Goal: Transaction & Acquisition: Purchase product/service

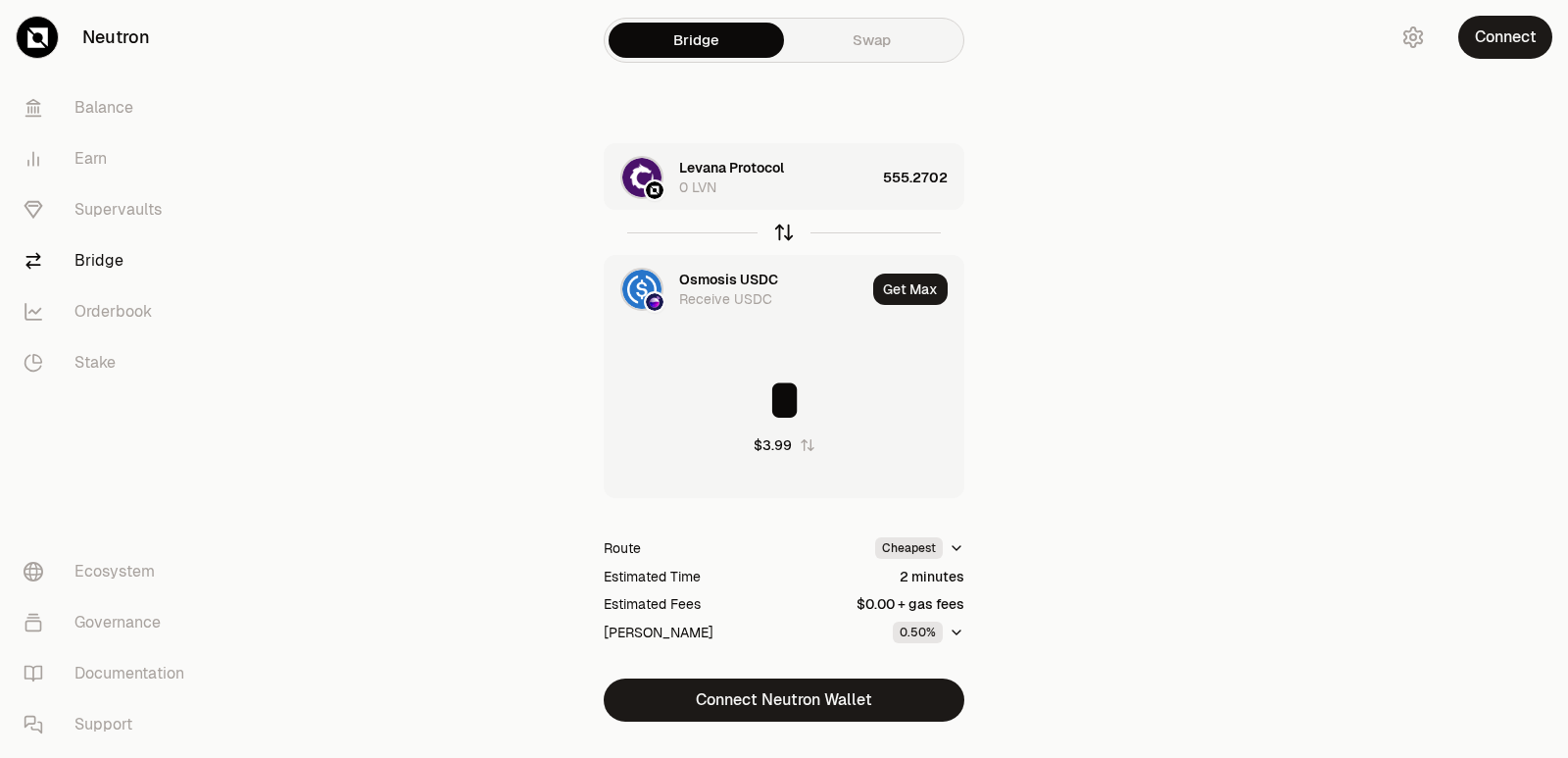
click at [783, 232] on icon "button" at bounding box center [784, 232] width 22 height 22
click at [784, 232] on icon "button" at bounding box center [784, 232] width 22 height 22
click at [784, 232] on icon "button" at bounding box center [784, 232] width 0 height 13
type input "**********"
click at [705, 277] on div "Levana Protocol" at bounding box center [731, 280] width 105 height 20
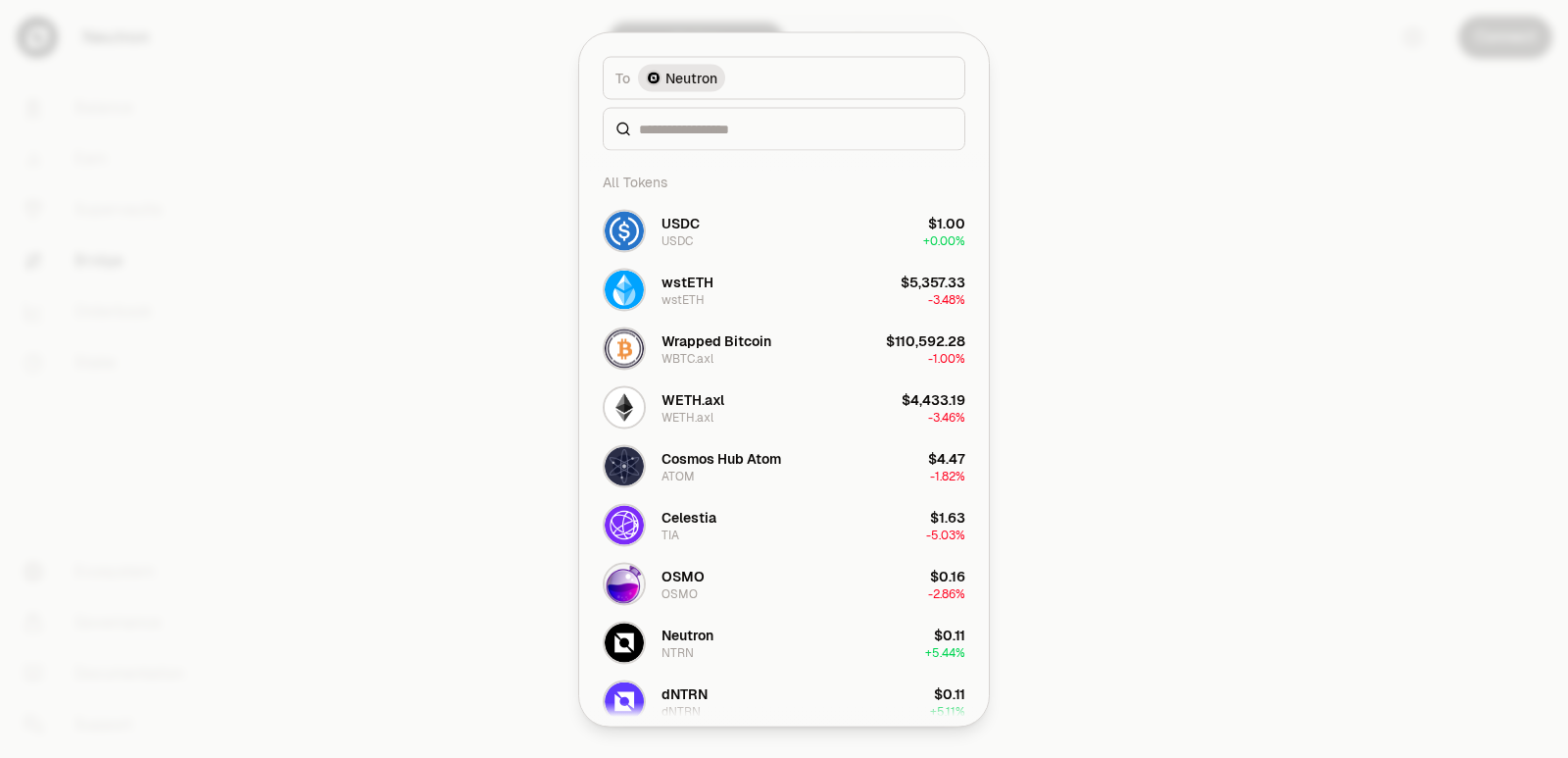
click at [693, 118] on div at bounding box center [784, 128] width 363 height 43
click at [689, 134] on input at bounding box center [795, 128] width 313 height 20
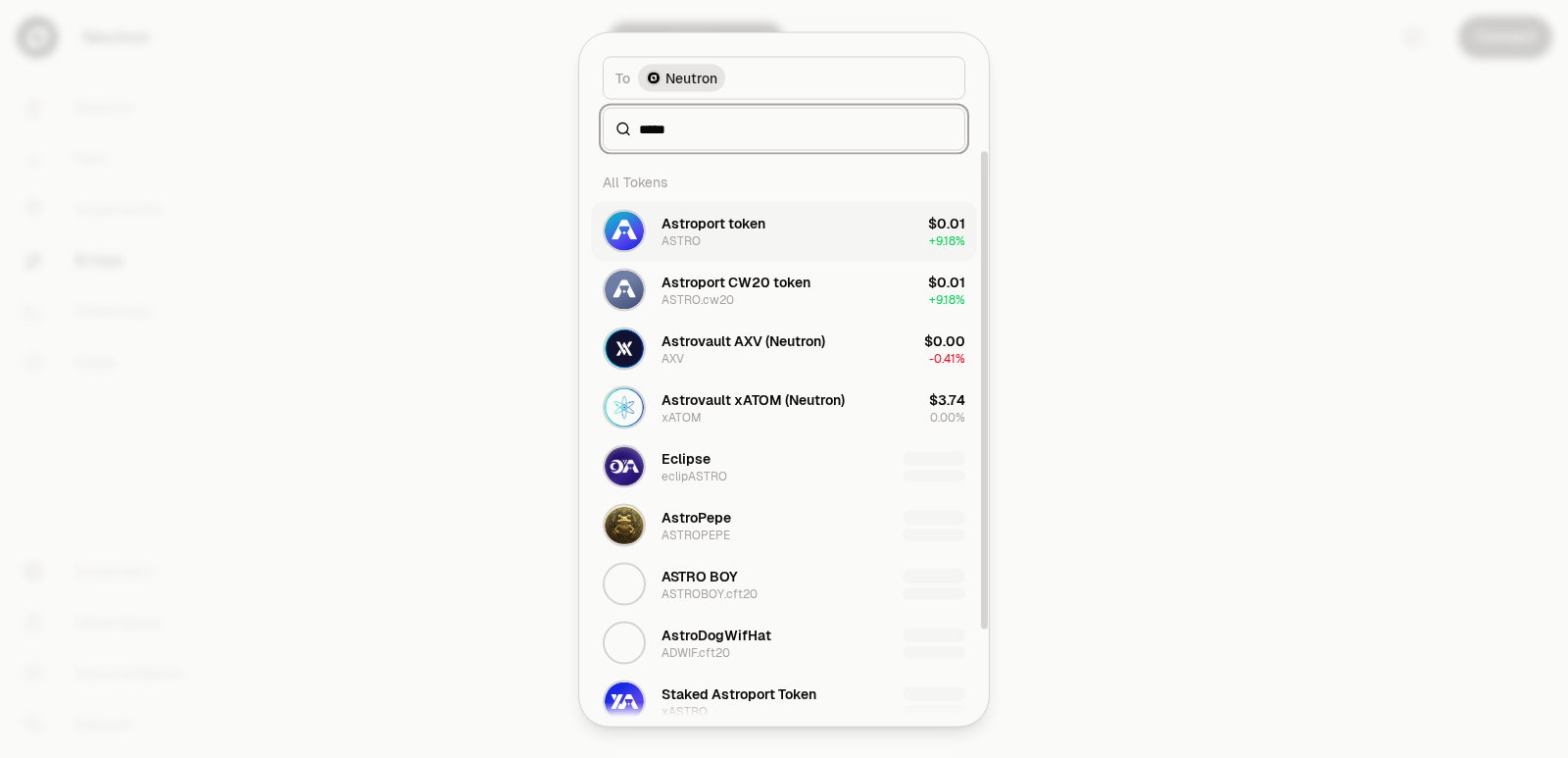
type input "*****"
click at [722, 230] on div "Astroport token" at bounding box center [712, 222] width 104 height 20
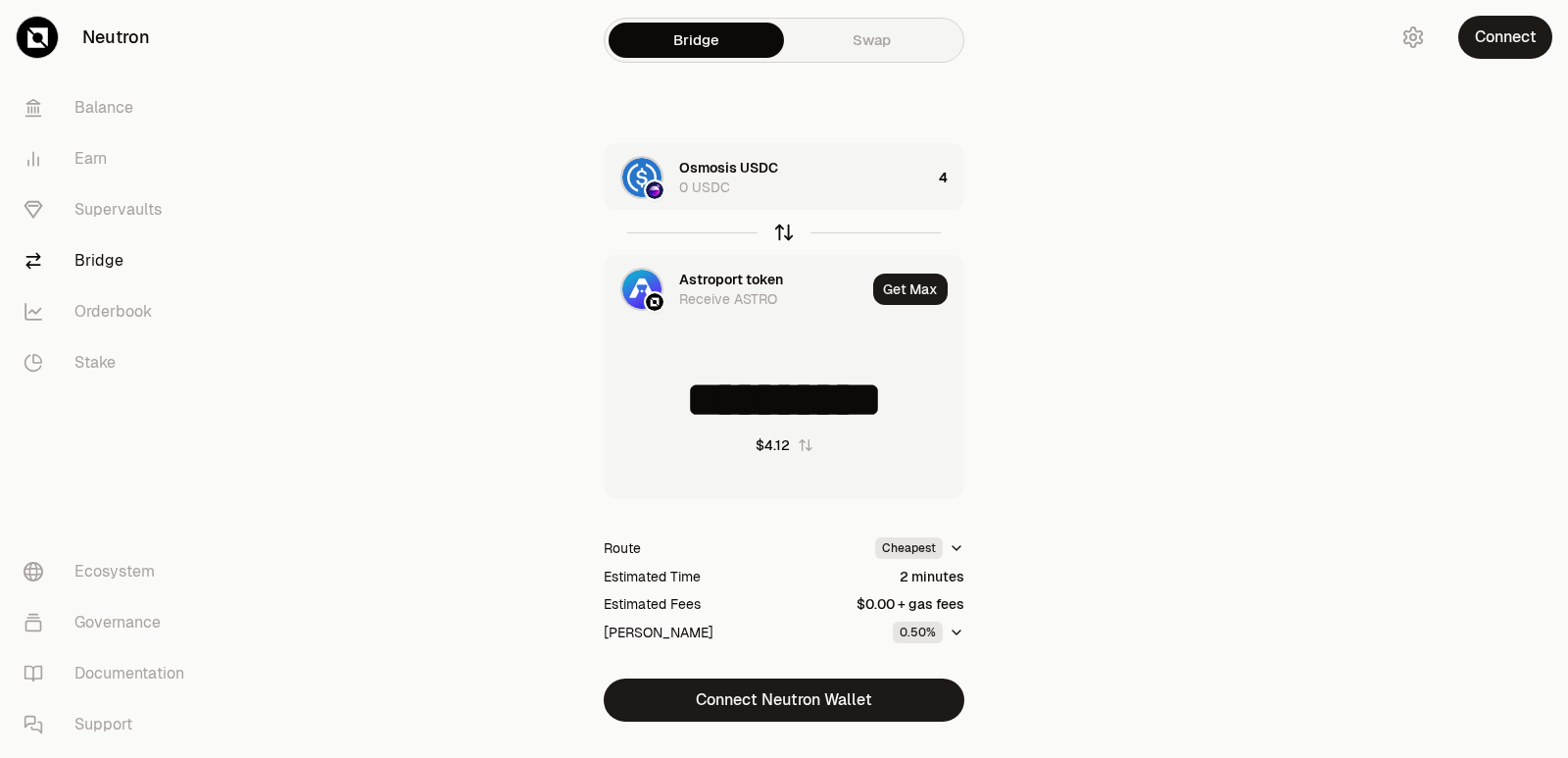
click at [781, 235] on icon "button" at bounding box center [784, 232] width 22 height 22
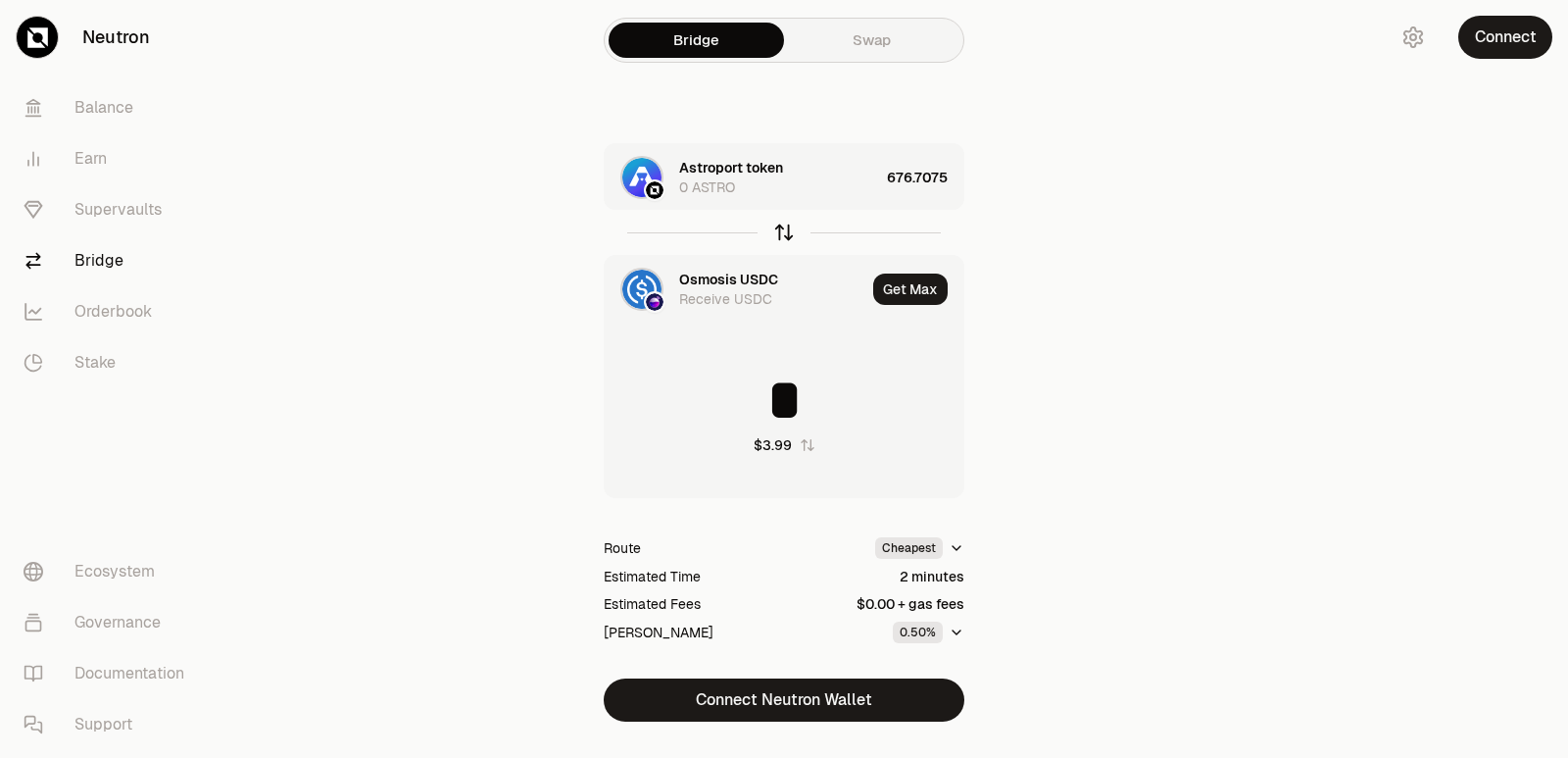
click at [786, 235] on icon "button" at bounding box center [784, 232] width 22 height 22
type input "*"
click at [941, 174] on div "676.7075" at bounding box center [925, 177] width 76 height 66
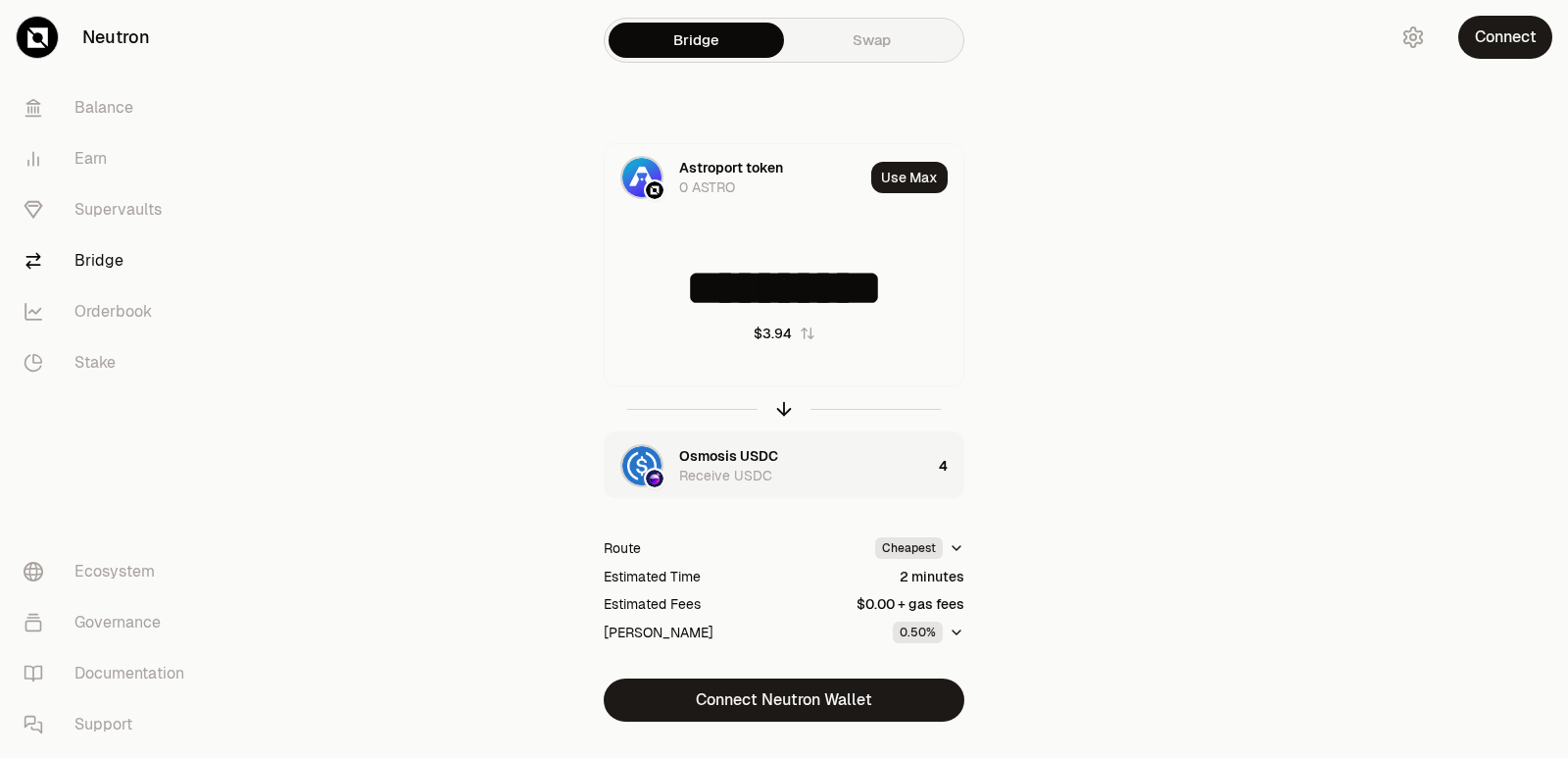
scroll to position [3, 0]
drag, startPoint x: 938, startPoint y: 299, endPoint x: 564, endPoint y: 317, distance: 374.4
click at [564, 317] on div "**********" at bounding box center [784, 432] width 659 height 578
type input "***"
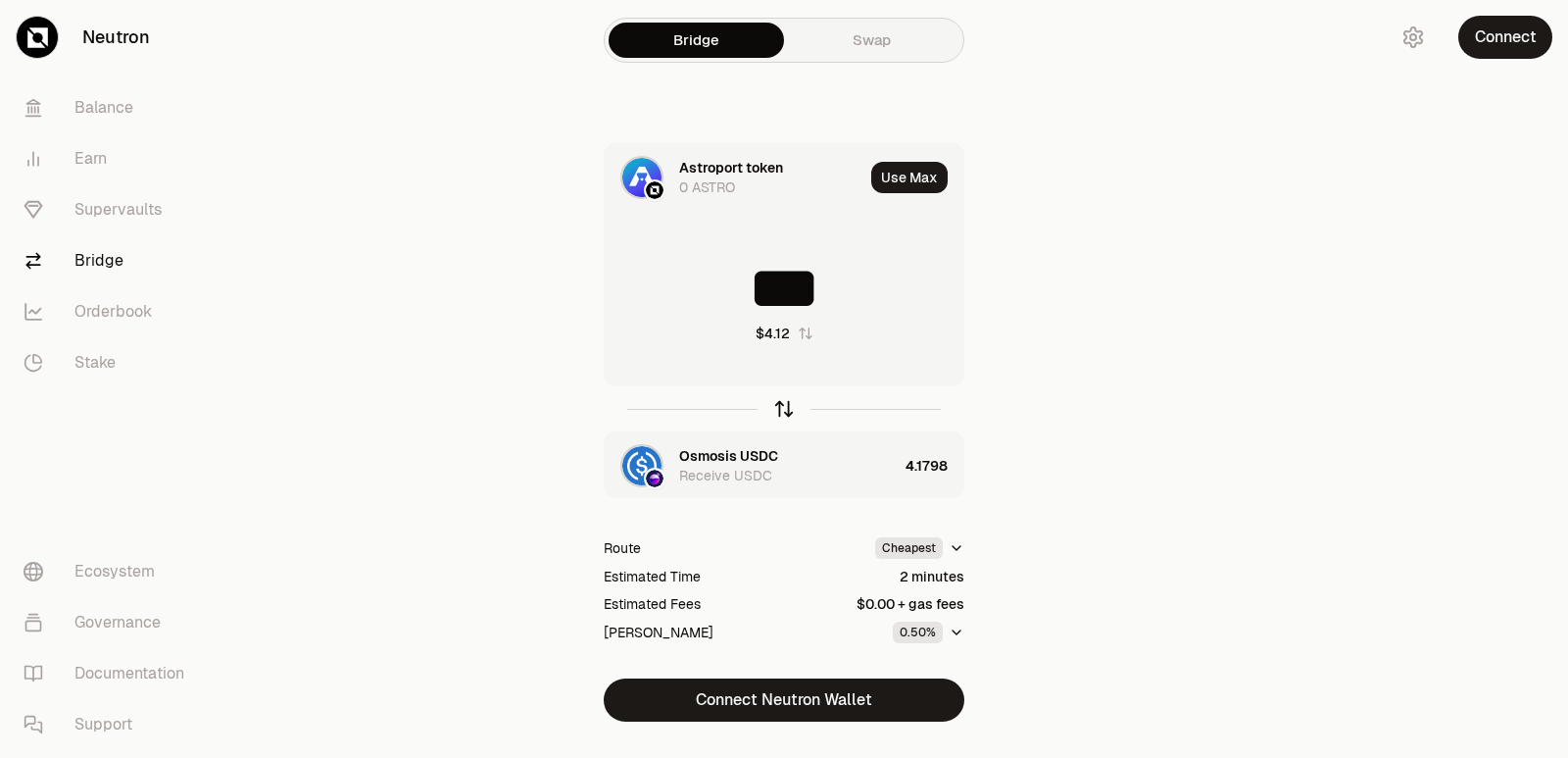
click at [784, 412] on icon "button" at bounding box center [784, 409] width 22 height 22
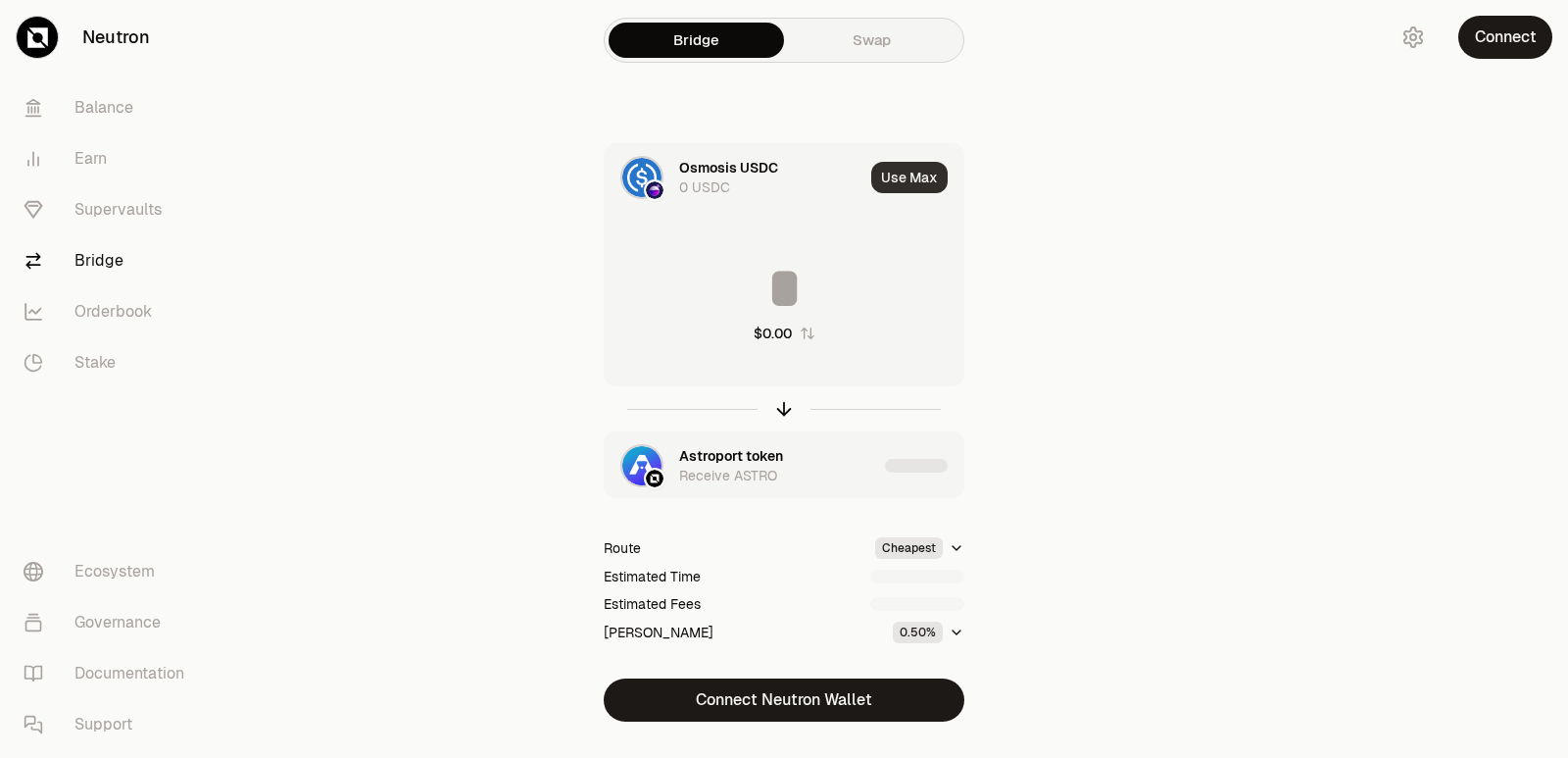
click at [905, 185] on button "Use Max" at bounding box center [909, 178] width 76 height 32
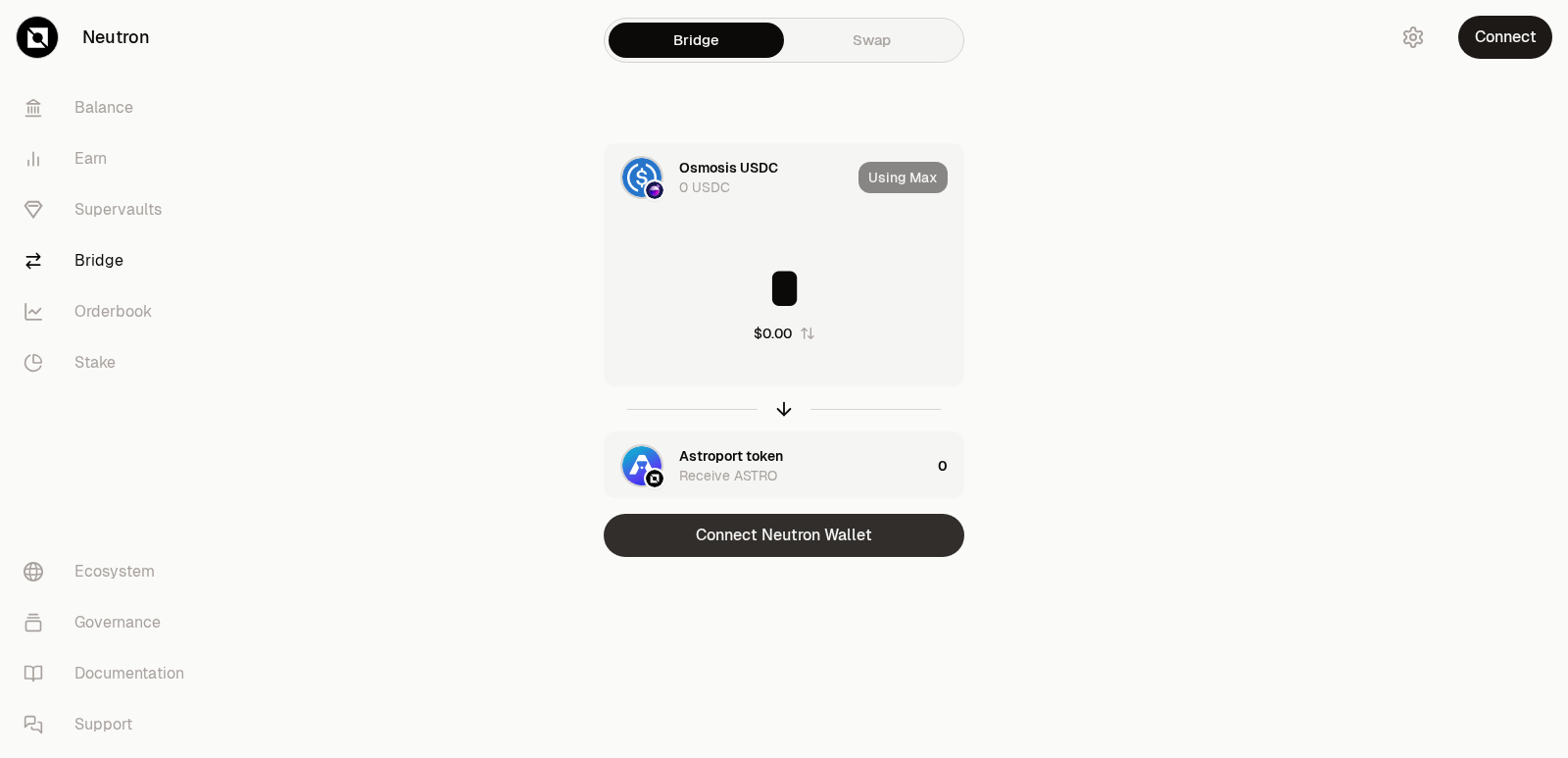
click at [774, 541] on button "Connect Neutron Wallet" at bounding box center [784, 536] width 361 height 43
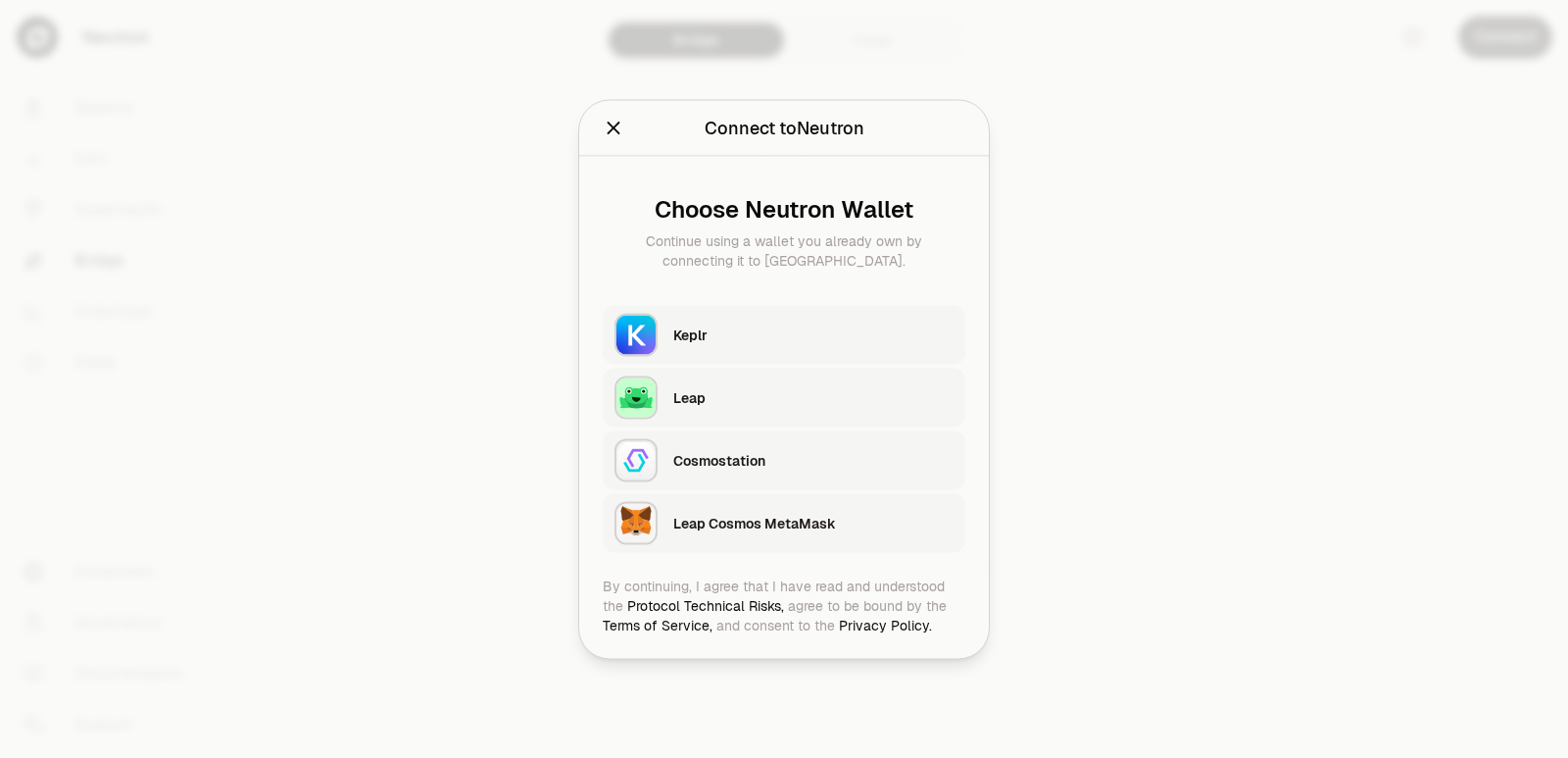
click at [757, 340] on div "Keplr" at bounding box center [813, 334] width 281 height 20
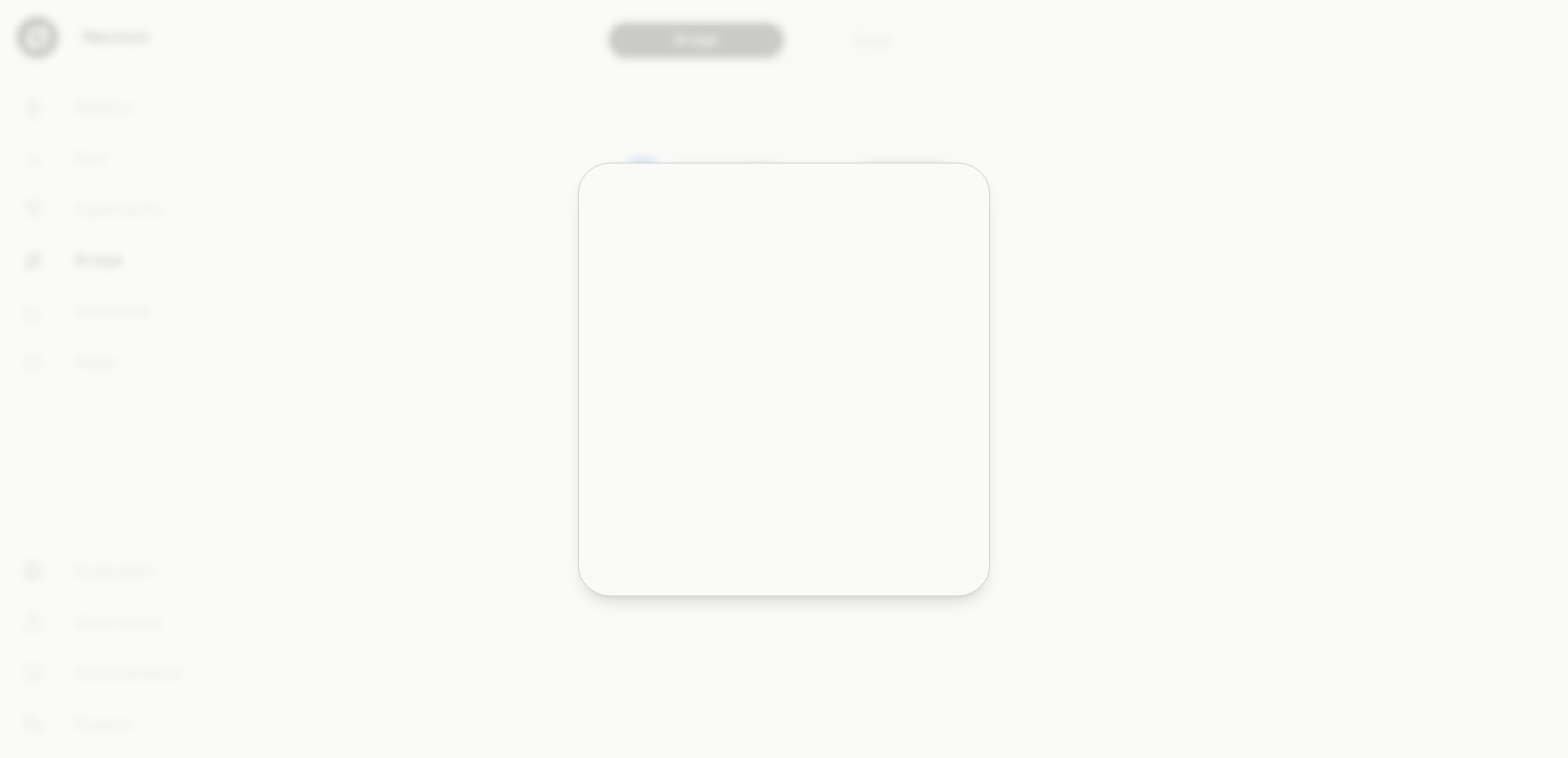
type input "********"
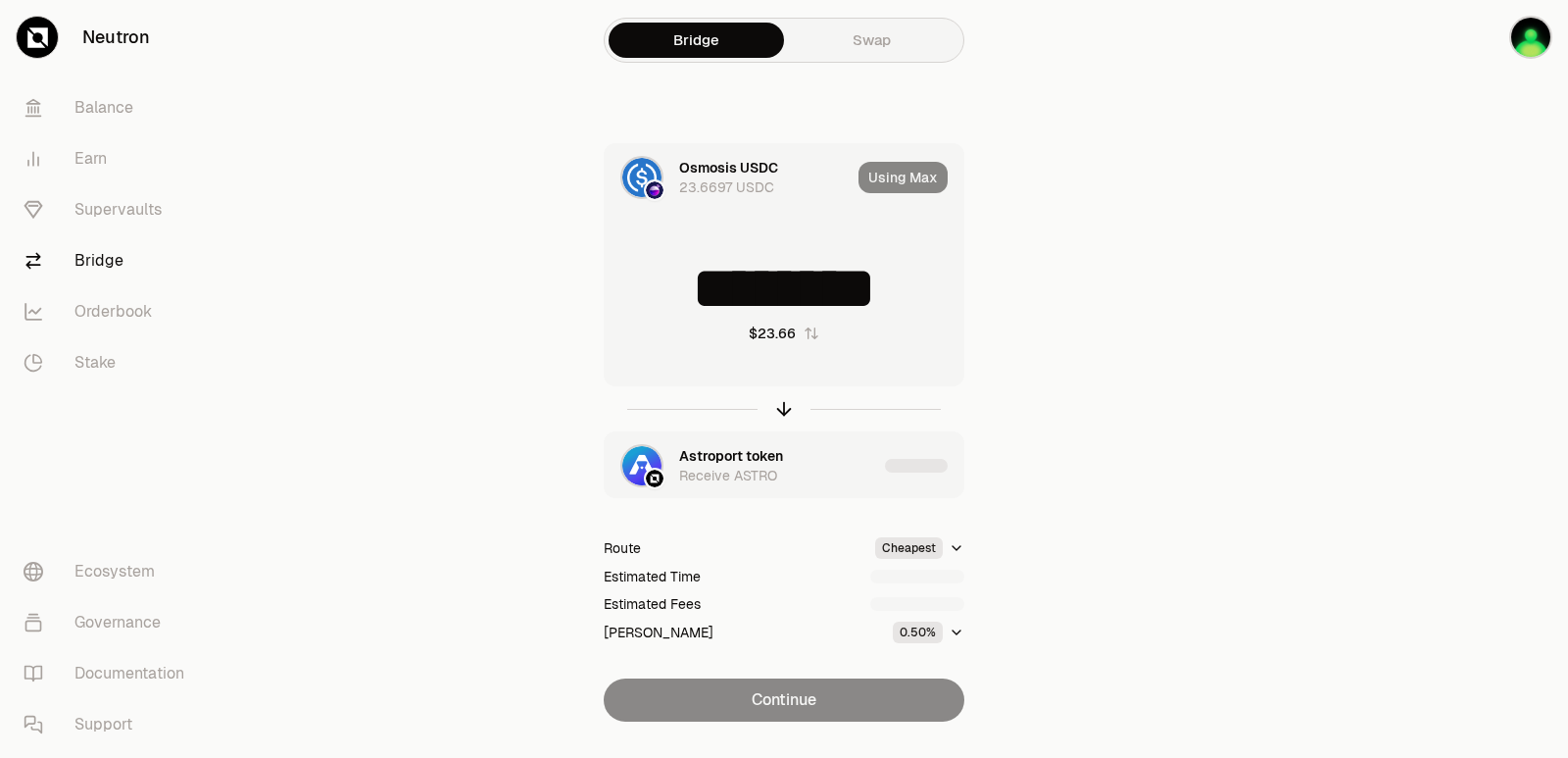
click at [893, 174] on div "Using Max" at bounding box center [911, 177] width 105 height 66
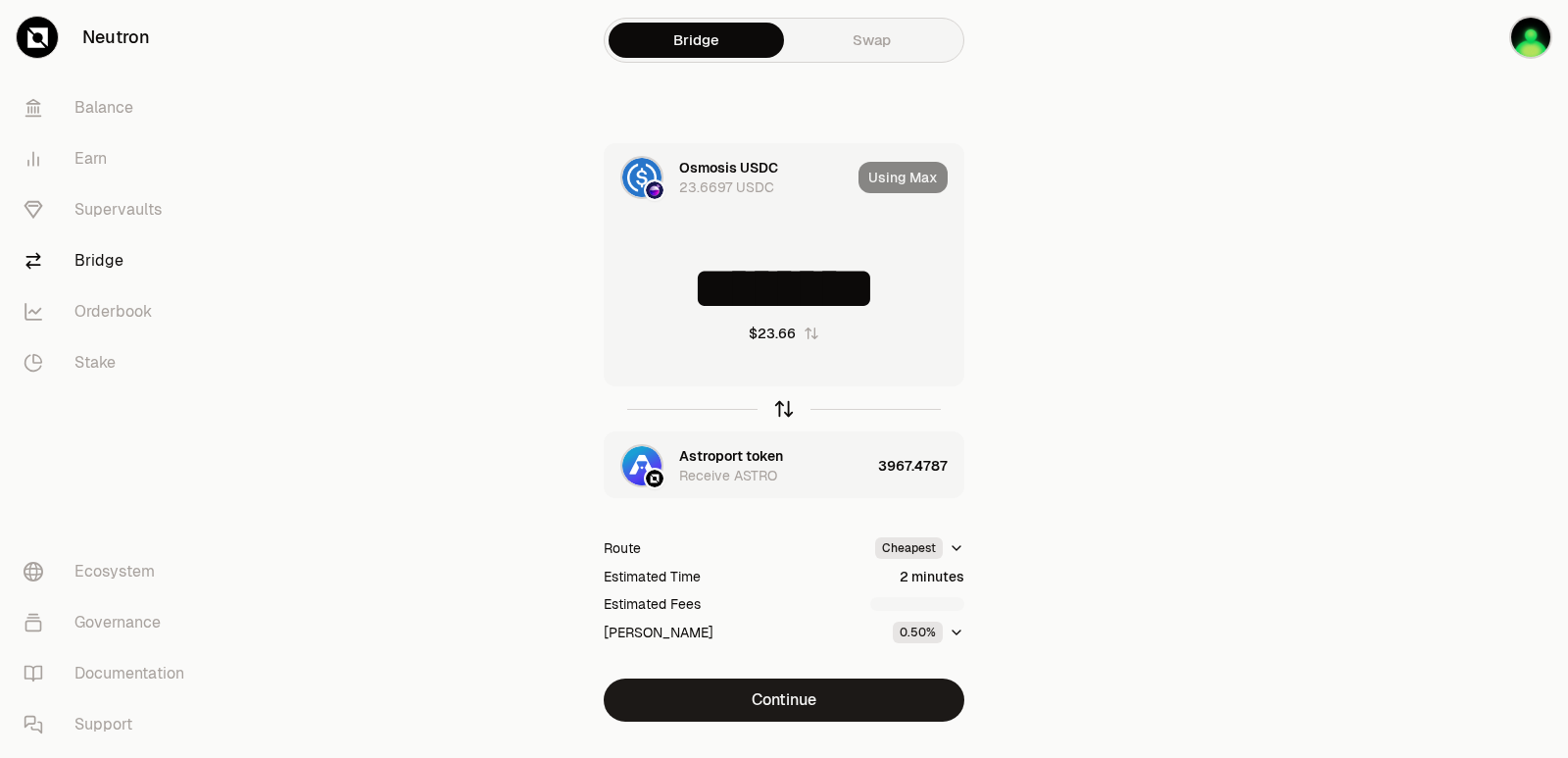
click at [781, 402] on icon "button" at bounding box center [784, 409] width 22 height 22
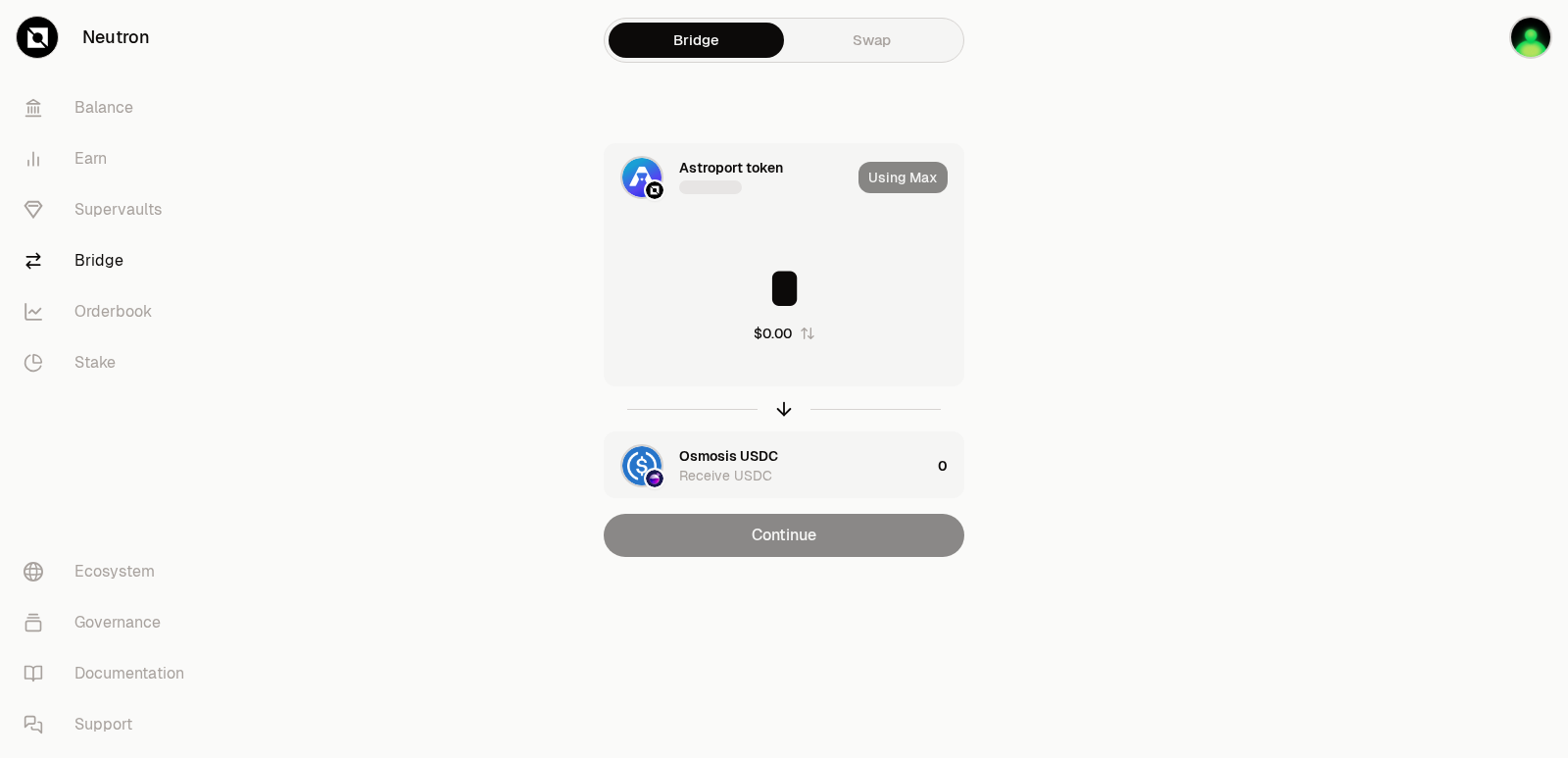
click at [769, 305] on input "*" at bounding box center [784, 289] width 359 height 59
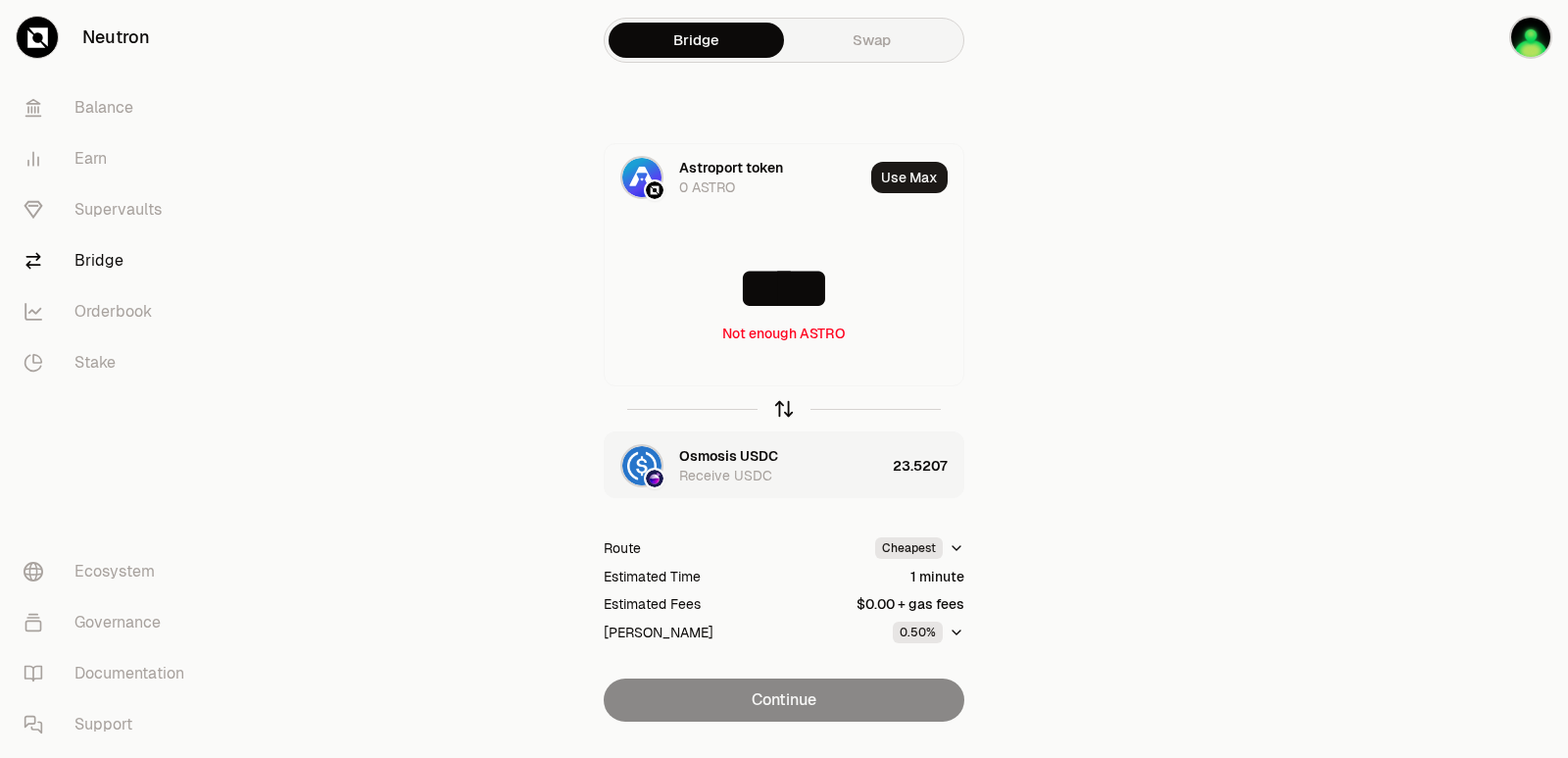
type input "****"
click at [785, 413] on icon "button" at bounding box center [784, 409] width 22 height 22
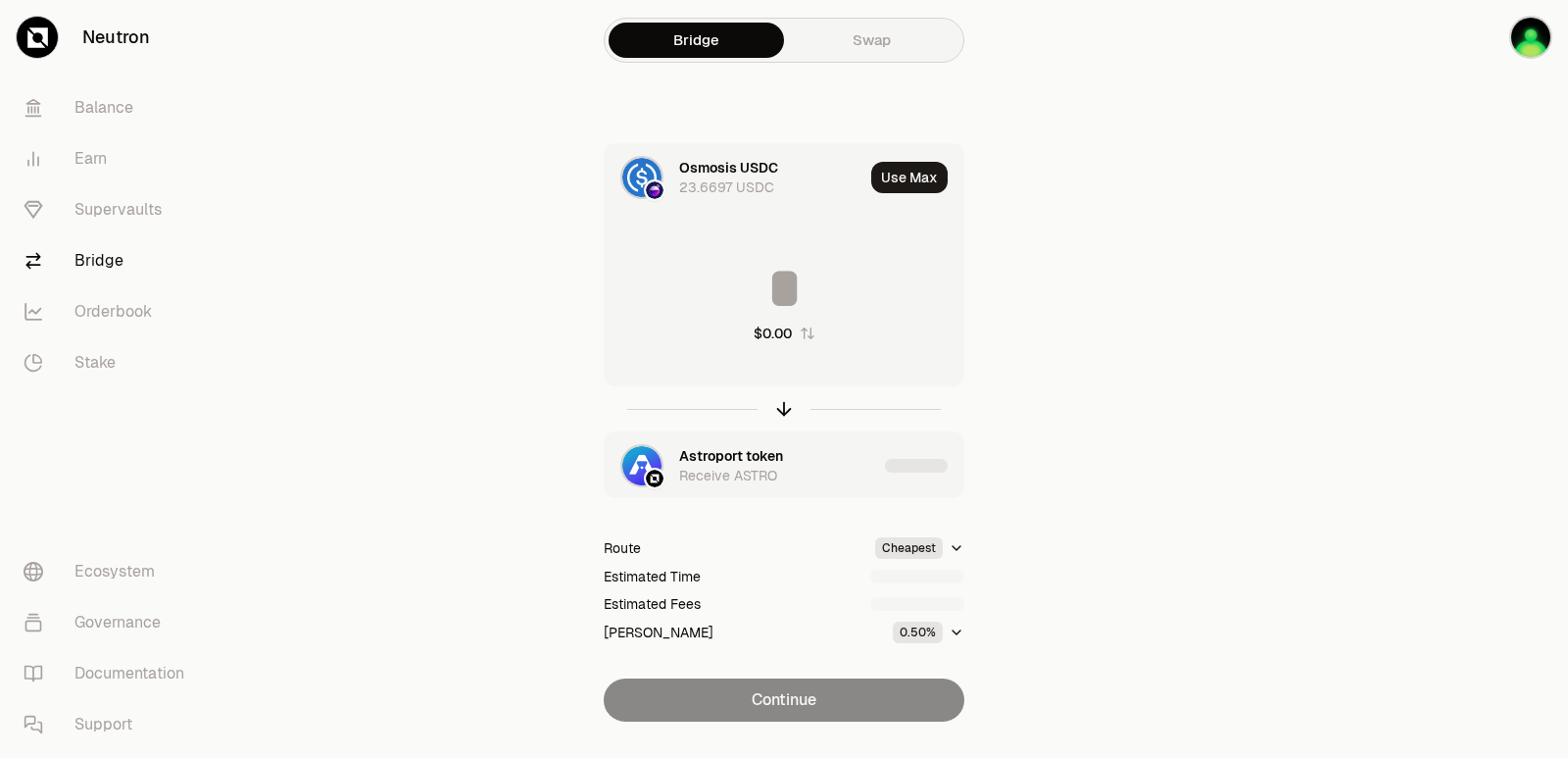
click at [761, 271] on input at bounding box center [784, 289] width 359 height 59
click at [761, 271] on input "*********" at bounding box center [784, 289] width 359 height 59
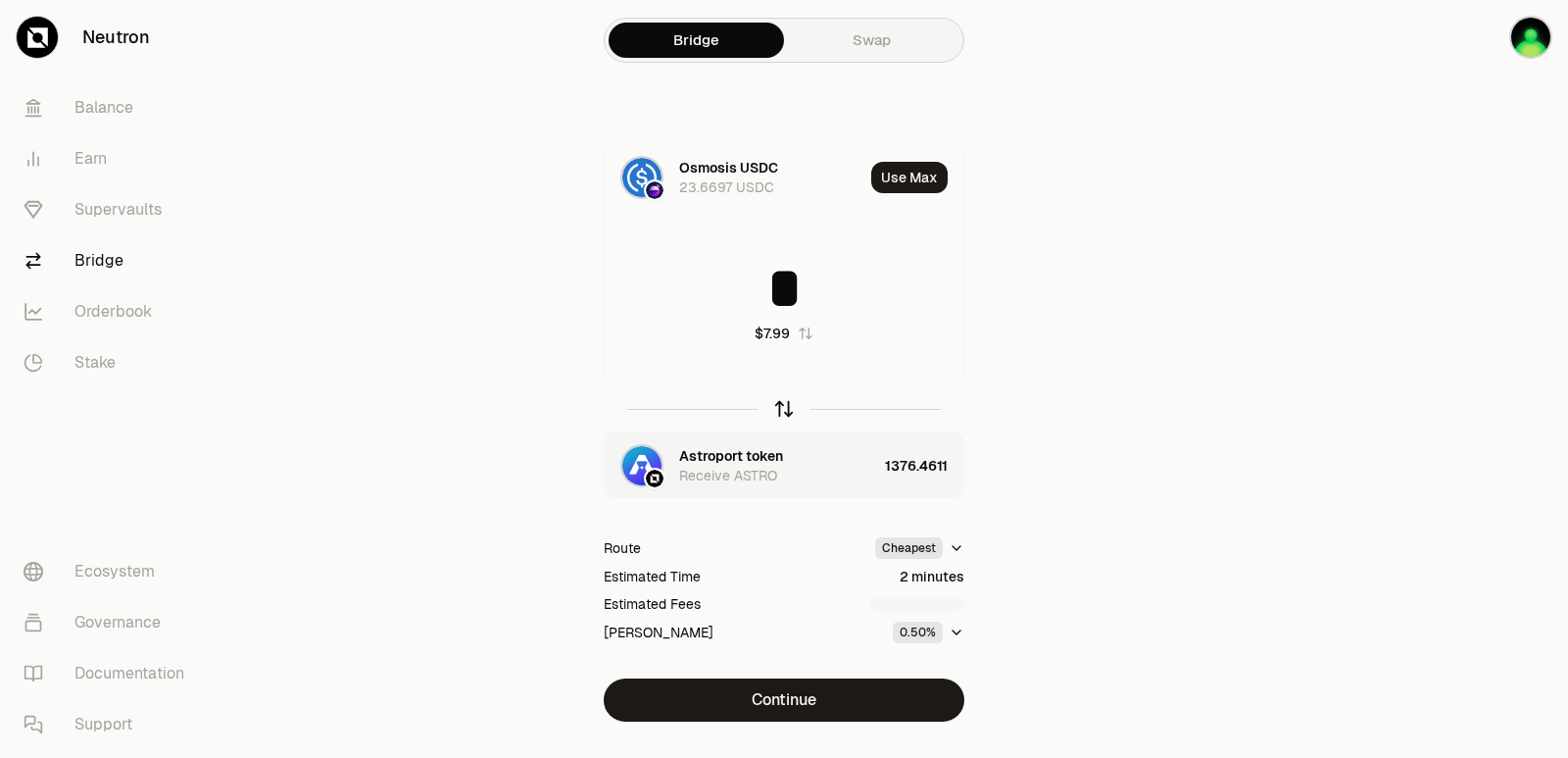
type input "*"
click at [784, 407] on icon "button" at bounding box center [784, 409] width 22 height 22
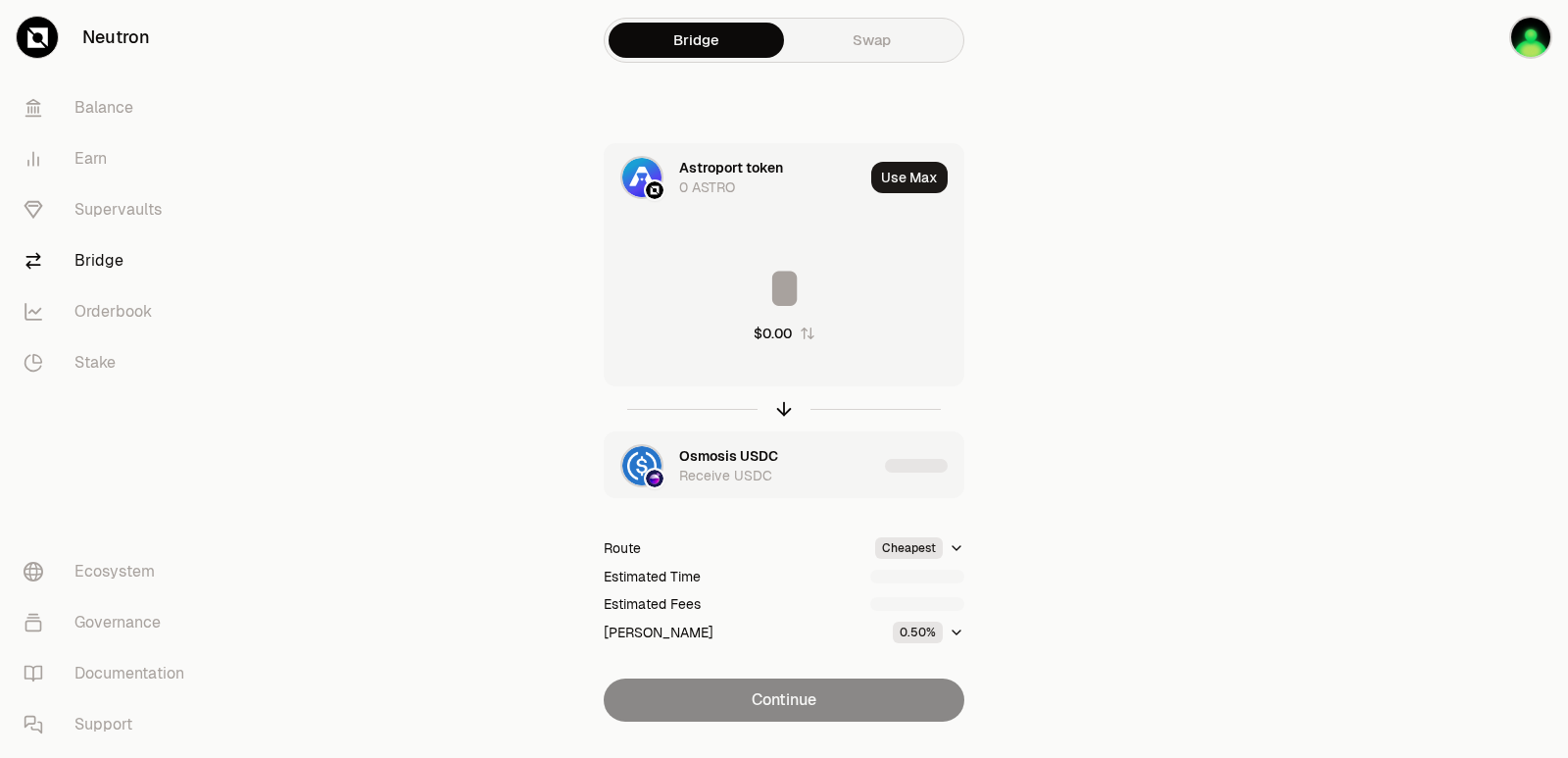
click at [741, 307] on input at bounding box center [784, 289] width 359 height 59
type input "****"
click at [785, 403] on icon "button" at bounding box center [784, 409] width 22 height 22
click at [773, 318] on div "$0.00" at bounding box center [784, 300] width 359 height 173
click at [765, 293] on input "********" at bounding box center [784, 289] width 359 height 59
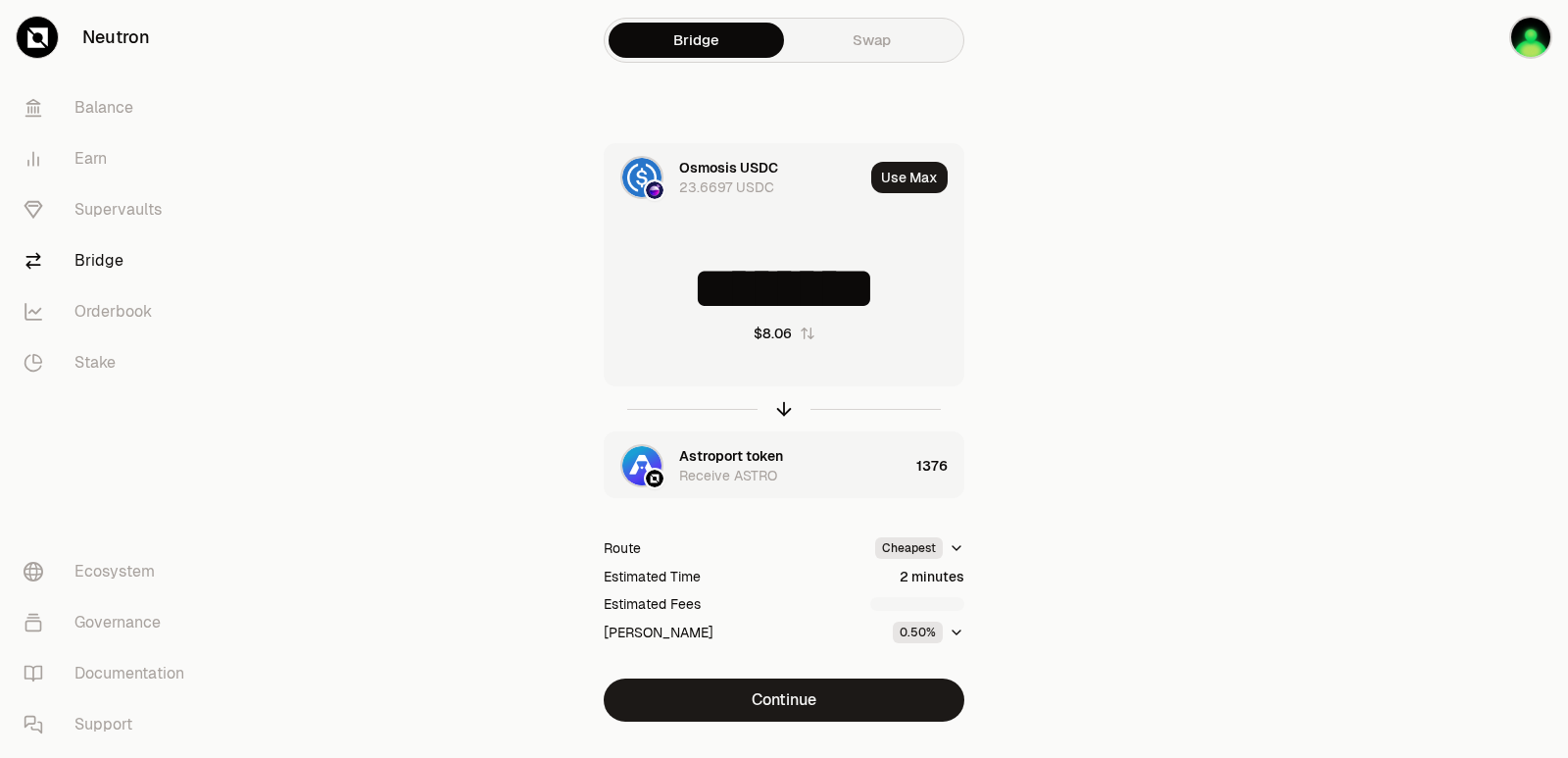
click at [768, 300] on input "********" at bounding box center [784, 289] width 359 height 59
click at [769, 300] on input "********" at bounding box center [784, 289] width 359 height 59
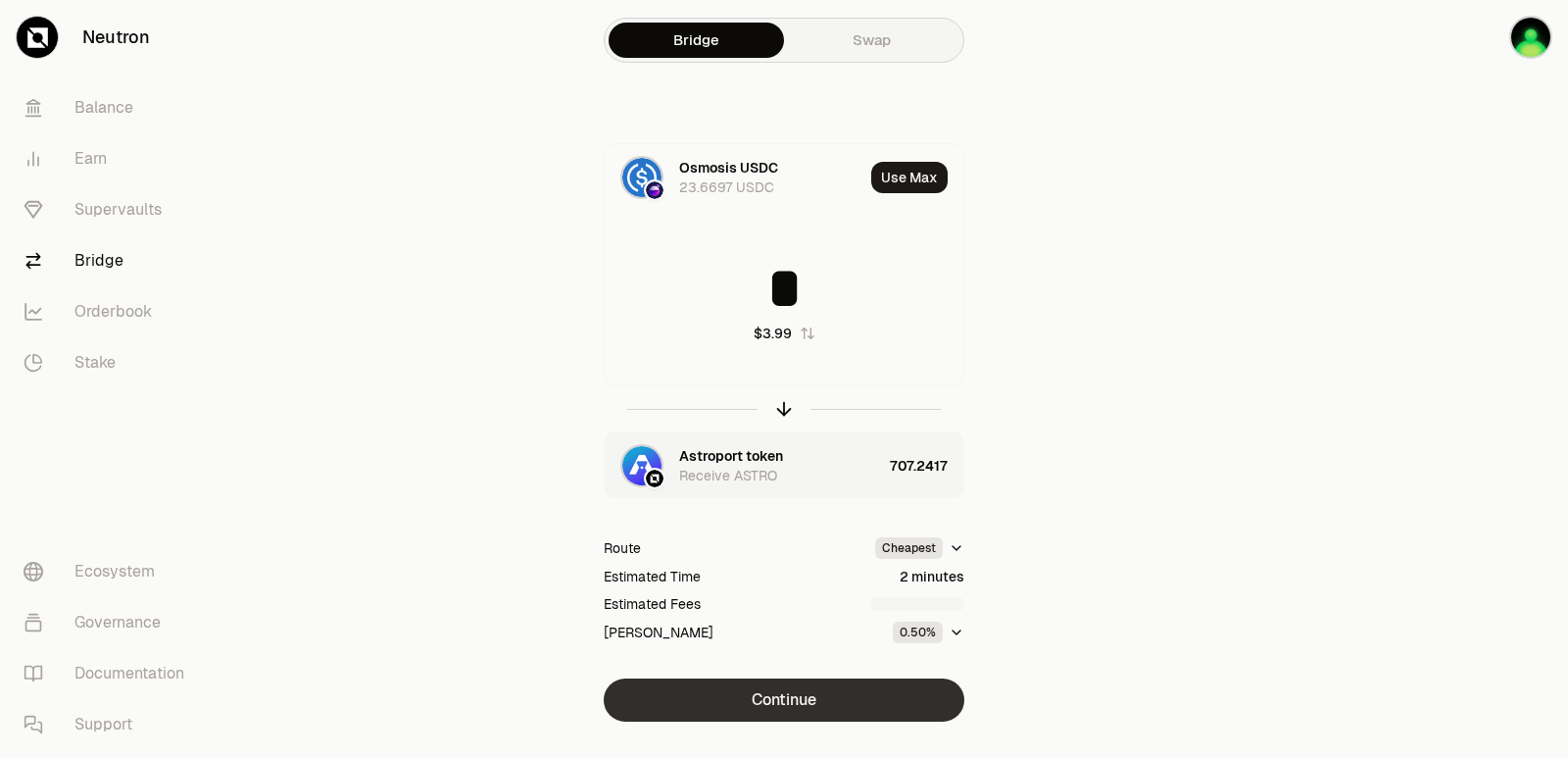
type input "*"
click at [775, 698] on button "Continue" at bounding box center [784, 700] width 361 height 43
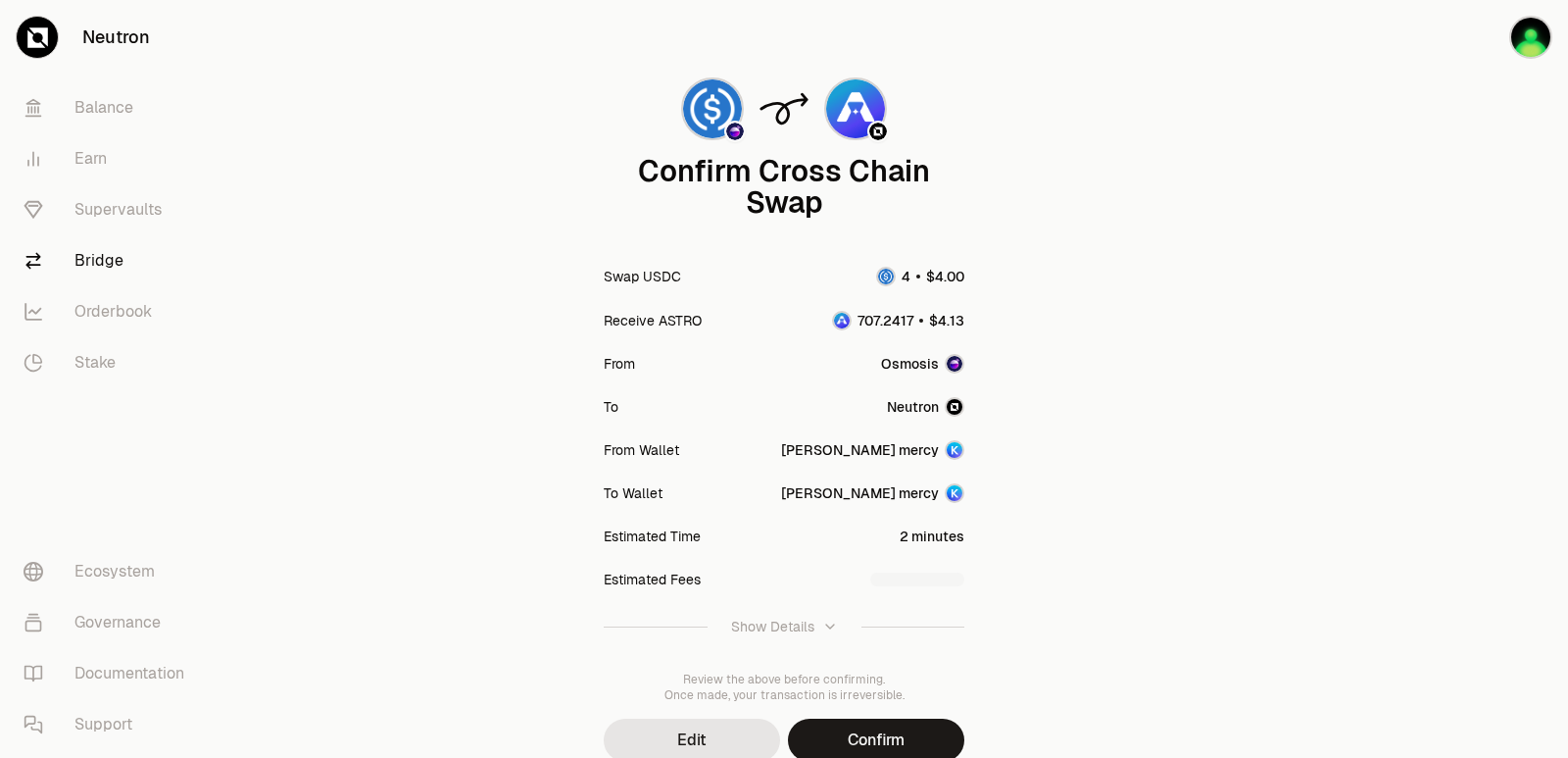
scroll to position [162, 0]
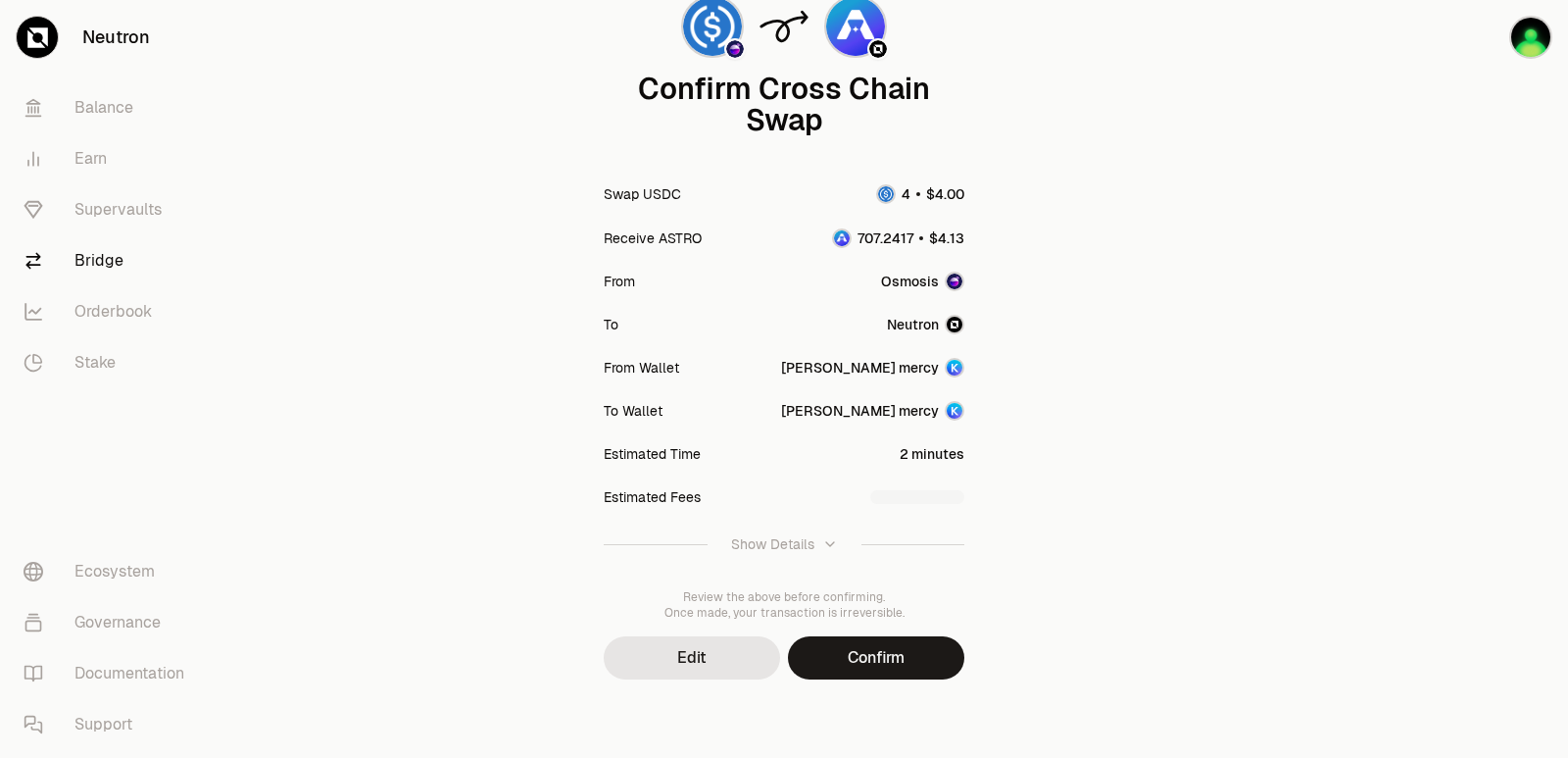
click at [867, 661] on button "Confirm" at bounding box center [875, 658] width 177 height 43
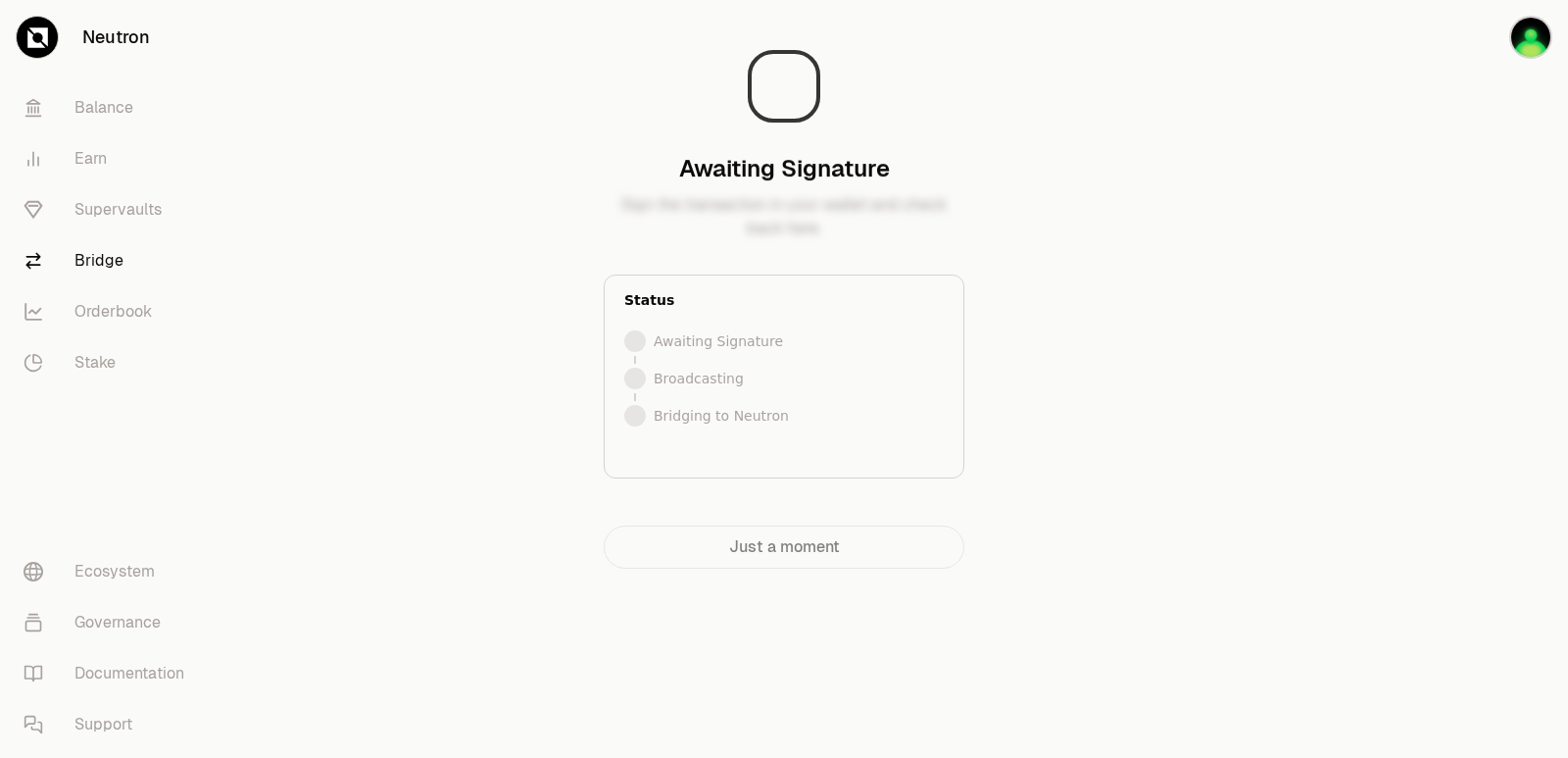
scroll to position [0, 0]
click at [1301, 427] on main "Bridging to Neutron Your tokens are on their way to [GEOGRAPHIC_DATA]. Status S…" at bounding box center [893, 323] width 1349 height 647
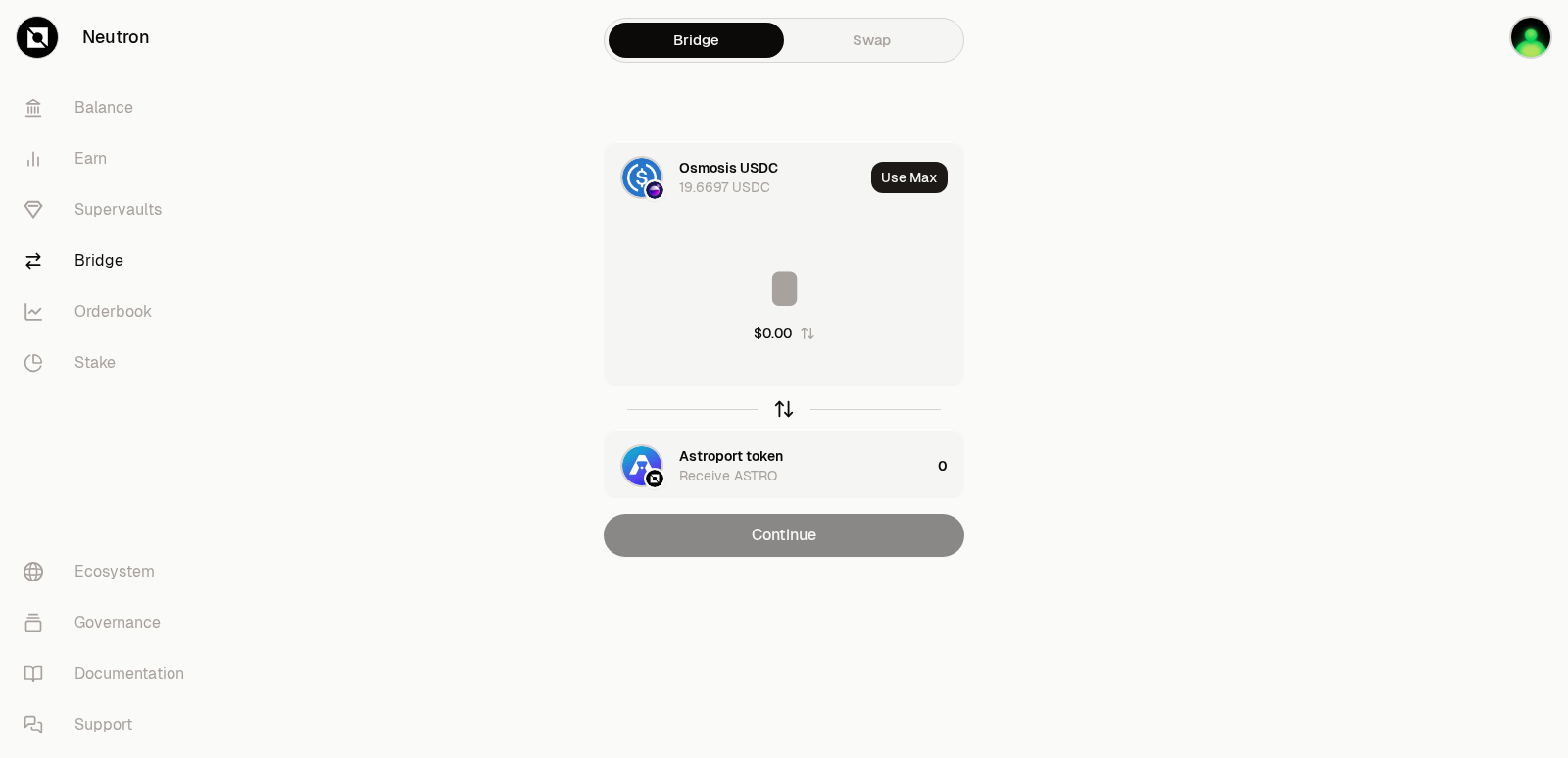
click at [784, 412] on icon "button" at bounding box center [784, 409] width 22 height 22
click at [922, 176] on button "Use Max" at bounding box center [909, 178] width 76 height 32
type input "**********"
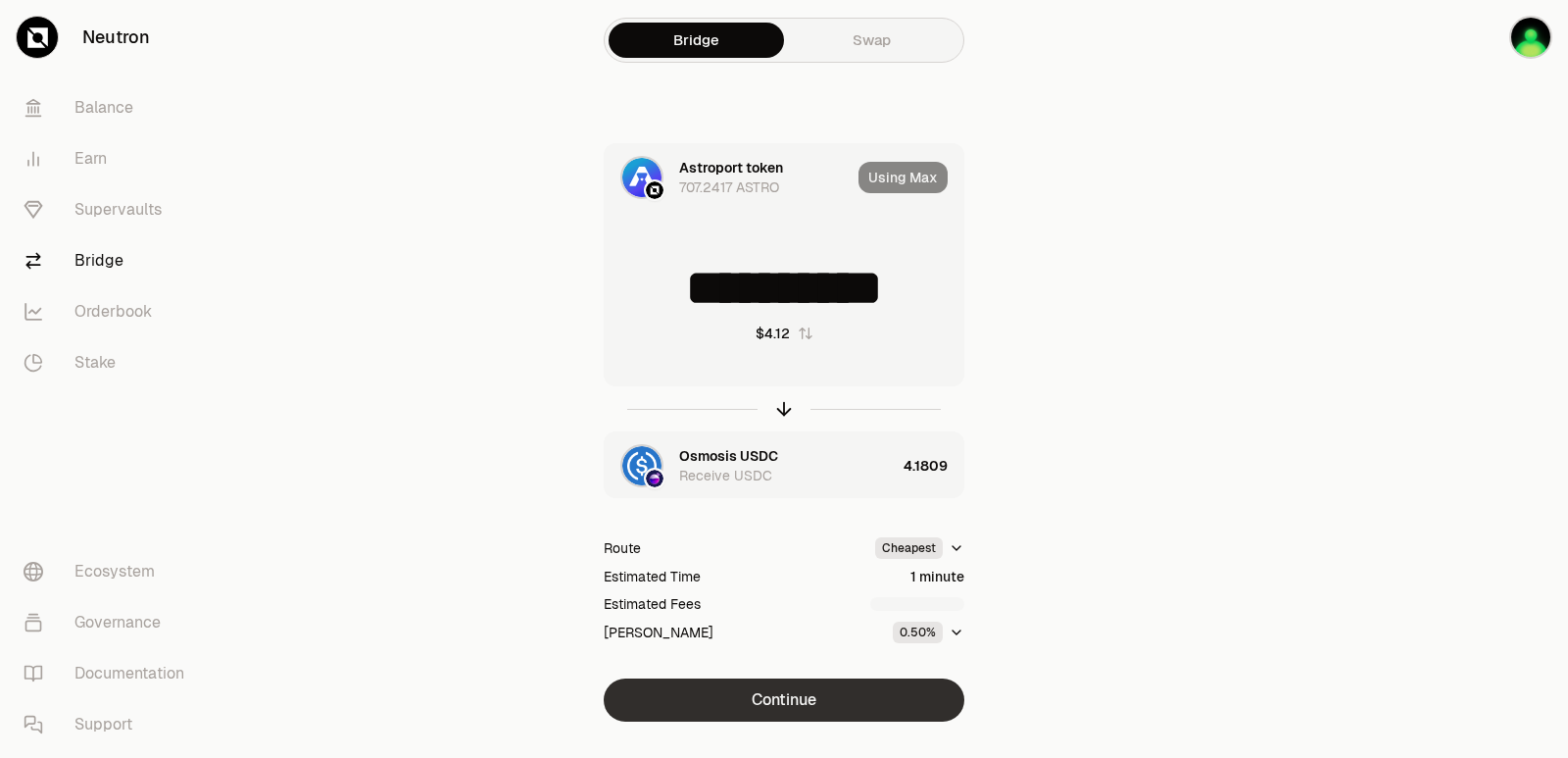
click at [802, 699] on button "Continue" at bounding box center [784, 700] width 361 height 43
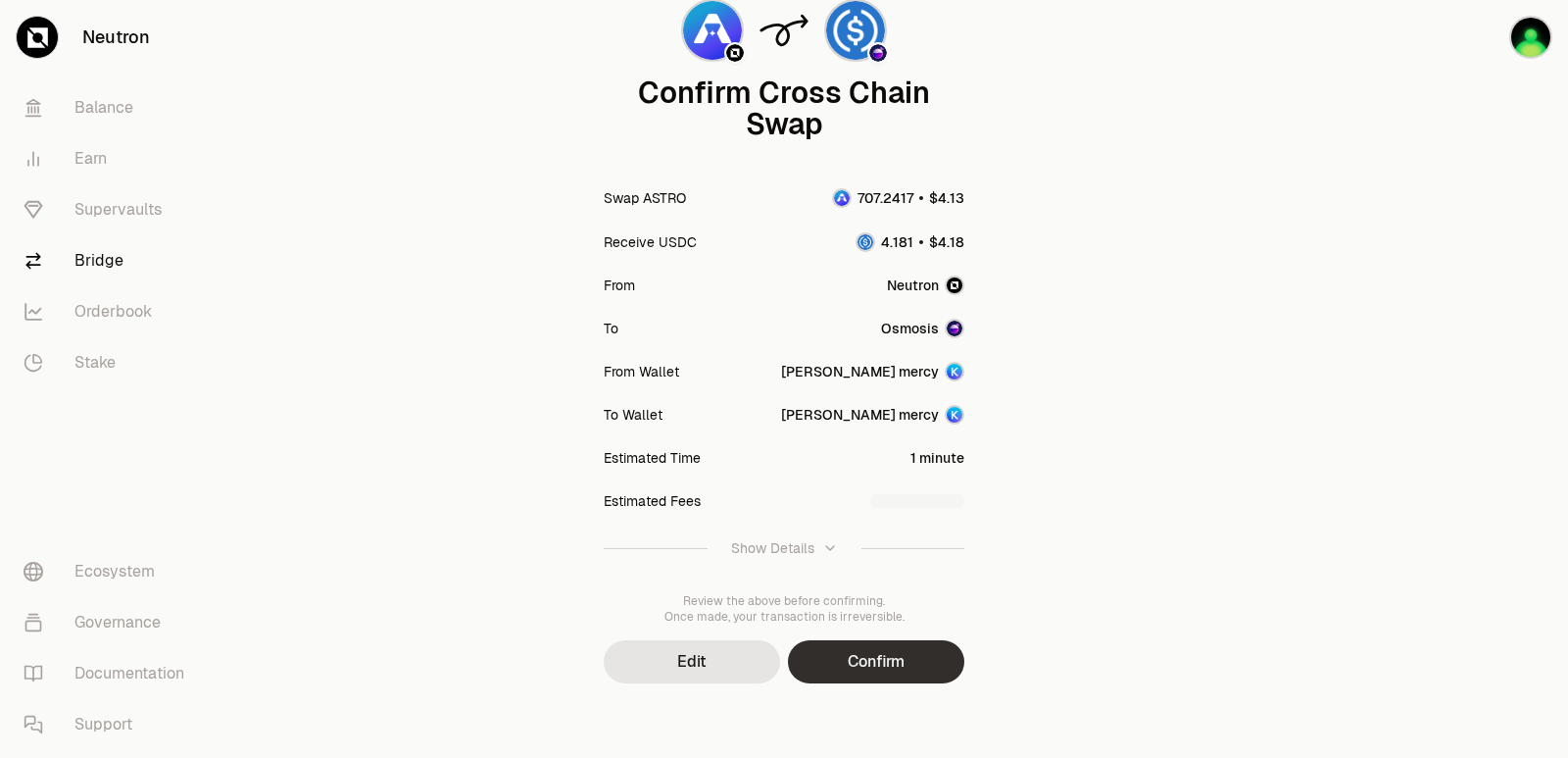
scroll to position [162, 0]
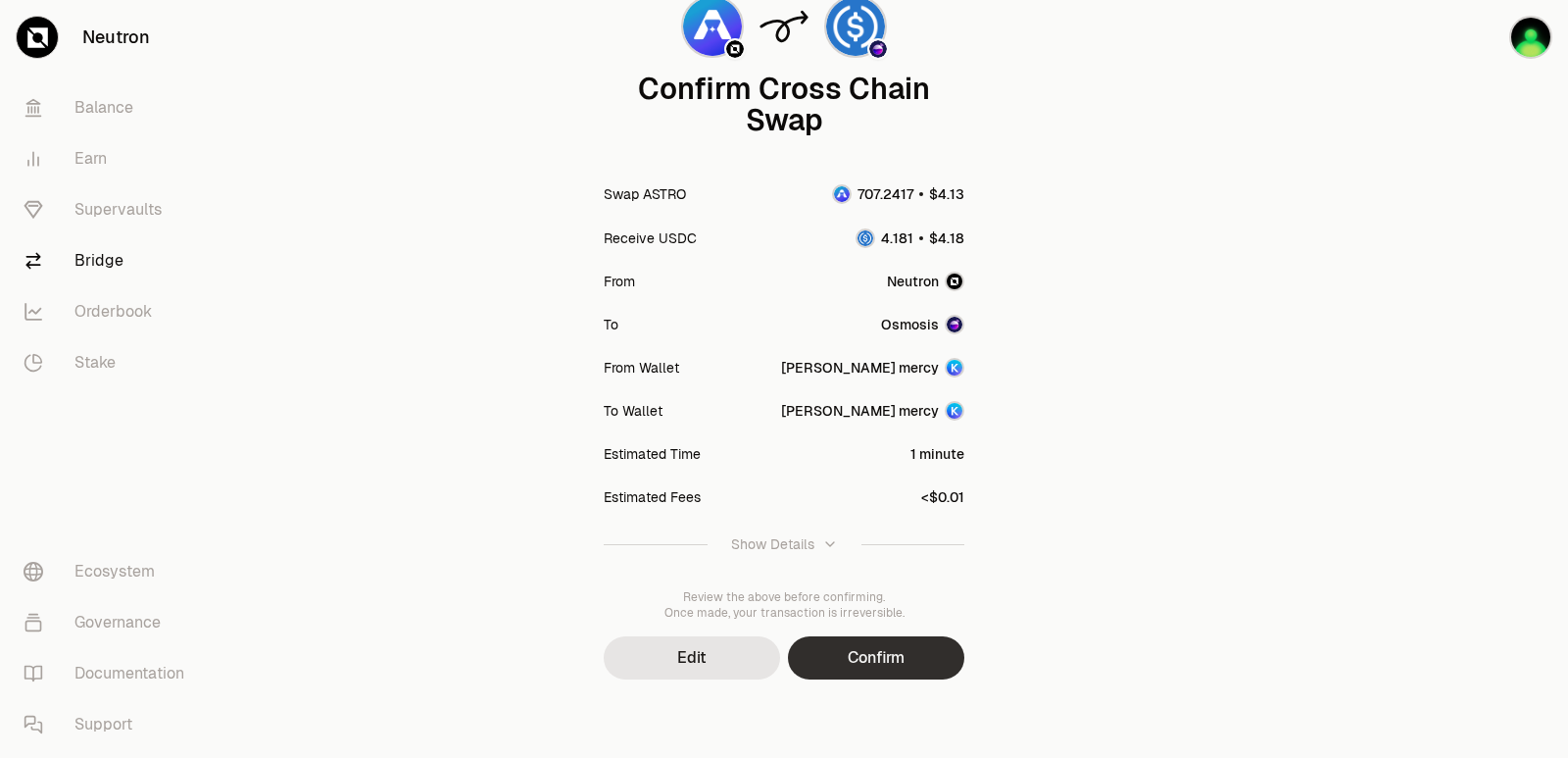
click at [914, 663] on button "Confirm" at bounding box center [875, 658] width 177 height 43
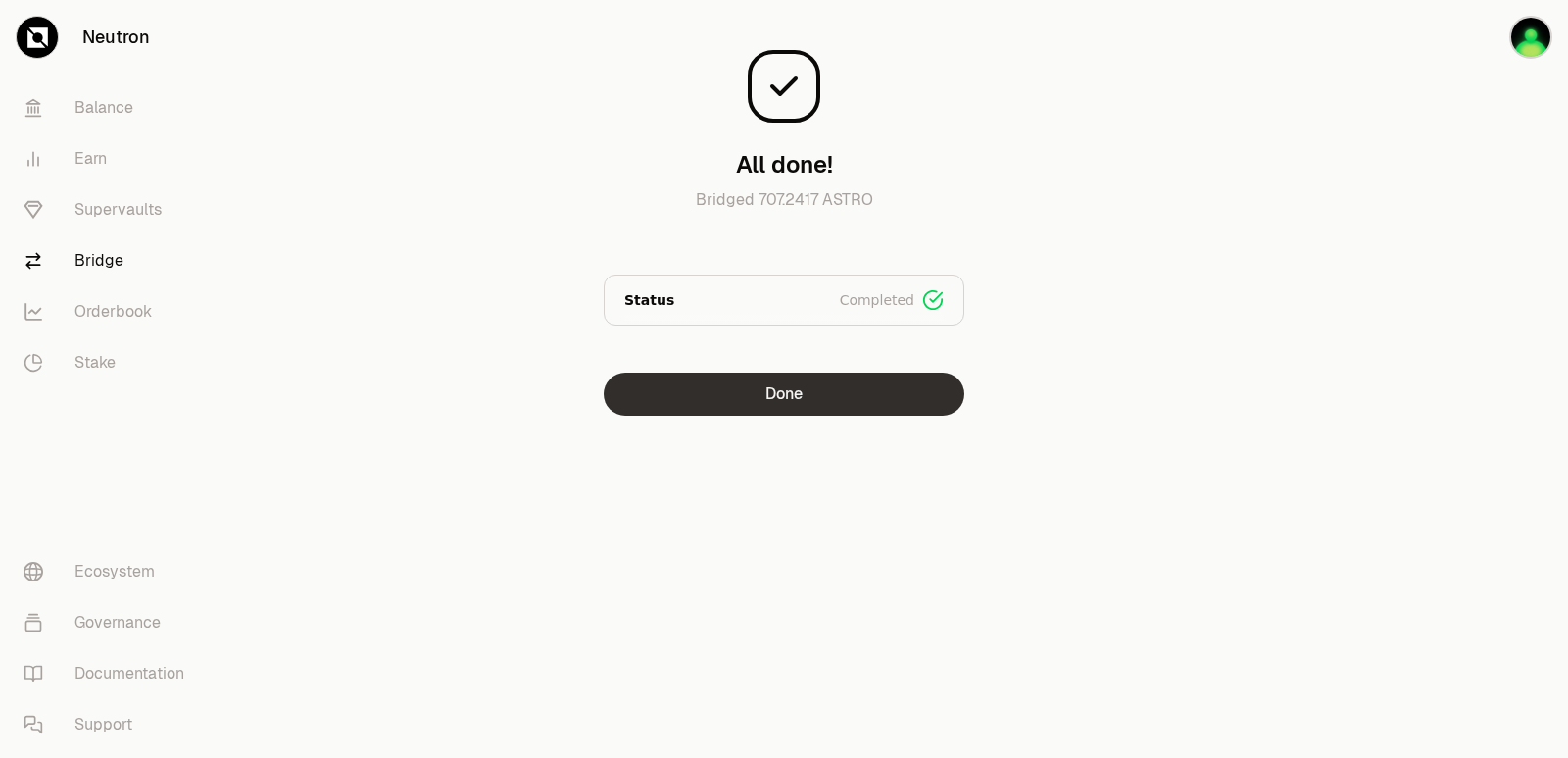
click at [706, 398] on button "Done" at bounding box center [784, 394] width 361 height 43
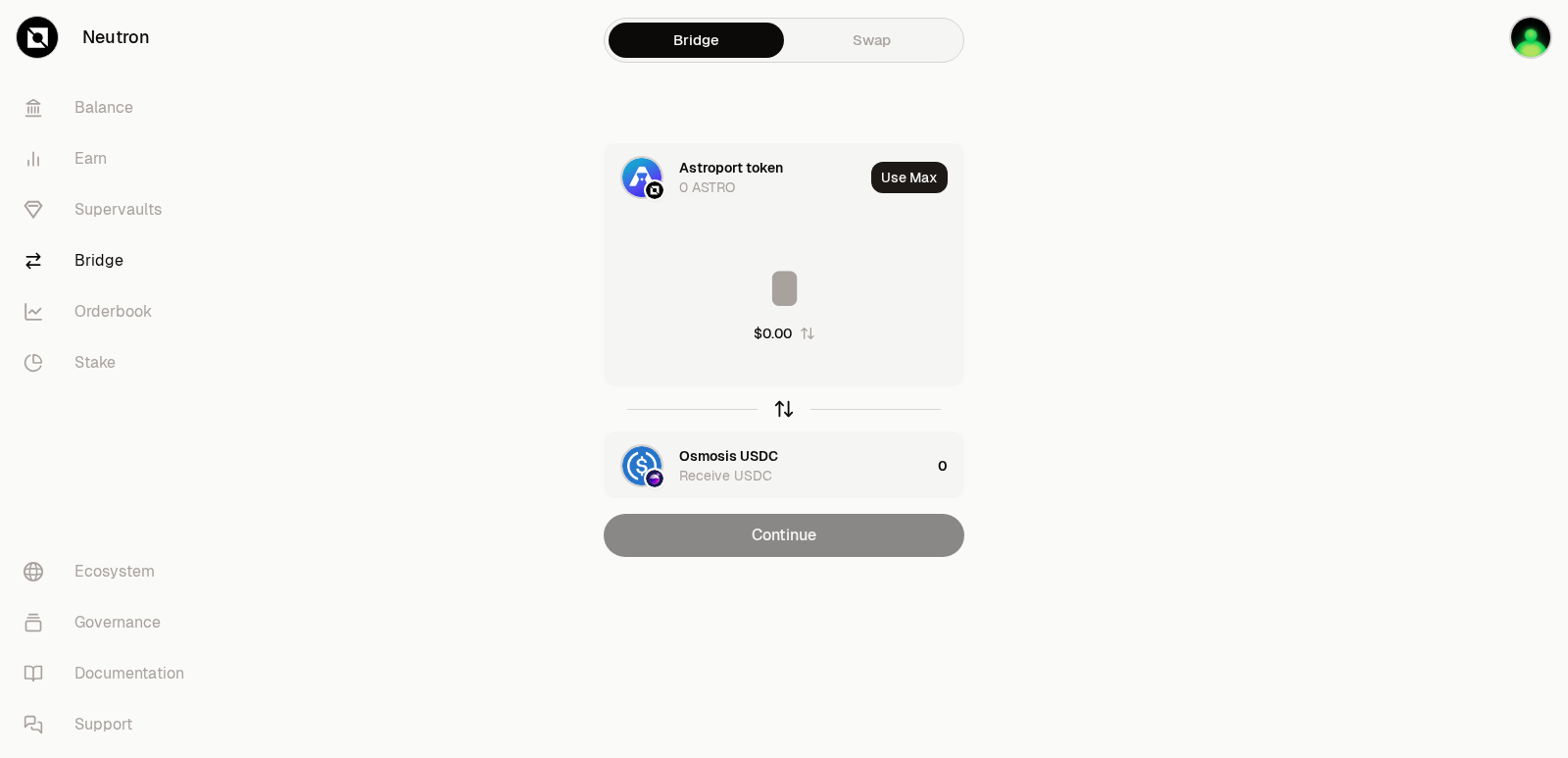
click at [783, 418] on icon "button" at bounding box center [784, 409] width 22 height 22
click at [811, 282] on input at bounding box center [784, 289] width 359 height 59
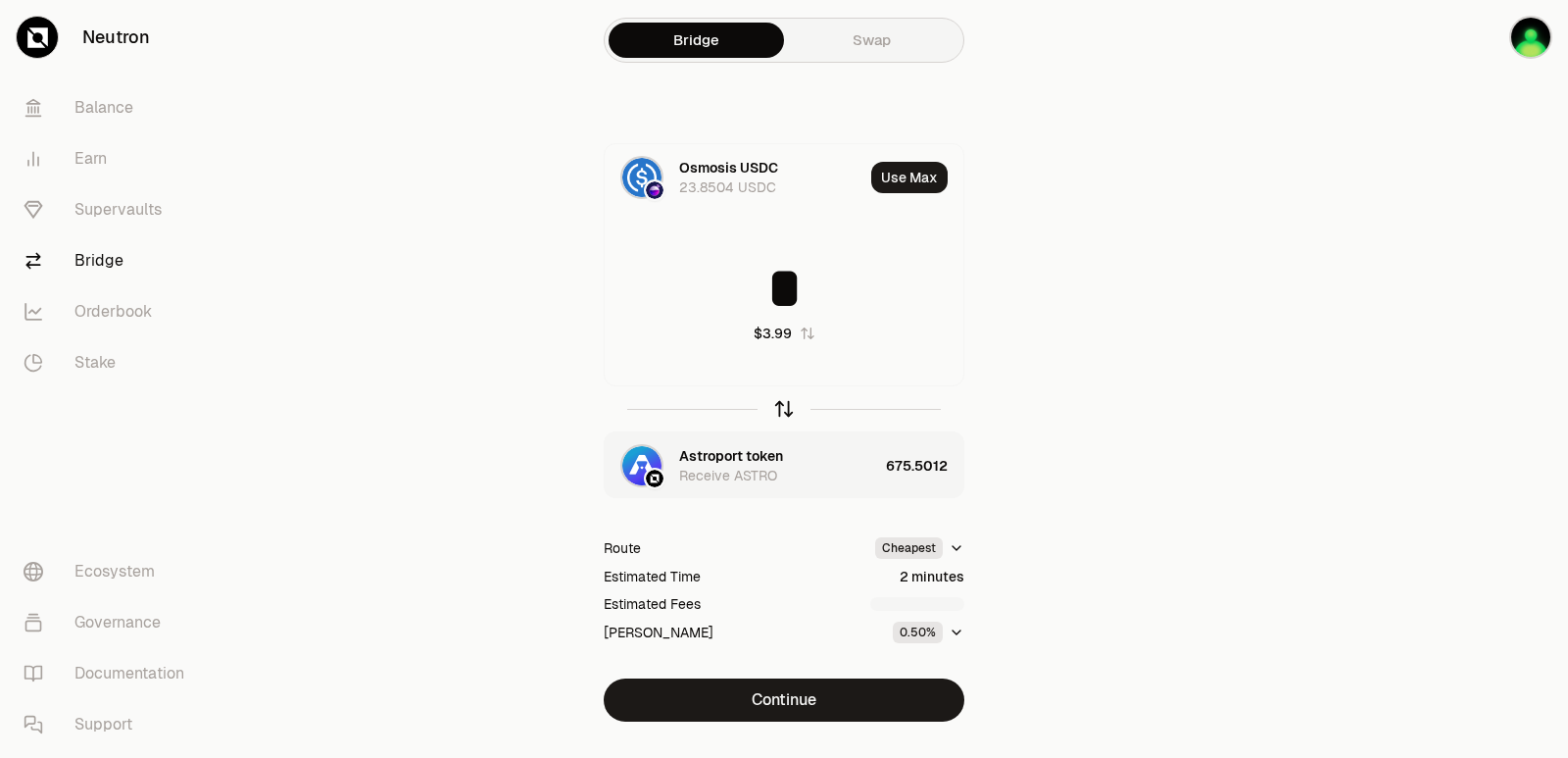
type input "*"
click at [782, 412] on icon "button" at bounding box center [784, 409] width 22 height 22
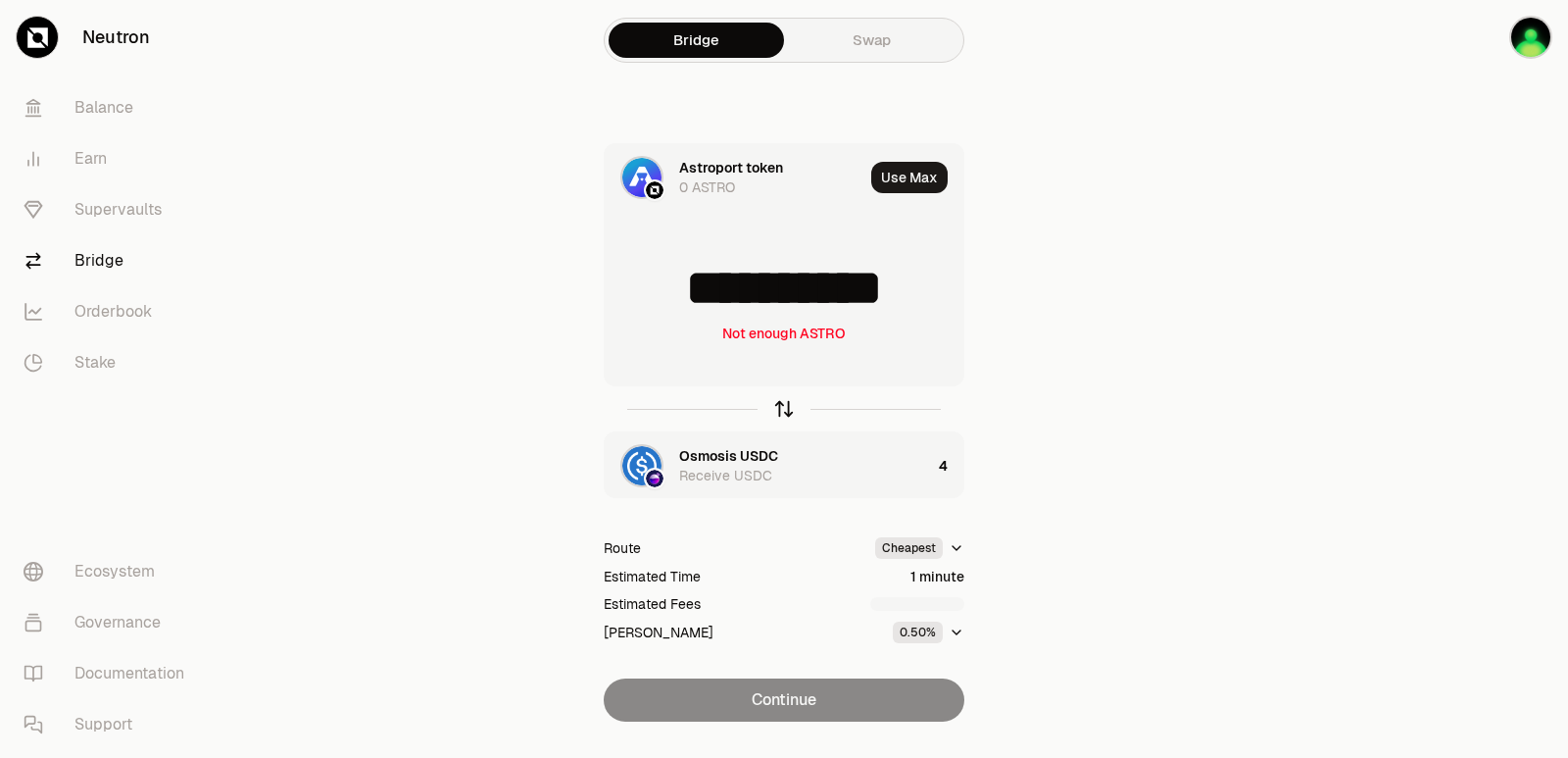
click at [782, 415] on icon "button" at bounding box center [784, 409] width 22 height 22
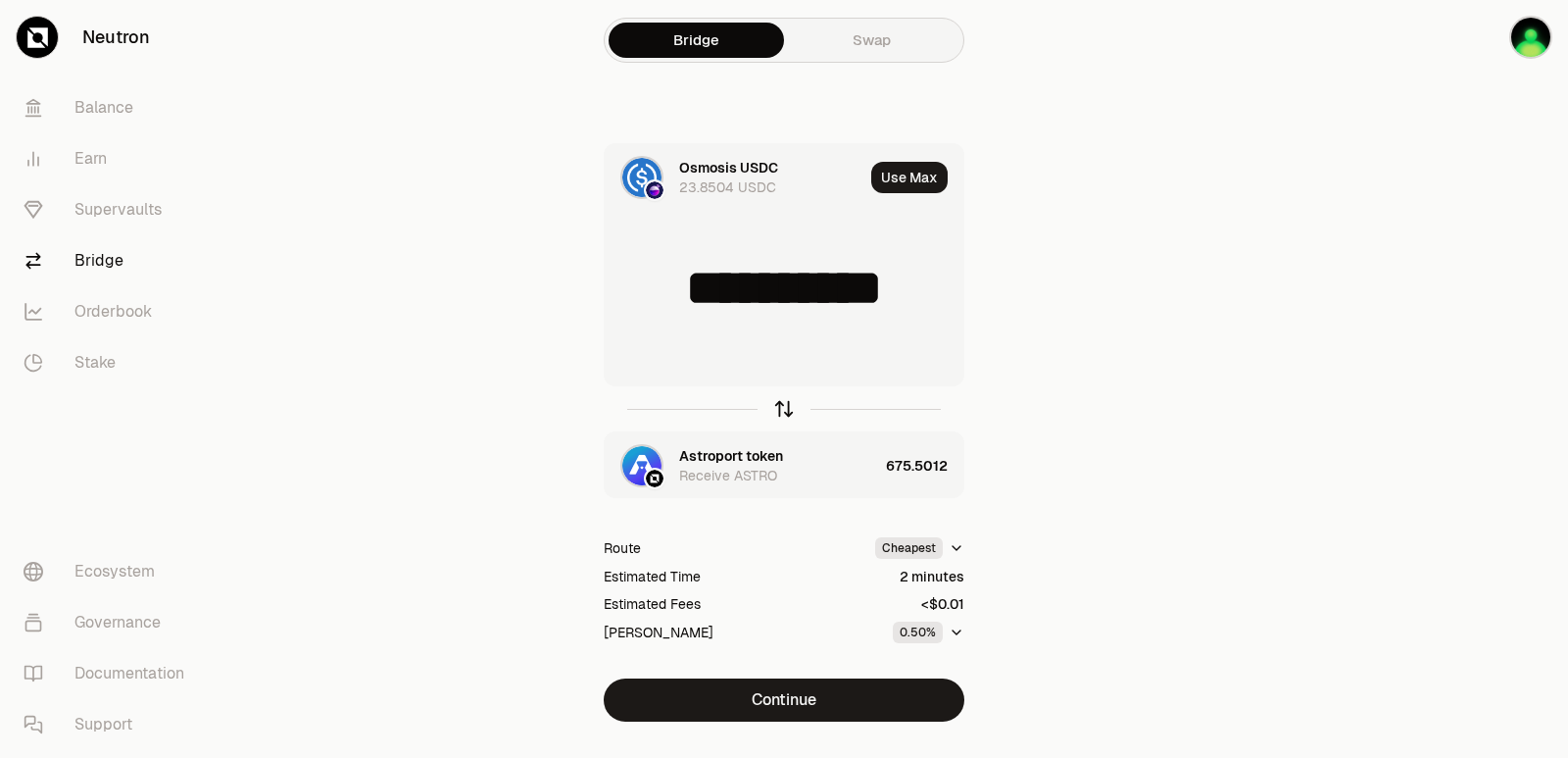
type input "*"
click at [755, 462] on div "Astroport token" at bounding box center [730, 456] width 104 height 20
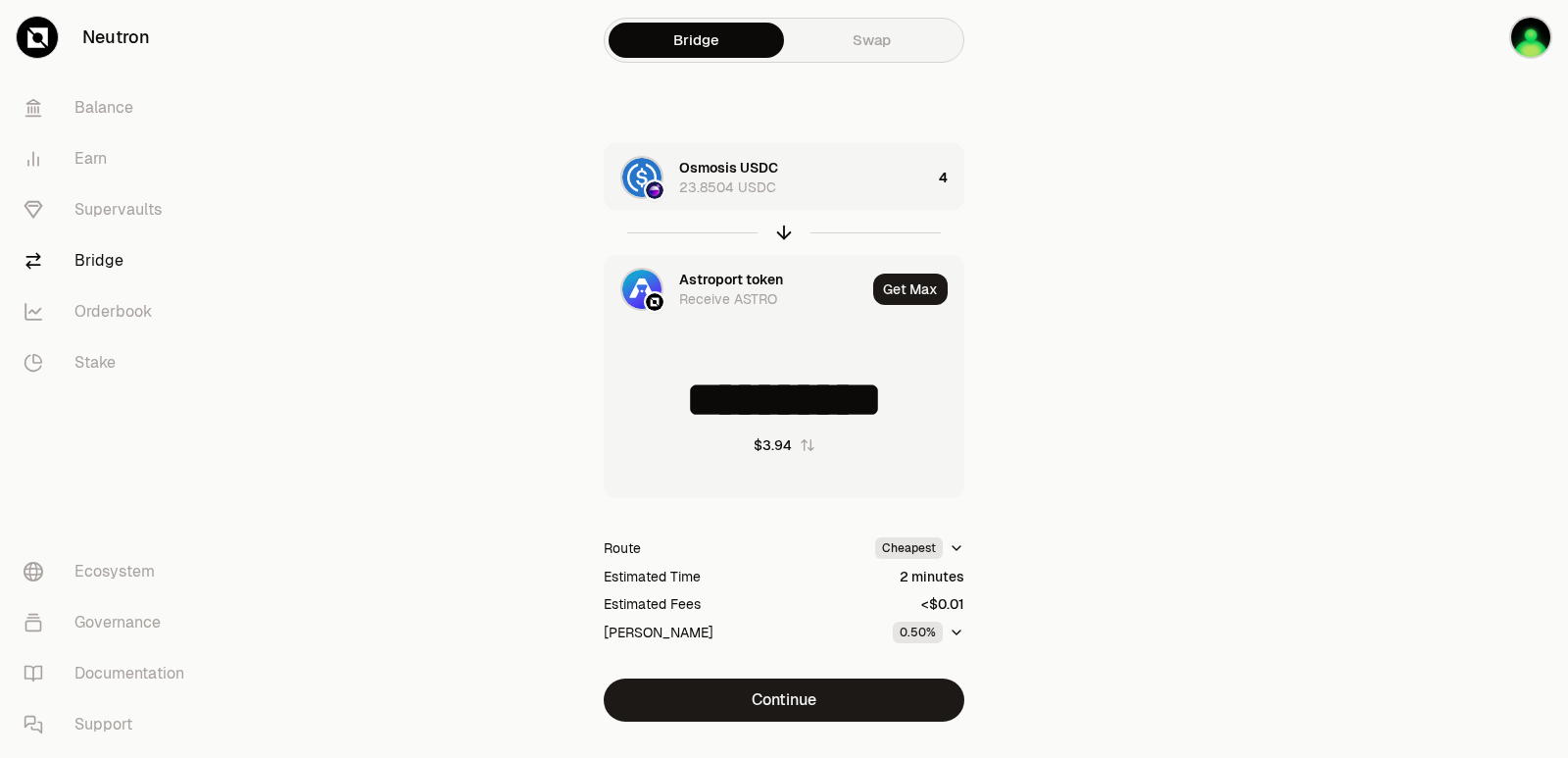
click at [721, 285] on div "Astroport token" at bounding box center [730, 280] width 104 height 20
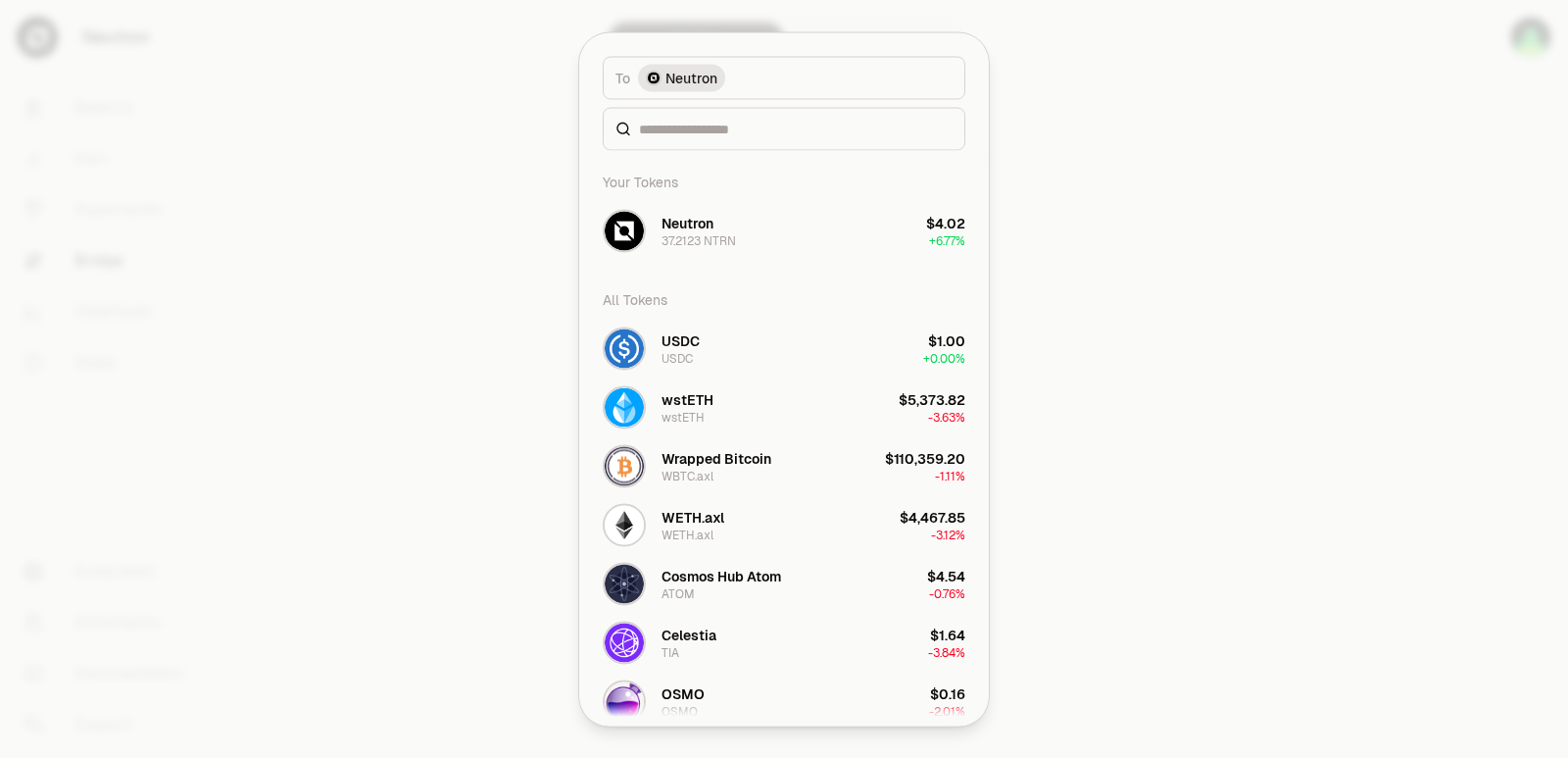
click at [705, 315] on div "All Tokens" at bounding box center [784, 299] width 386 height 40
click at [678, 135] on input at bounding box center [795, 128] width 313 height 20
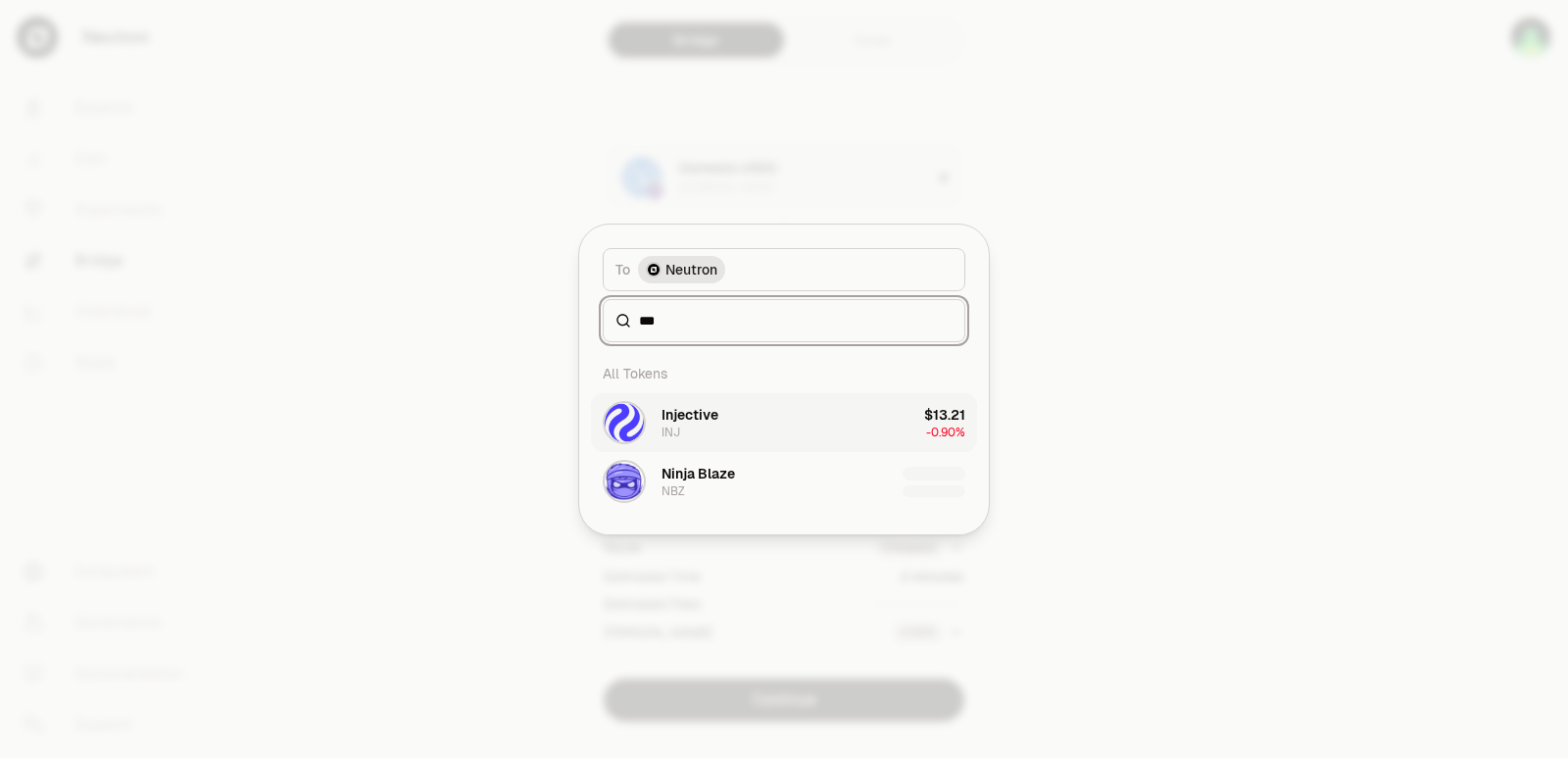
type input "***"
click at [704, 427] on div "Injective INJ" at bounding box center [690, 423] width 57 height 36
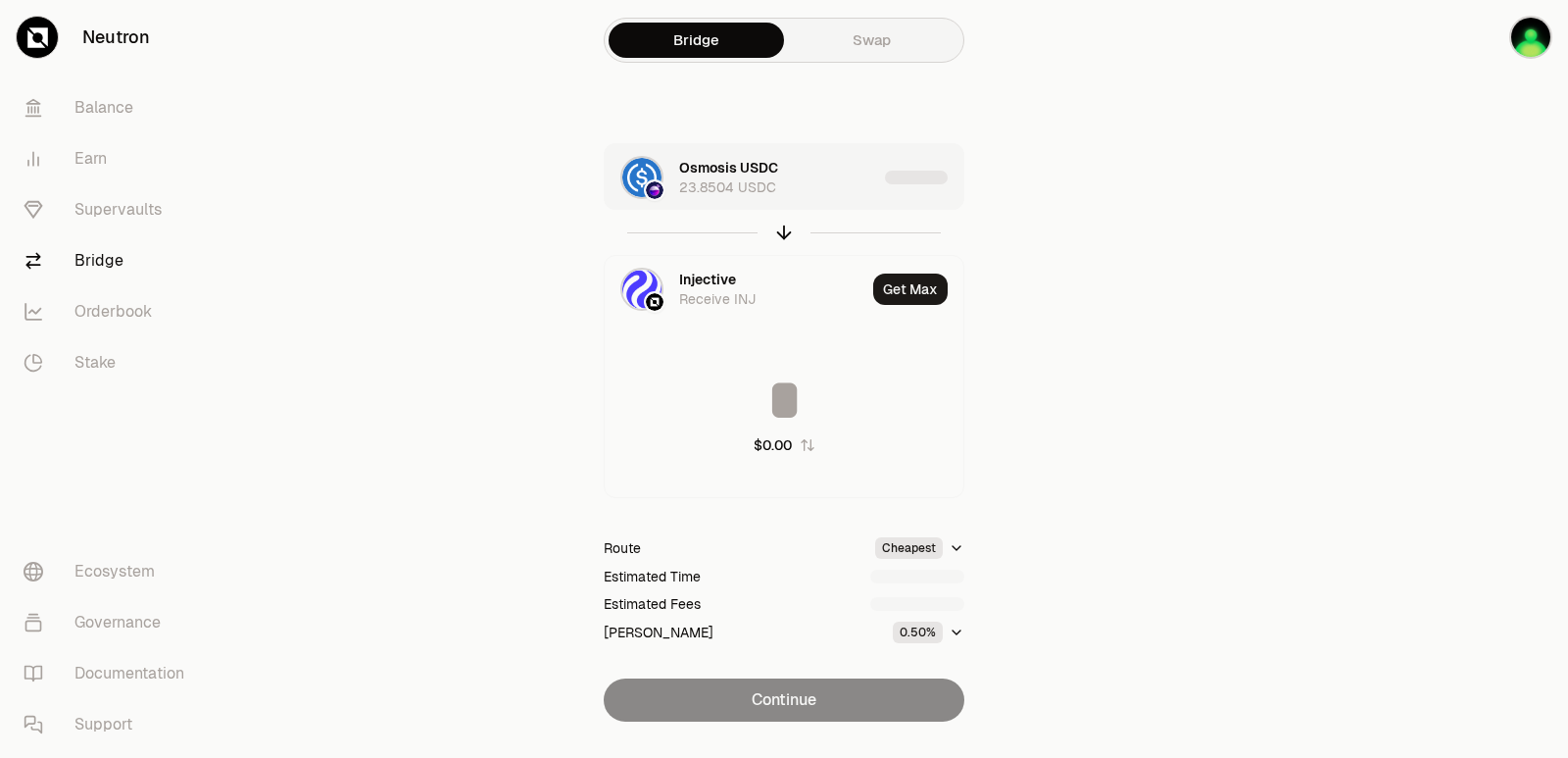
type input "**********"
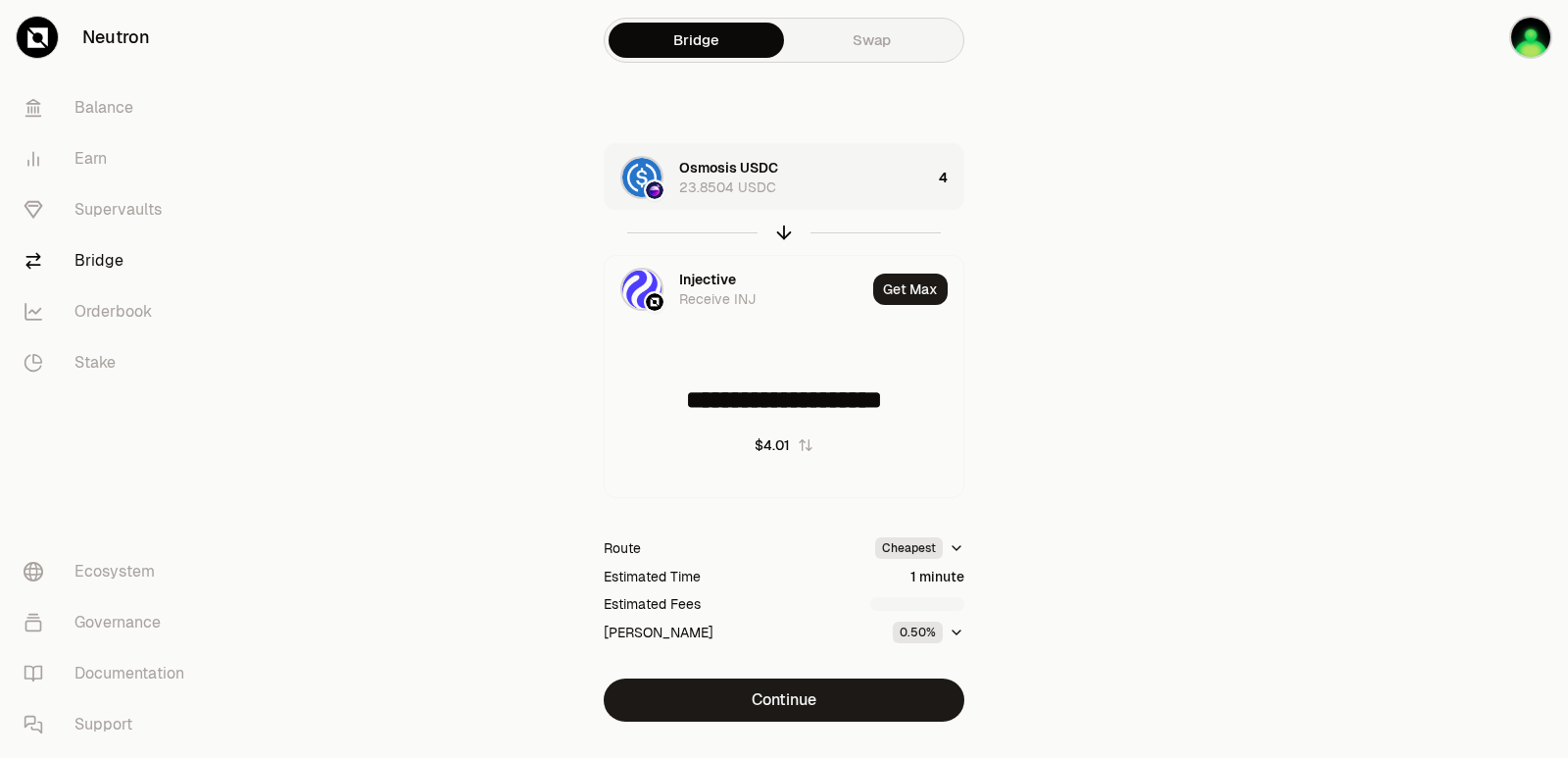
click at [807, 180] on div "Osmosis USDC 23.8504 USDC" at bounding box center [804, 178] width 252 height 40
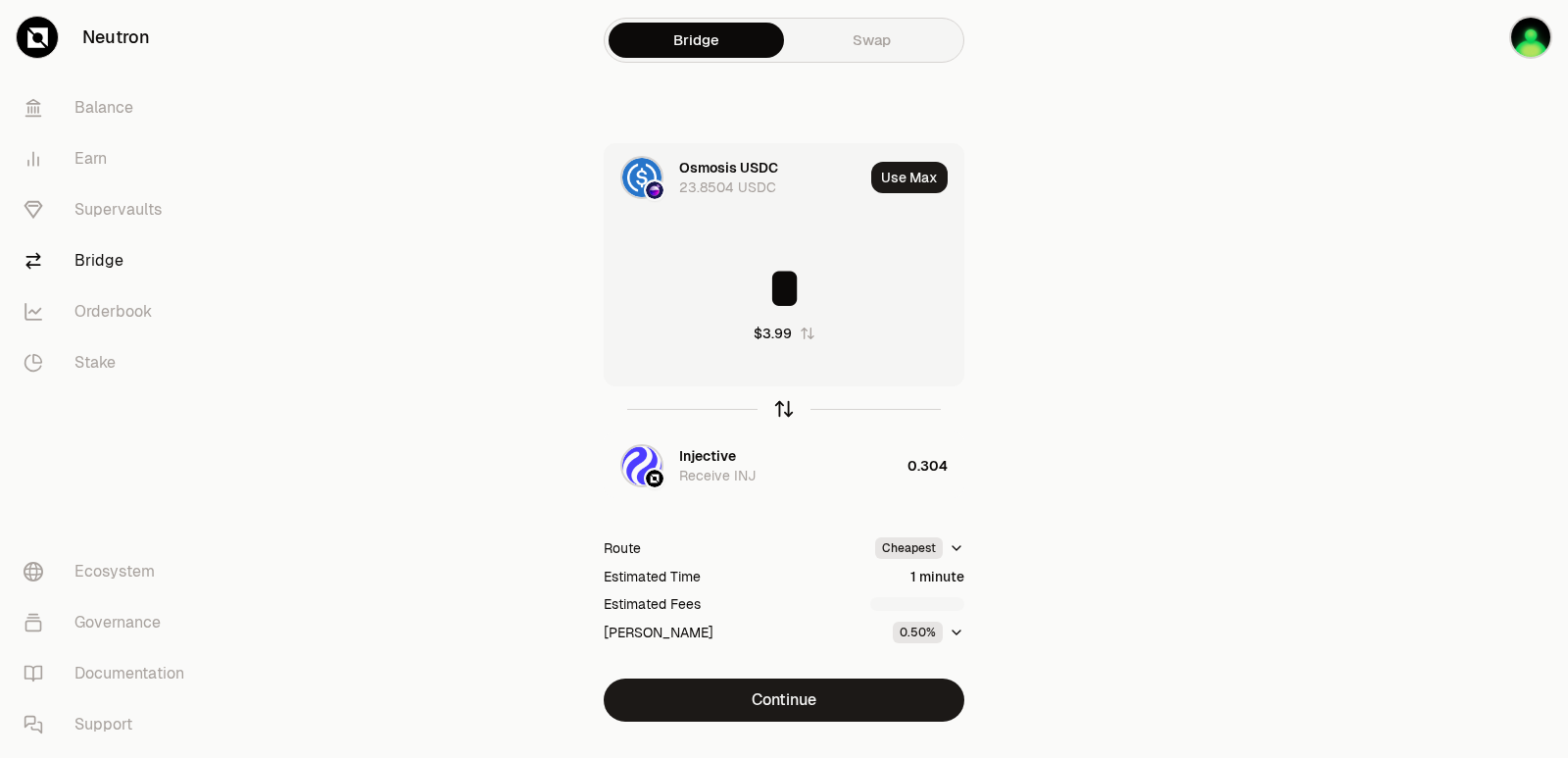
click at [781, 408] on icon "button" at bounding box center [784, 409] width 22 height 22
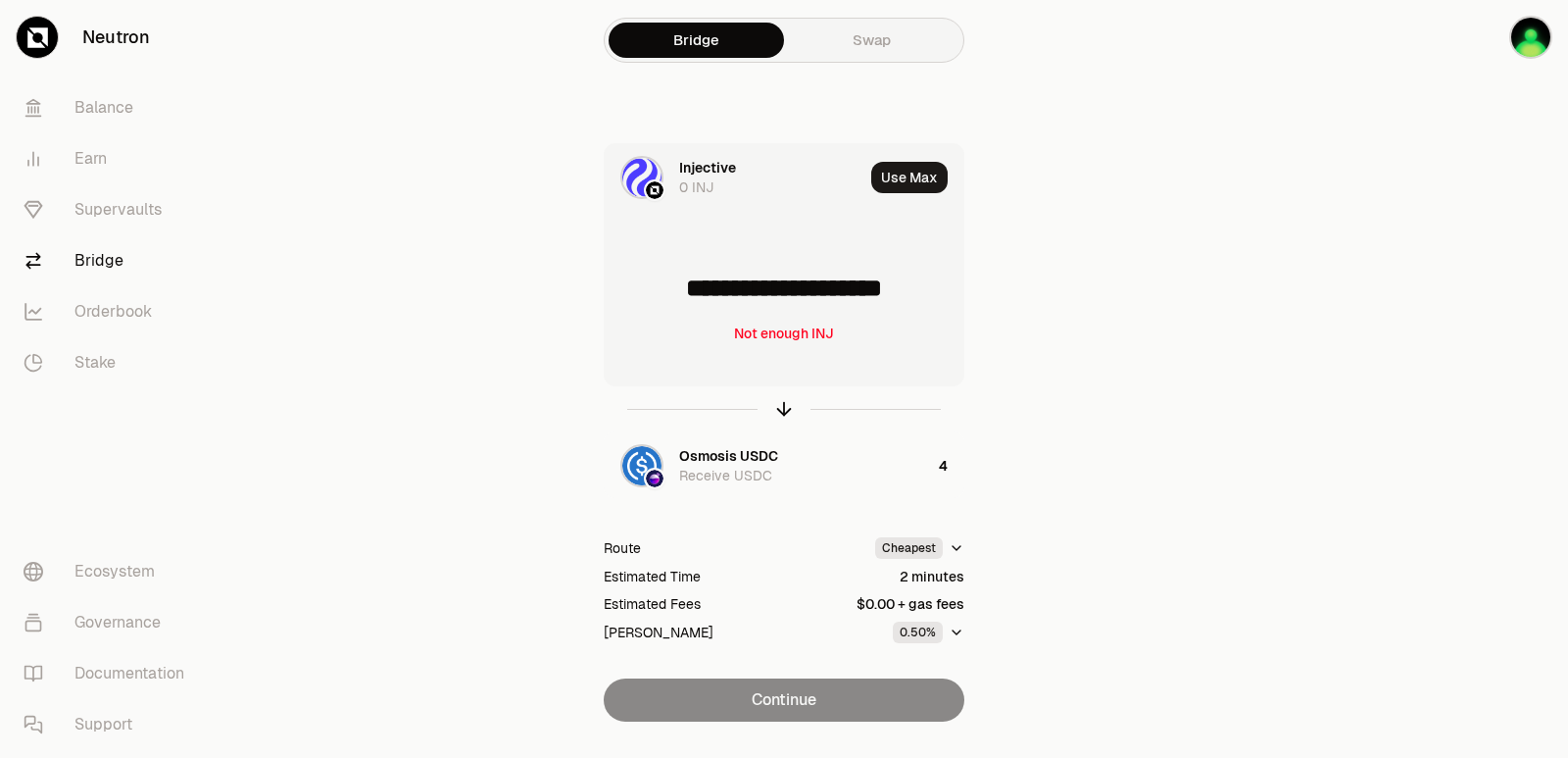
drag, startPoint x: 948, startPoint y: 289, endPoint x: 679, endPoint y: 292, distance: 269.0
click at [679, 292] on input "**********" at bounding box center [784, 289] width 359 height 59
type input "*****"
click at [784, 412] on icon "button" at bounding box center [784, 409] width 22 height 22
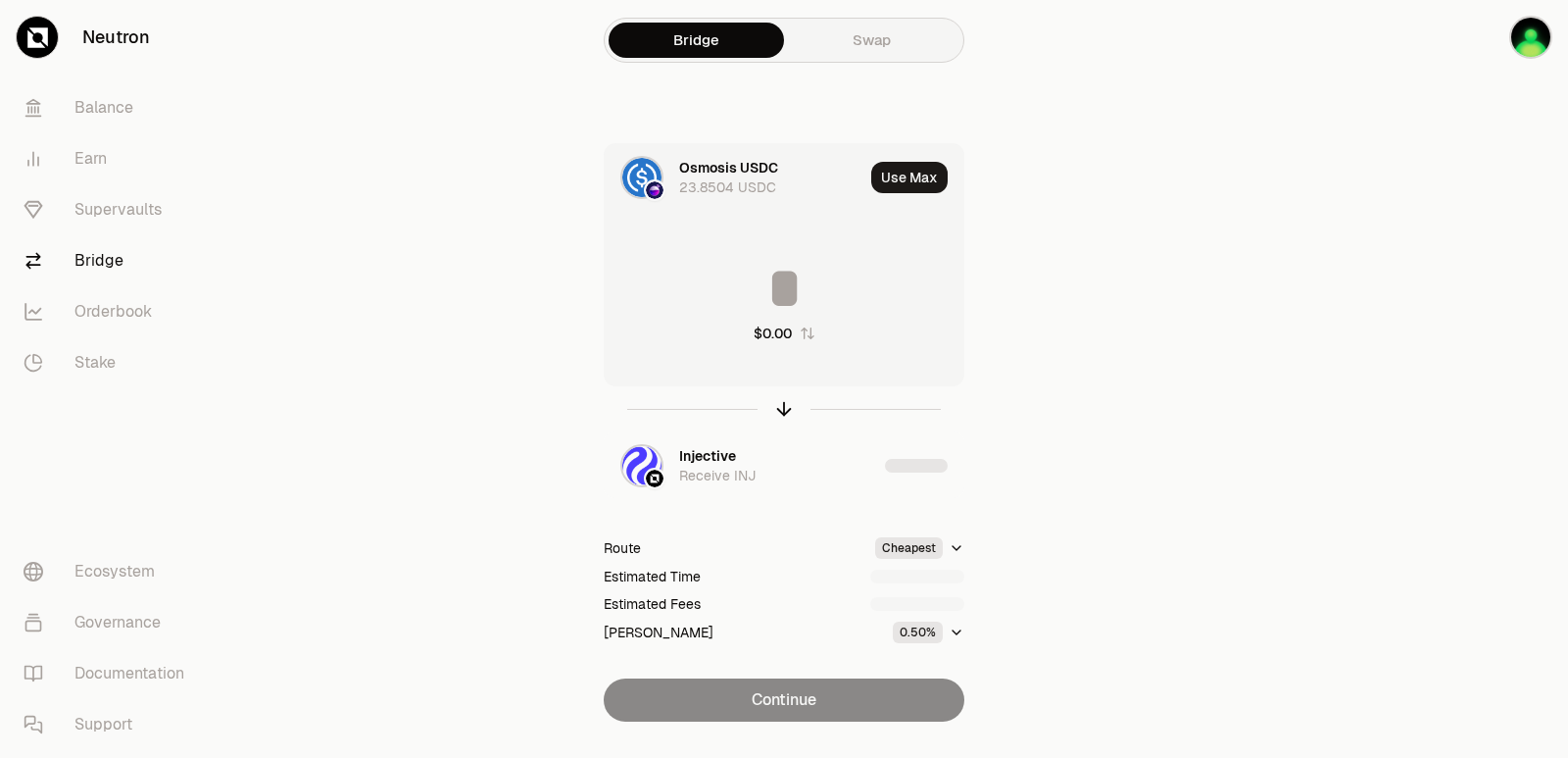
click at [782, 291] on input at bounding box center [784, 289] width 359 height 59
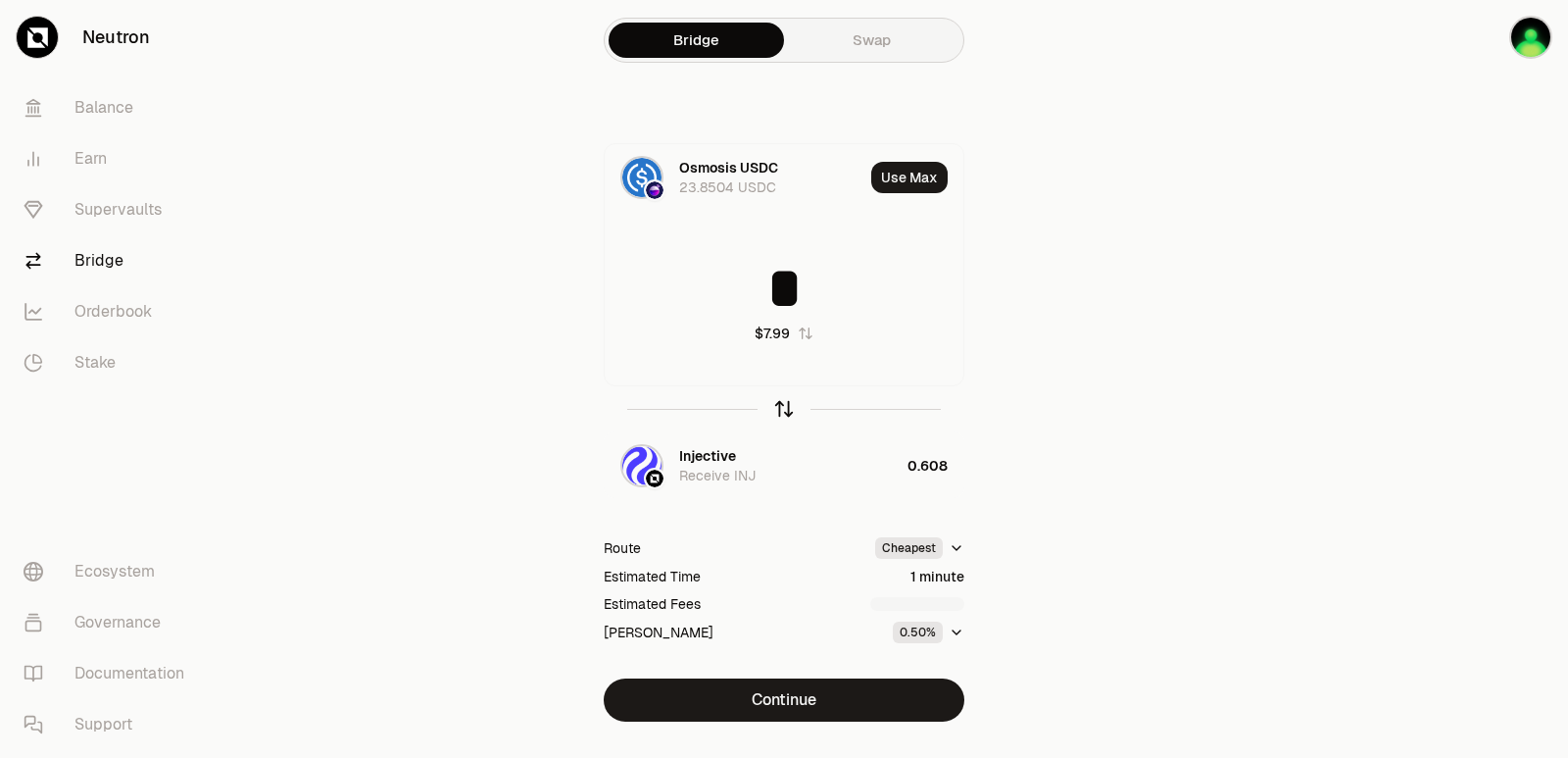
type input "*"
click at [784, 412] on icon "button" at bounding box center [784, 409] width 0 height 13
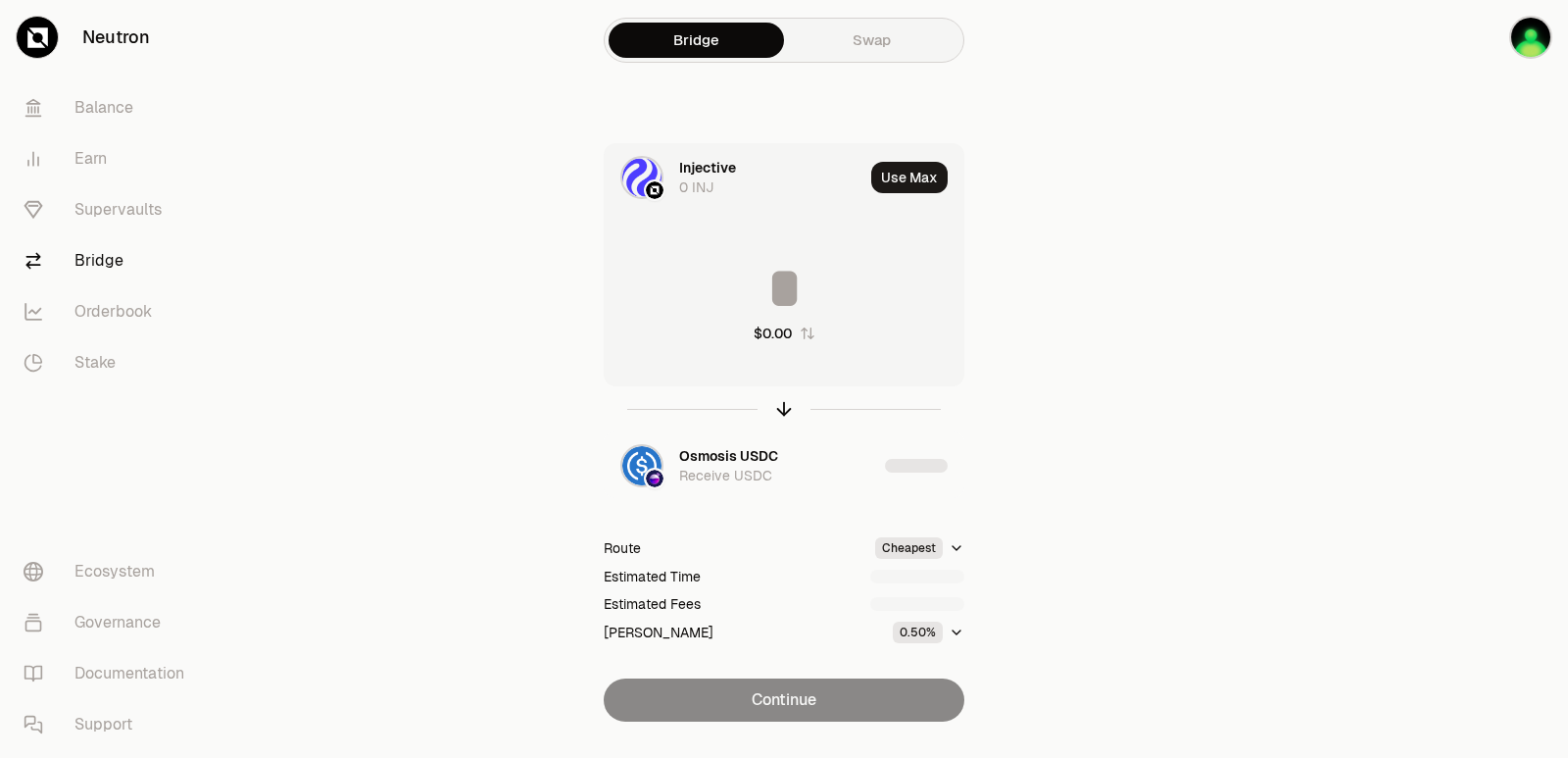
click at [789, 290] on input at bounding box center [784, 289] width 359 height 59
type input "*****"
click at [783, 406] on icon "button" at bounding box center [784, 409] width 22 height 22
click at [751, 282] on input at bounding box center [784, 289] width 359 height 59
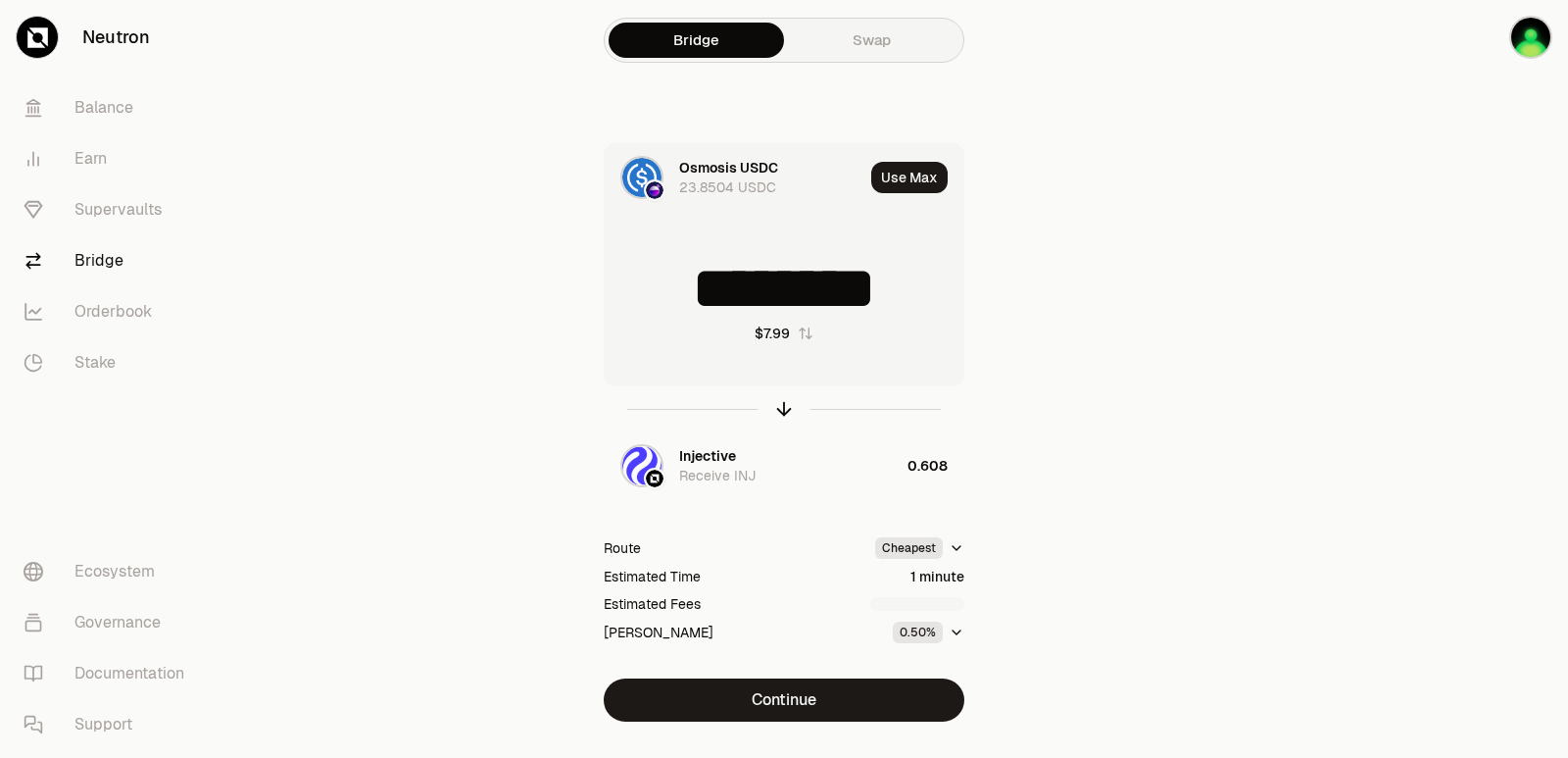
click at [732, 297] on input "********" at bounding box center [784, 289] width 359 height 59
type input "*"
click at [765, 675] on div "Osmosis USDC 23.8504 USDC Use Max * $7.99 Injective Receive INJ 0.608 Route Che…" at bounding box center [784, 432] width 659 height 578
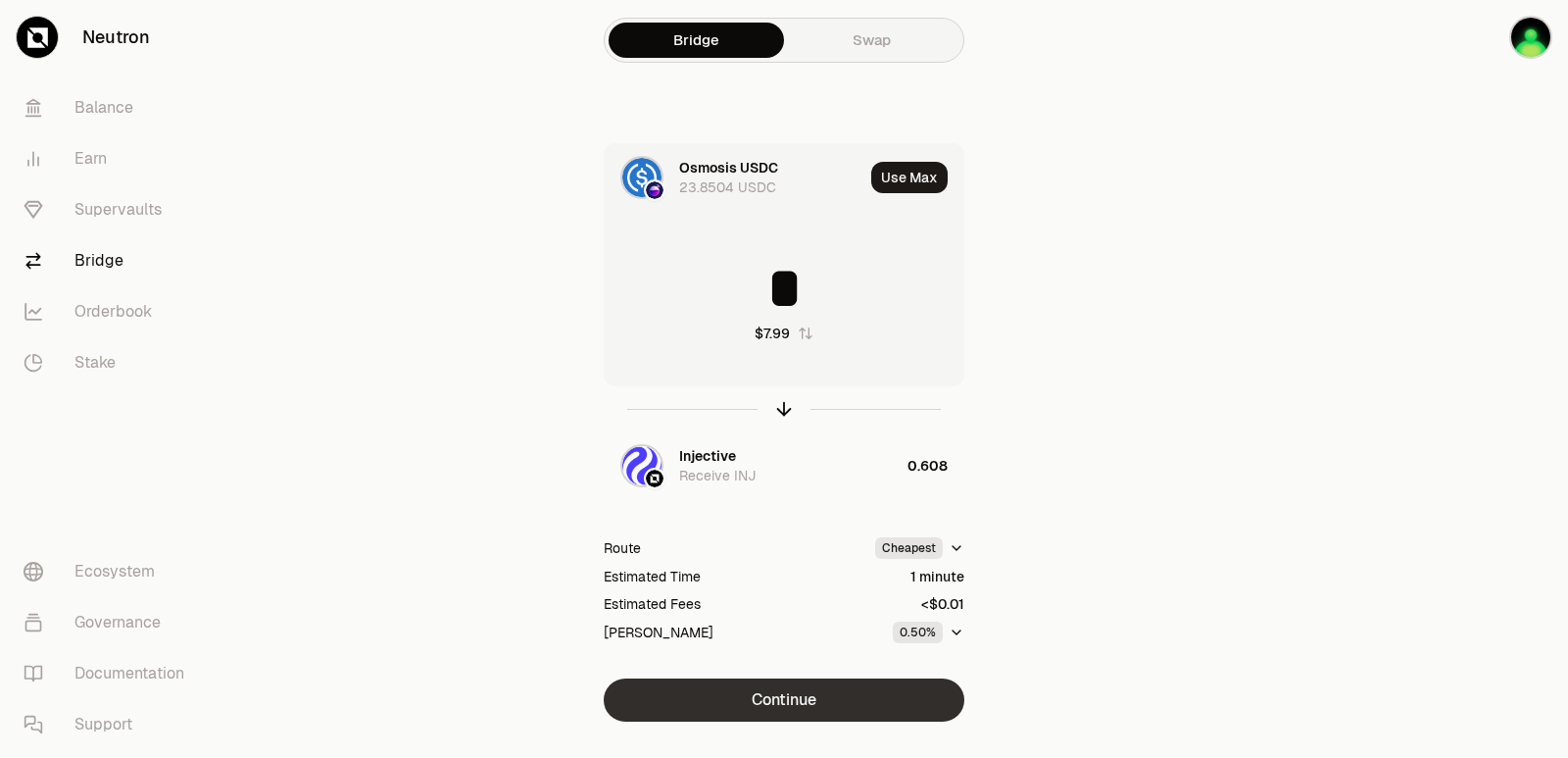
click at [769, 704] on button "Continue" at bounding box center [784, 700] width 361 height 43
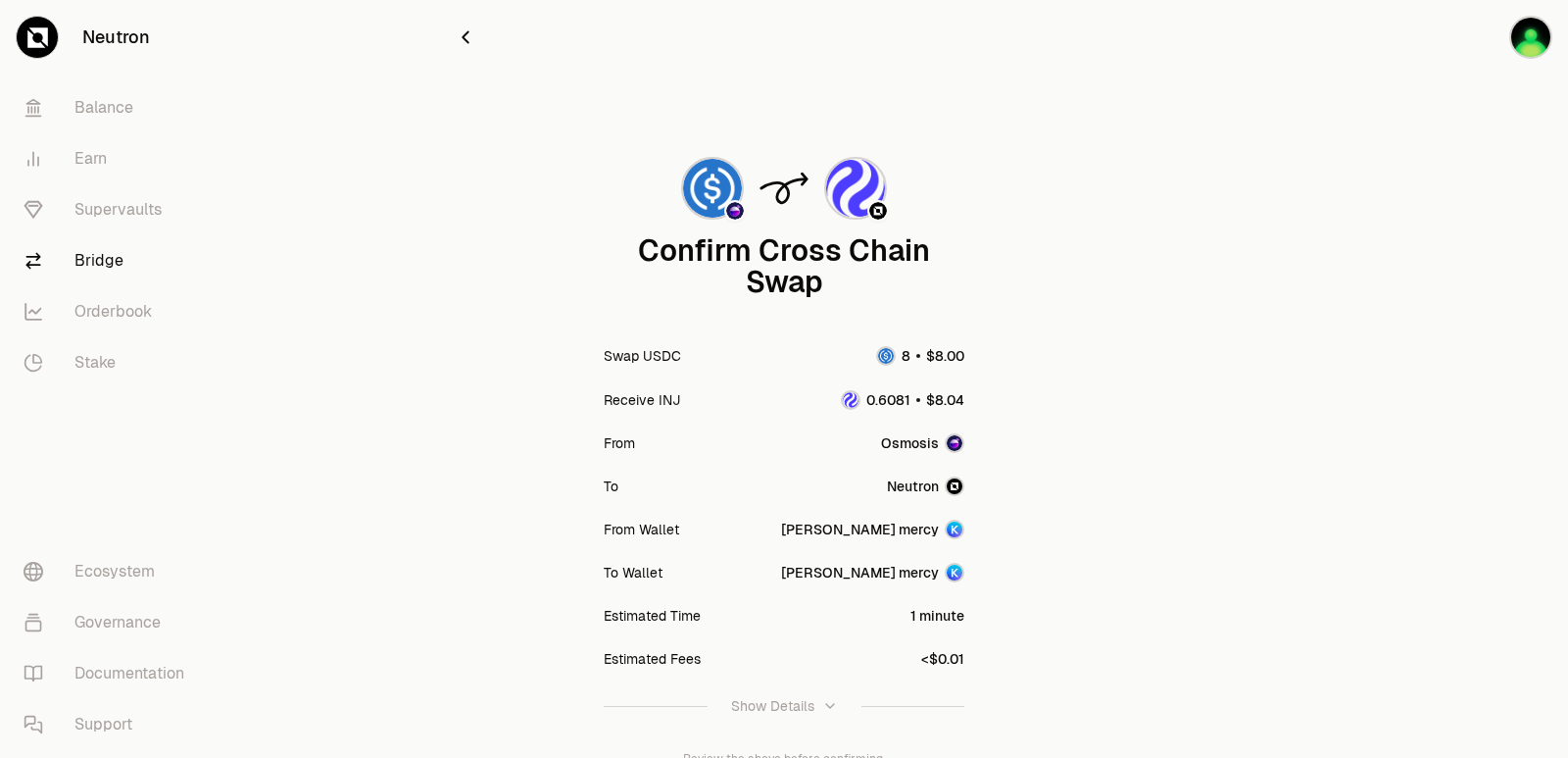
scroll to position [162, 0]
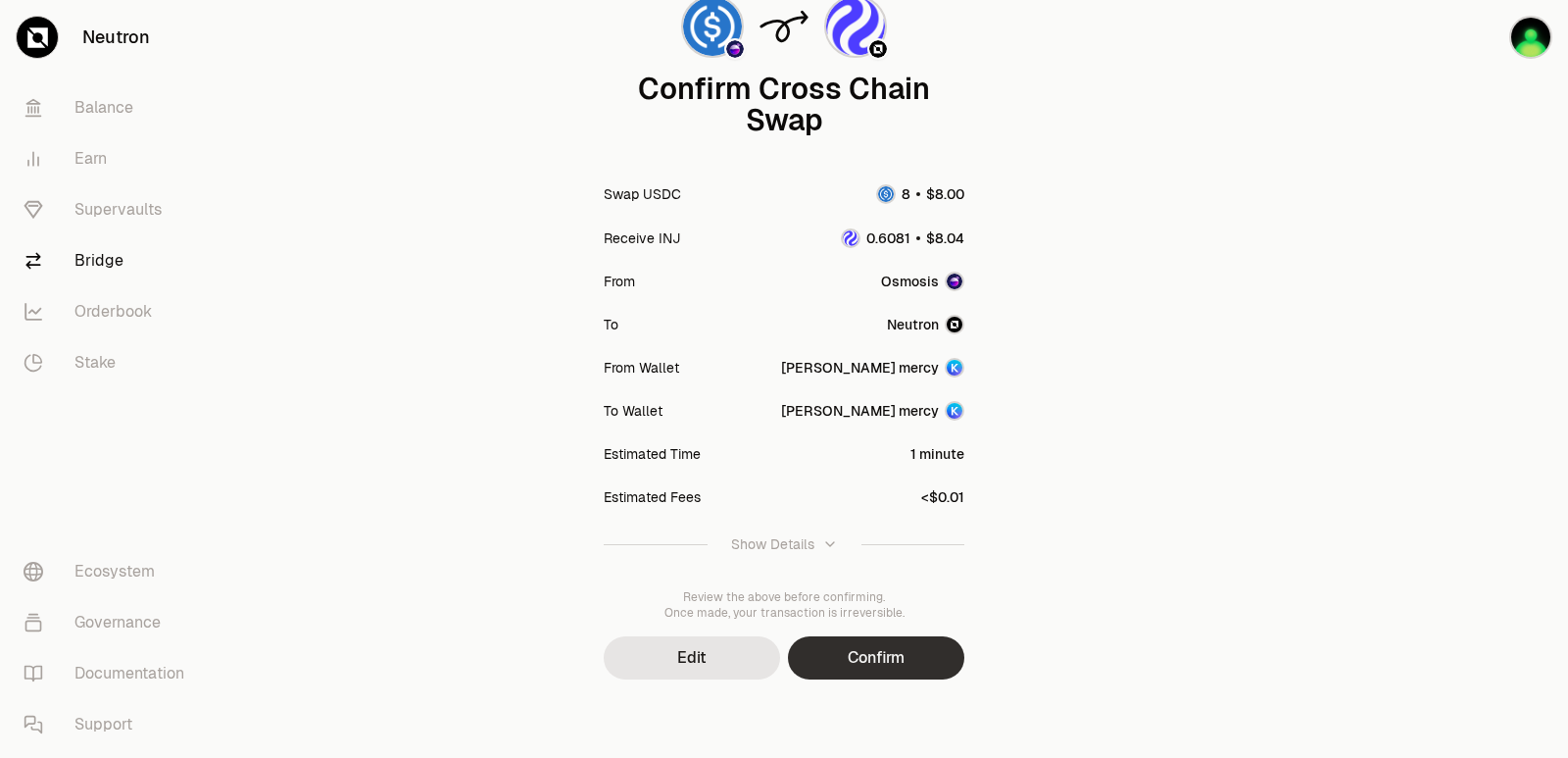
click at [867, 659] on button "Confirm" at bounding box center [875, 658] width 177 height 43
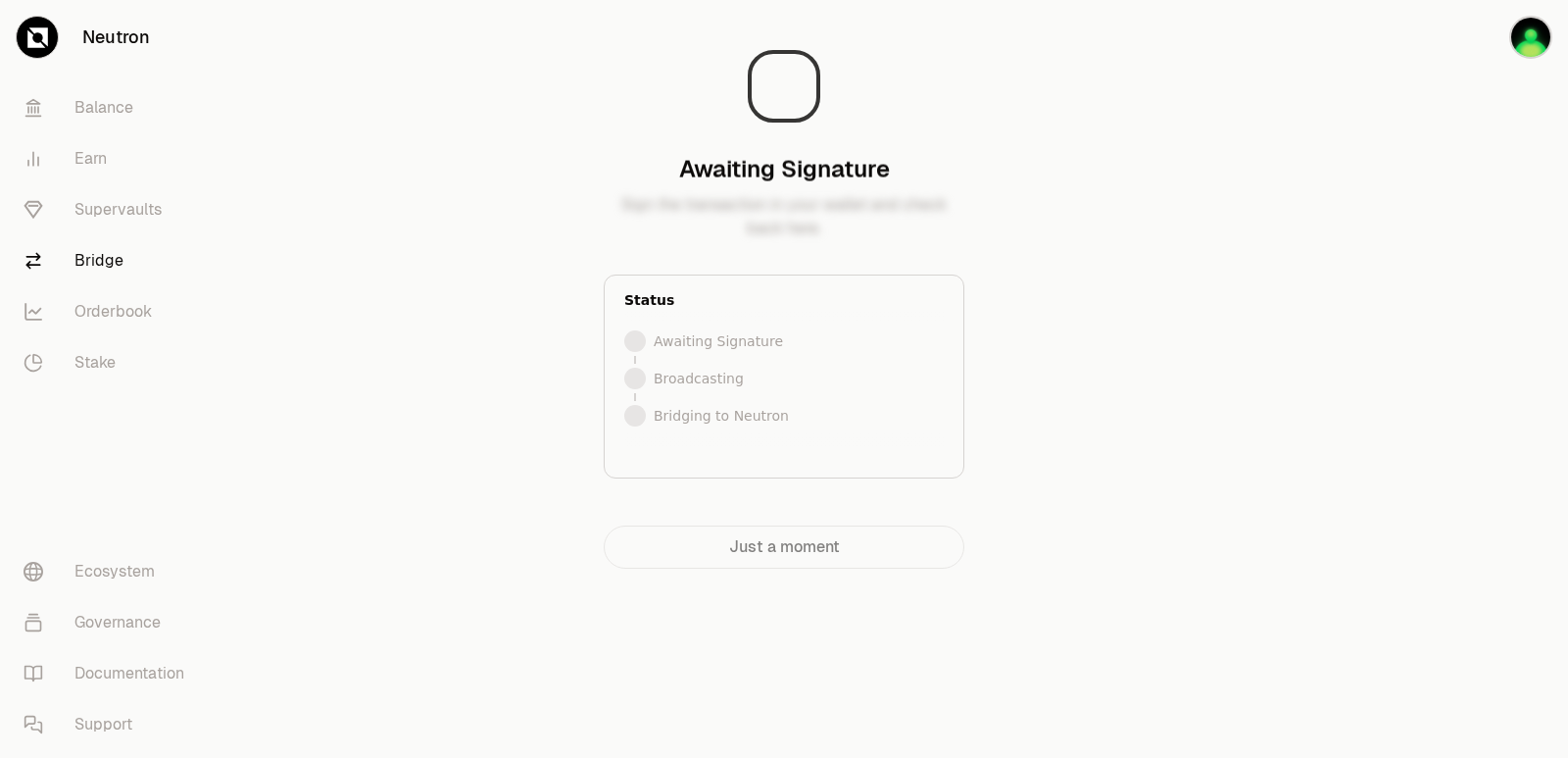
scroll to position [0, 0]
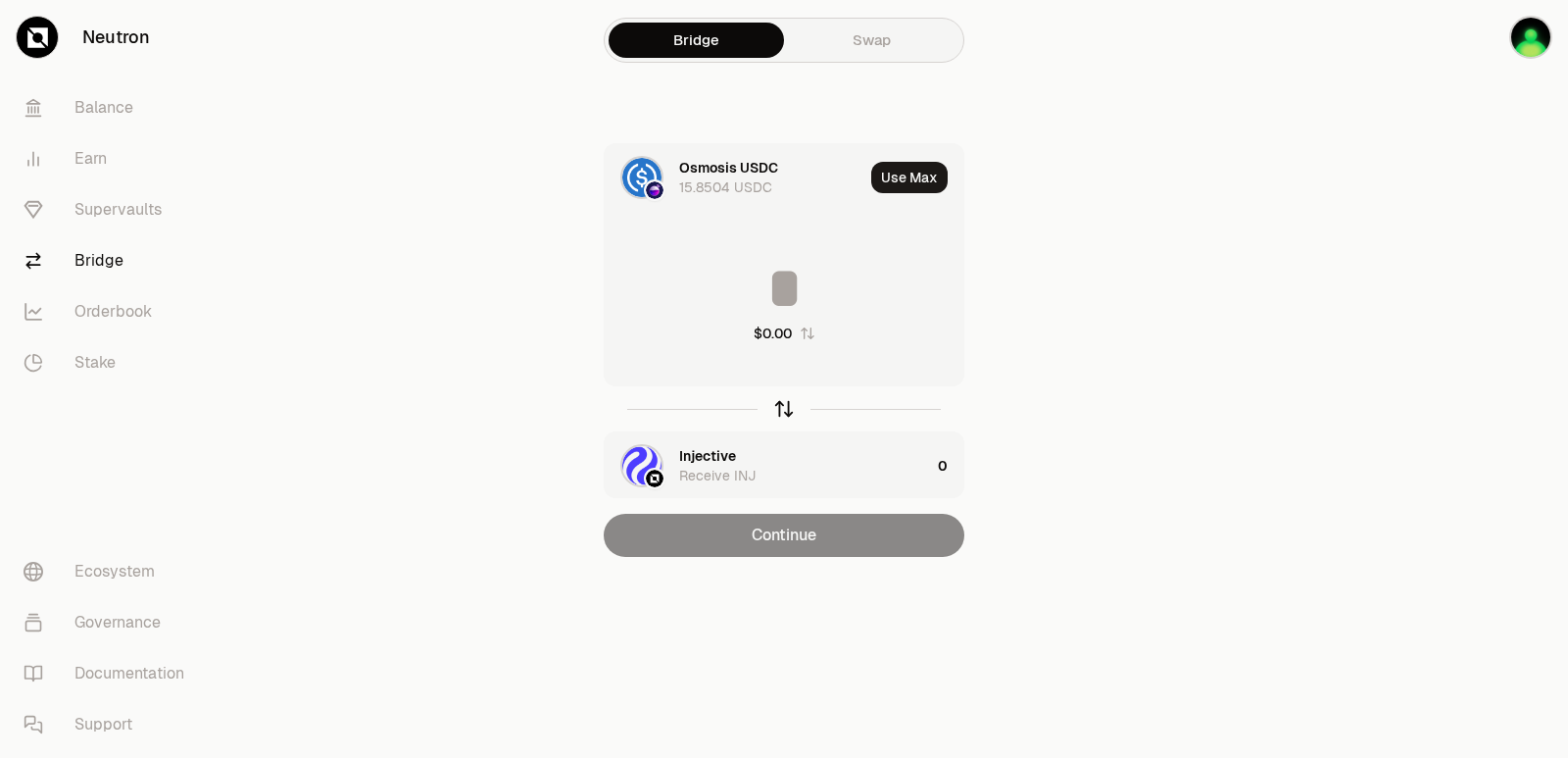
click at [784, 414] on icon "button" at bounding box center [784, 409] width 22 height 22
click at [907, 172] on button "Use Max" at bounding box center [909, 178] width 76 height 32
type input "**********"
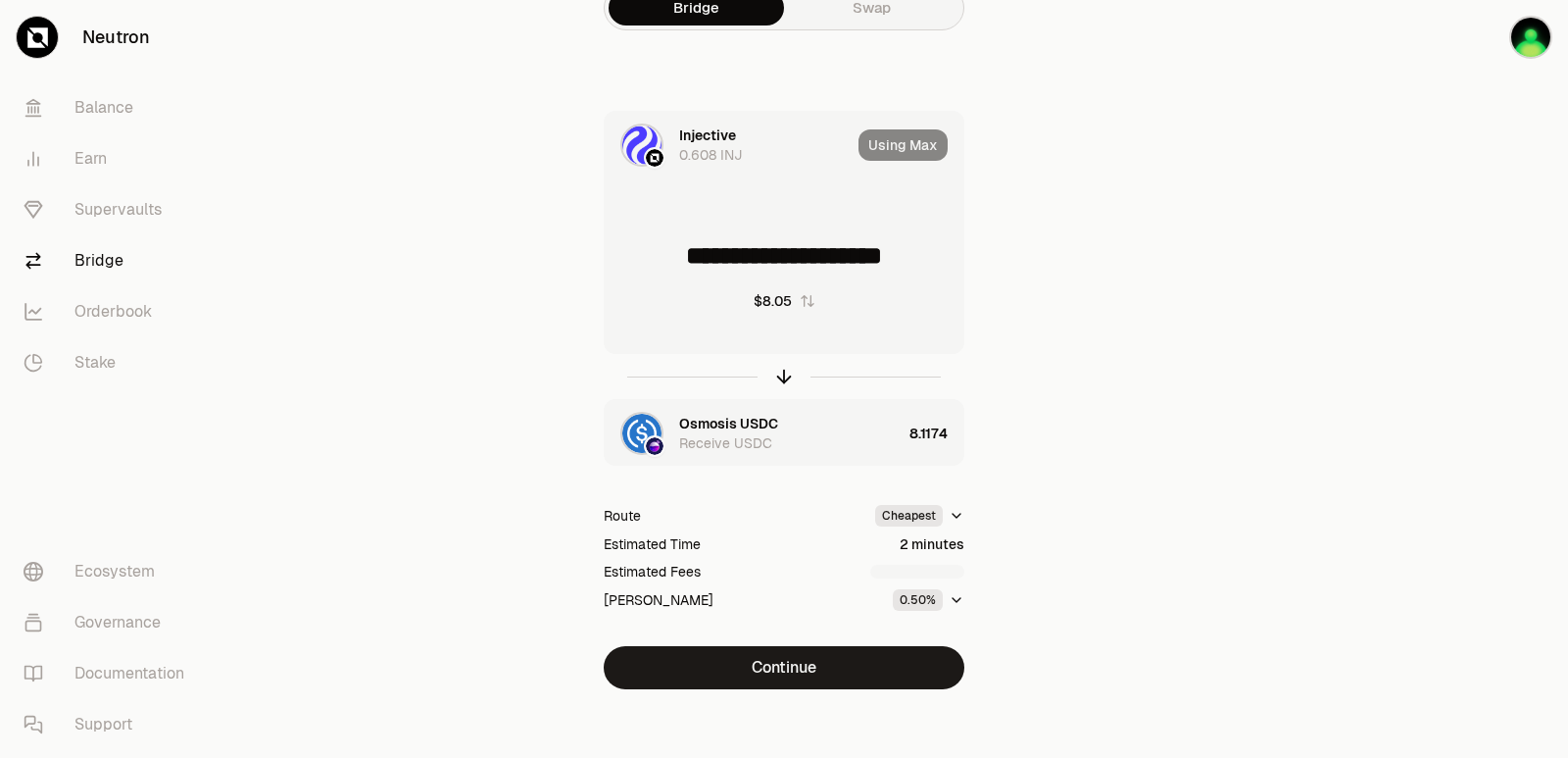
scroll to position [42, 0]
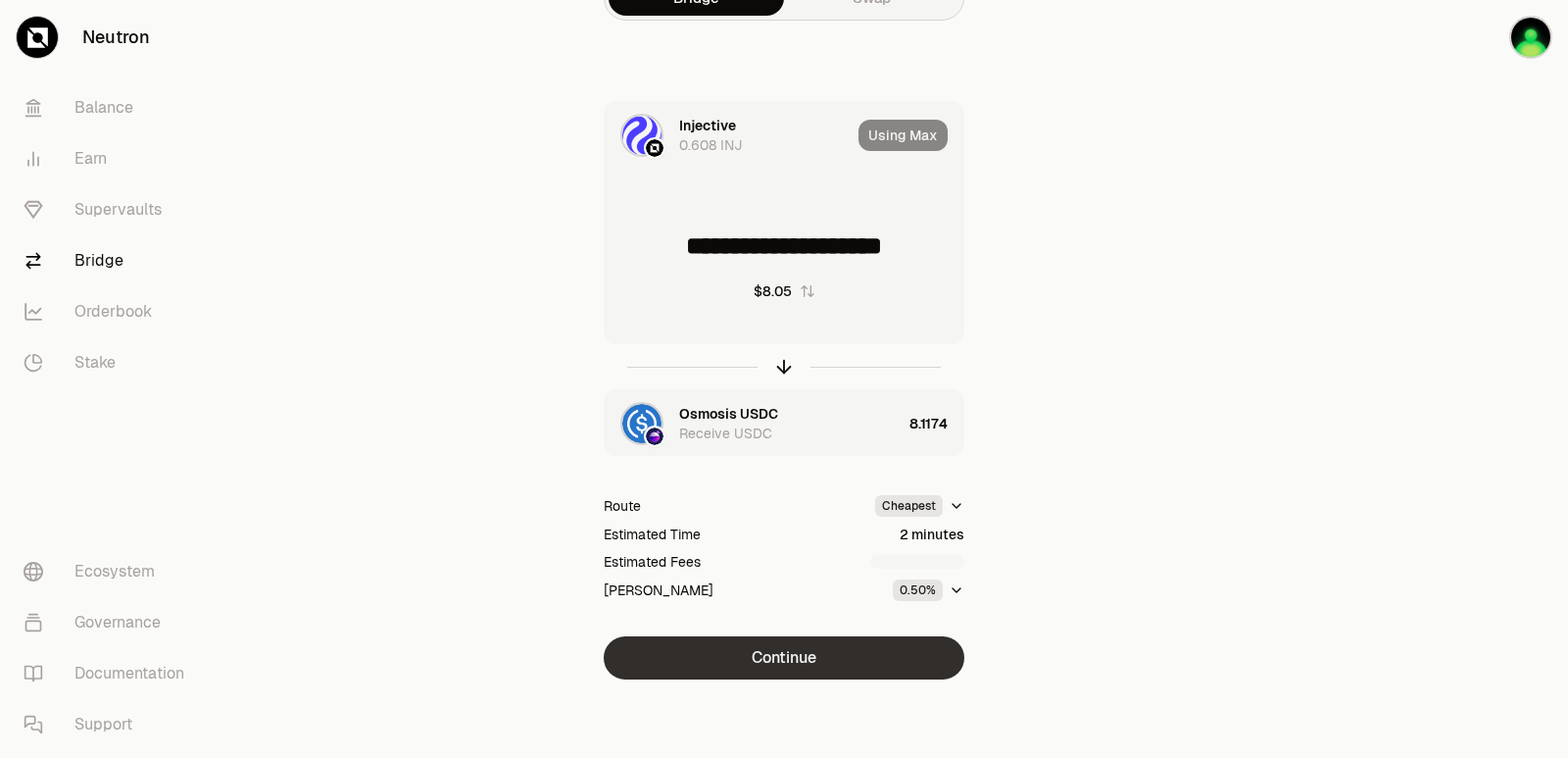
click at [812, 651] on button "Continue" at bounding box center [784, 658] width 361 height 43
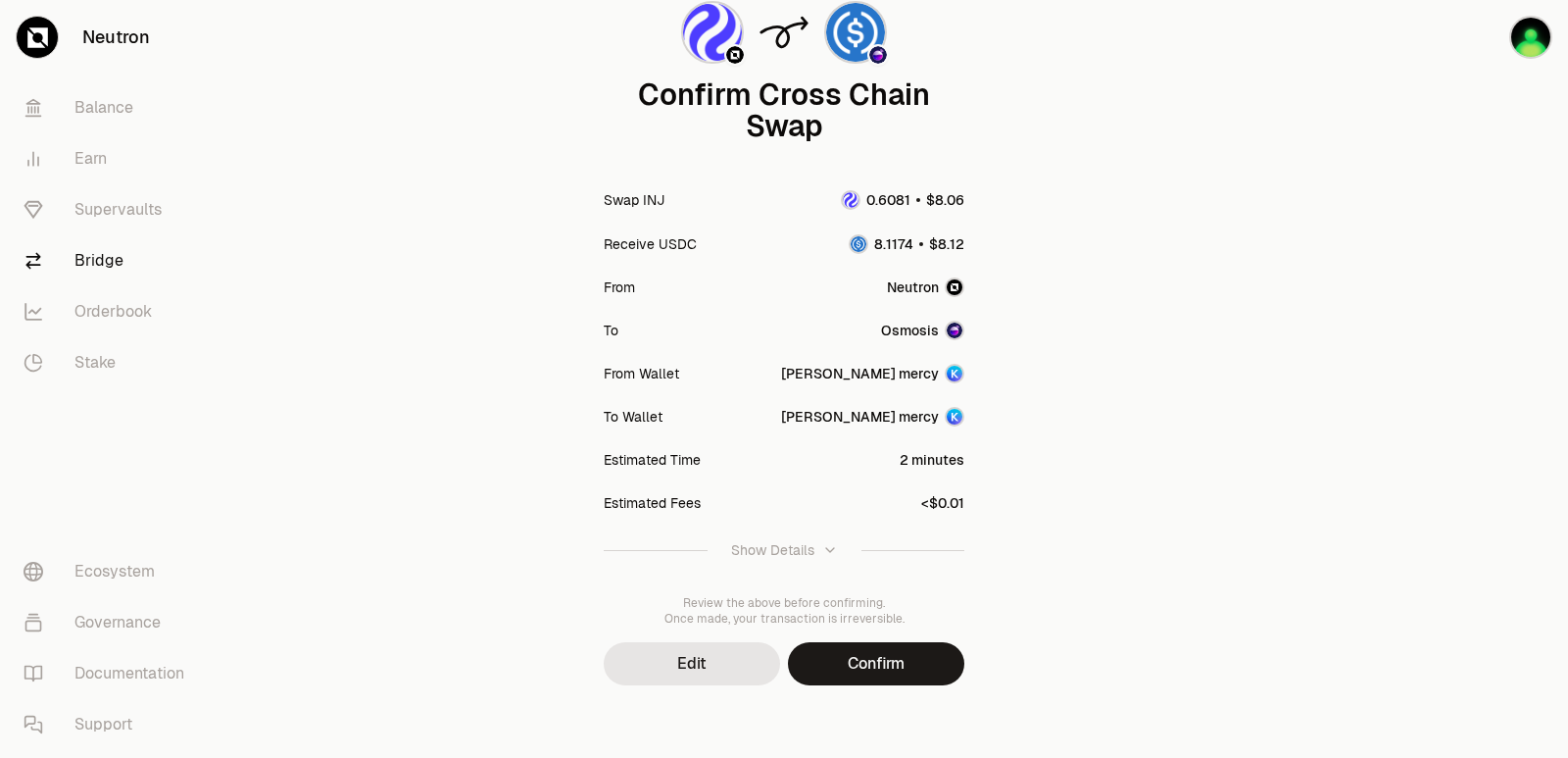
scroll to position [162, 0]
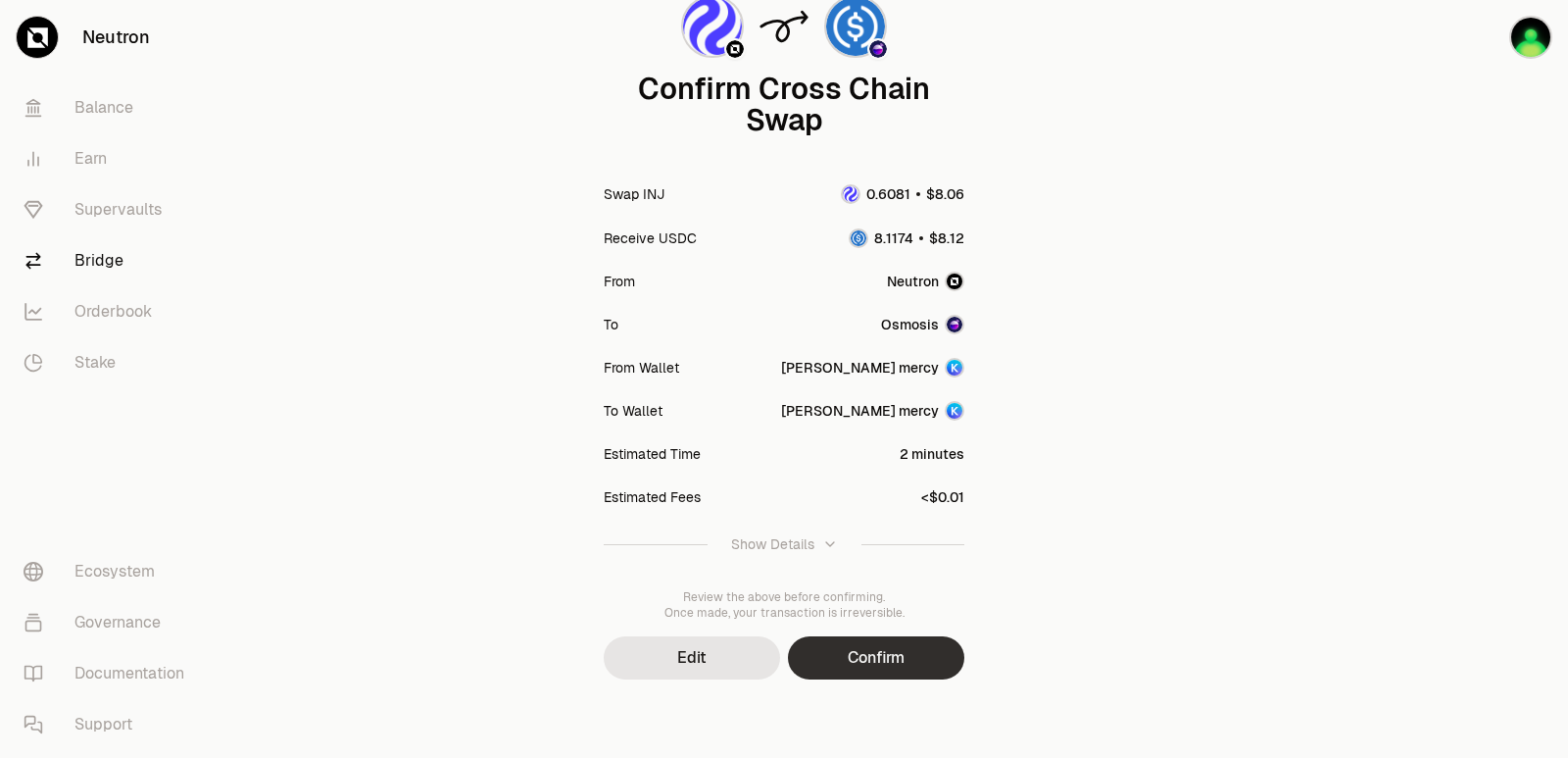
click at [876, 656] on button "Confirm" at bounding box center [875, 658] width 177 height 43
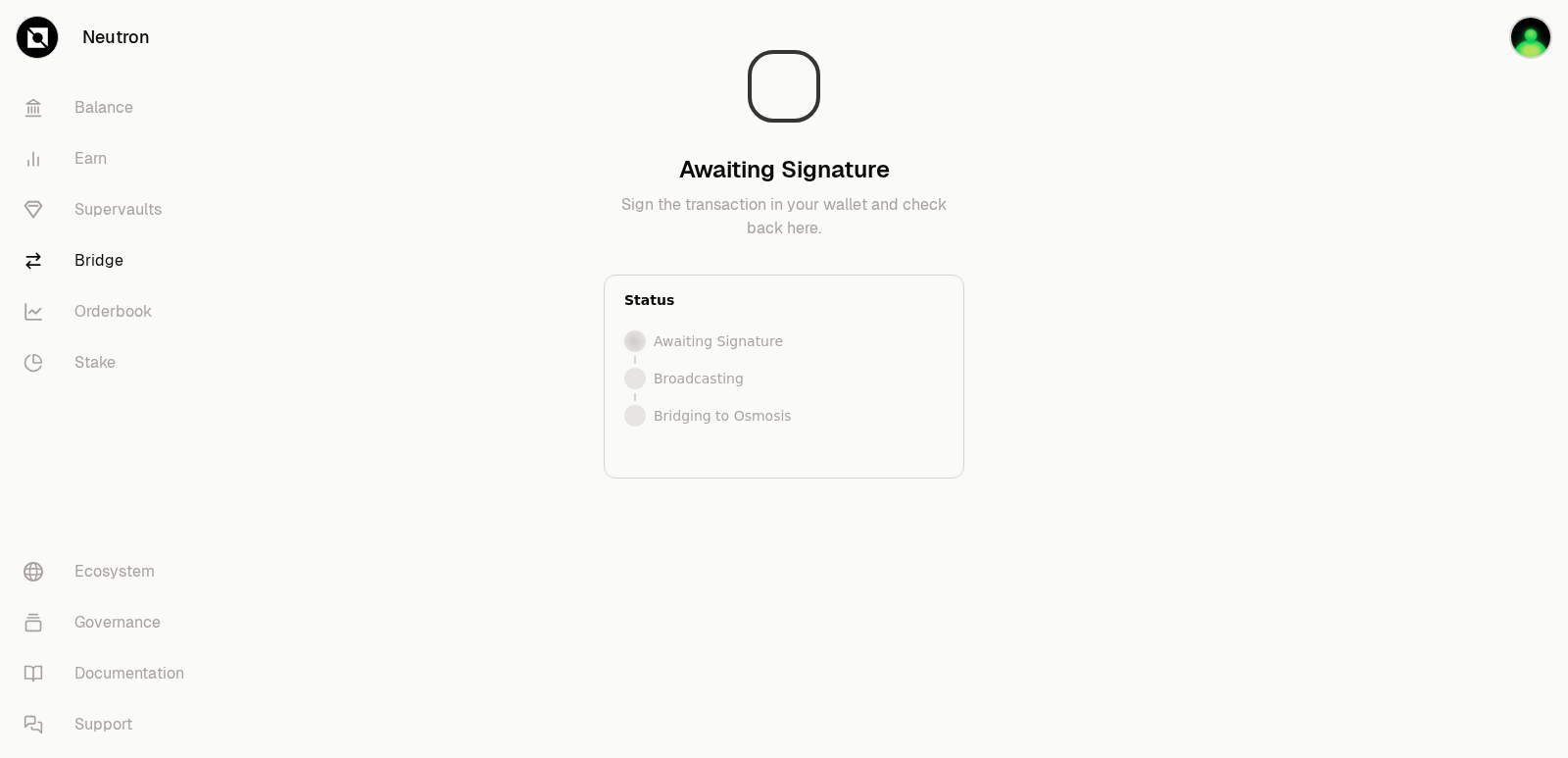
scroll to position [0, 0]
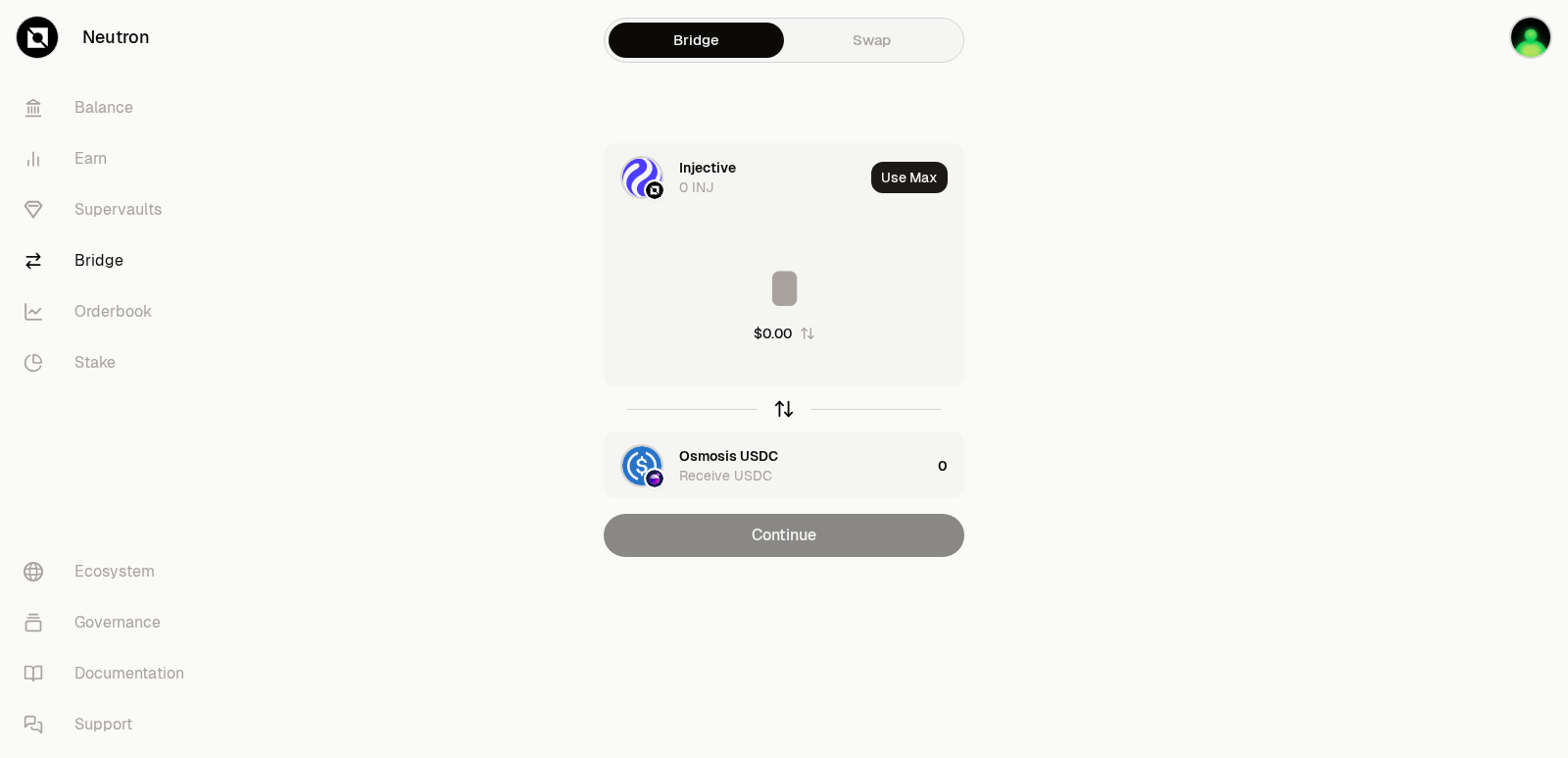
click at [777, 405] on icon "button" at bounding box center [784, 409] width 22 height 22
click at [777, 409] on icon "button" at bounding box center [784, 409] width 22 height 22
click at [728, 289] on input at bounding box center [784, 289] width 359 height 59
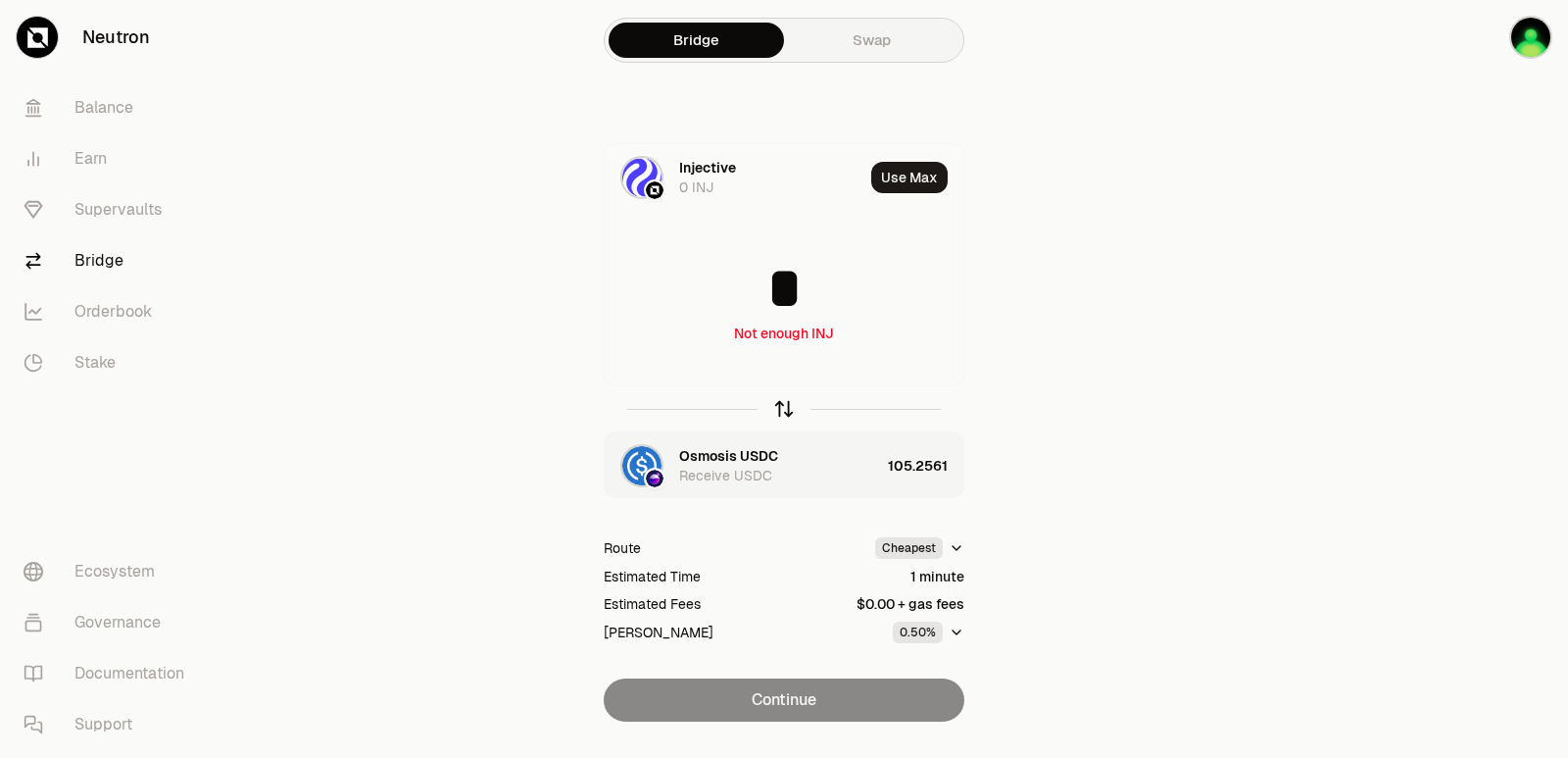
type input "*"
click at [781, 410] on icon "button" at bounding box center [784, 409] width 22 height 22
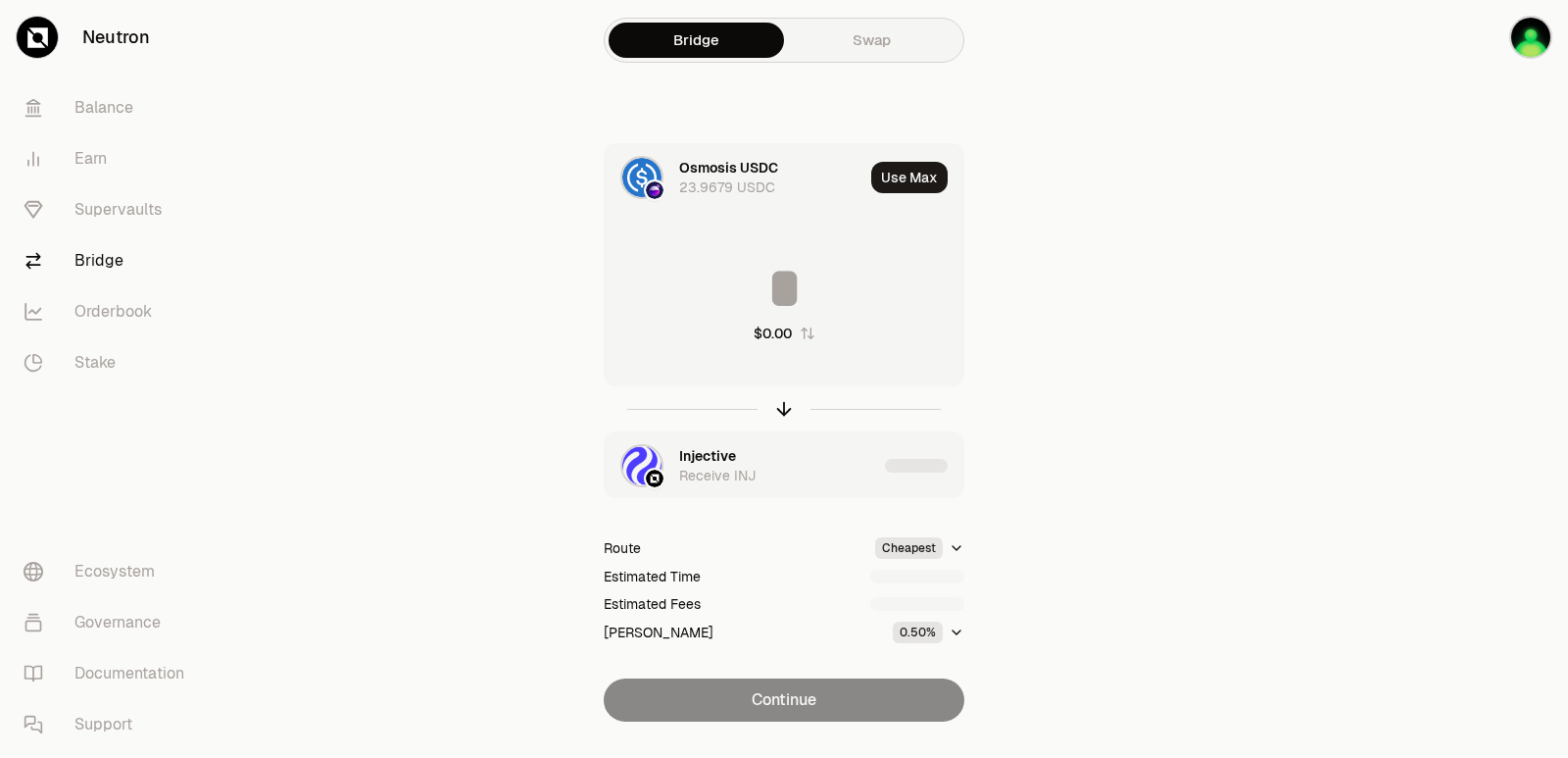
click at [770, 296] on input at bounding box center [784, 289] width 359 height 59
click at [770, 296] on input "**********" at bounding box center [784, 289] width 359 height 59
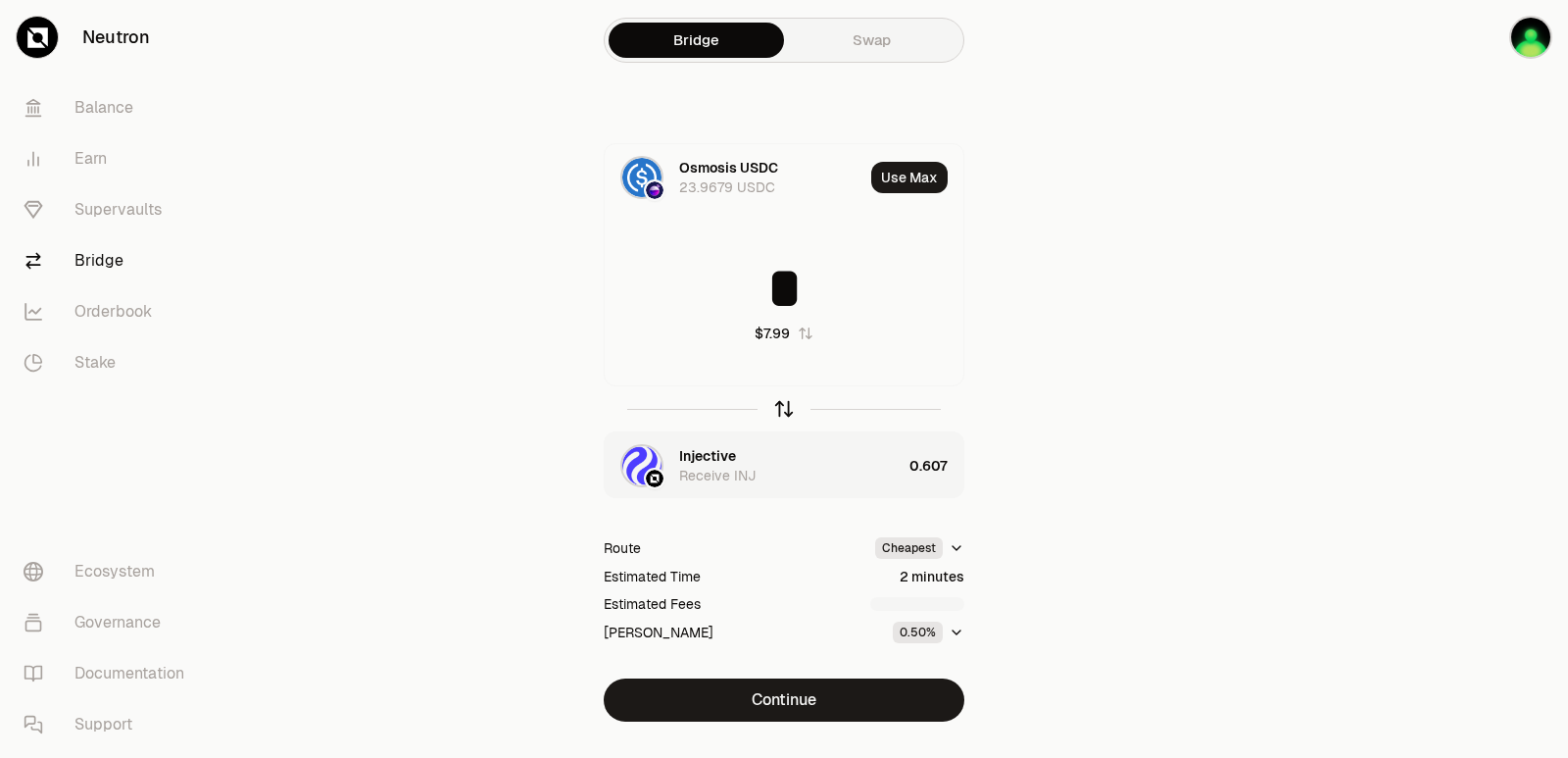
type input "*"
click at [781, 406] on icon "button" at bounding box center [784, 406] width 13 height 6
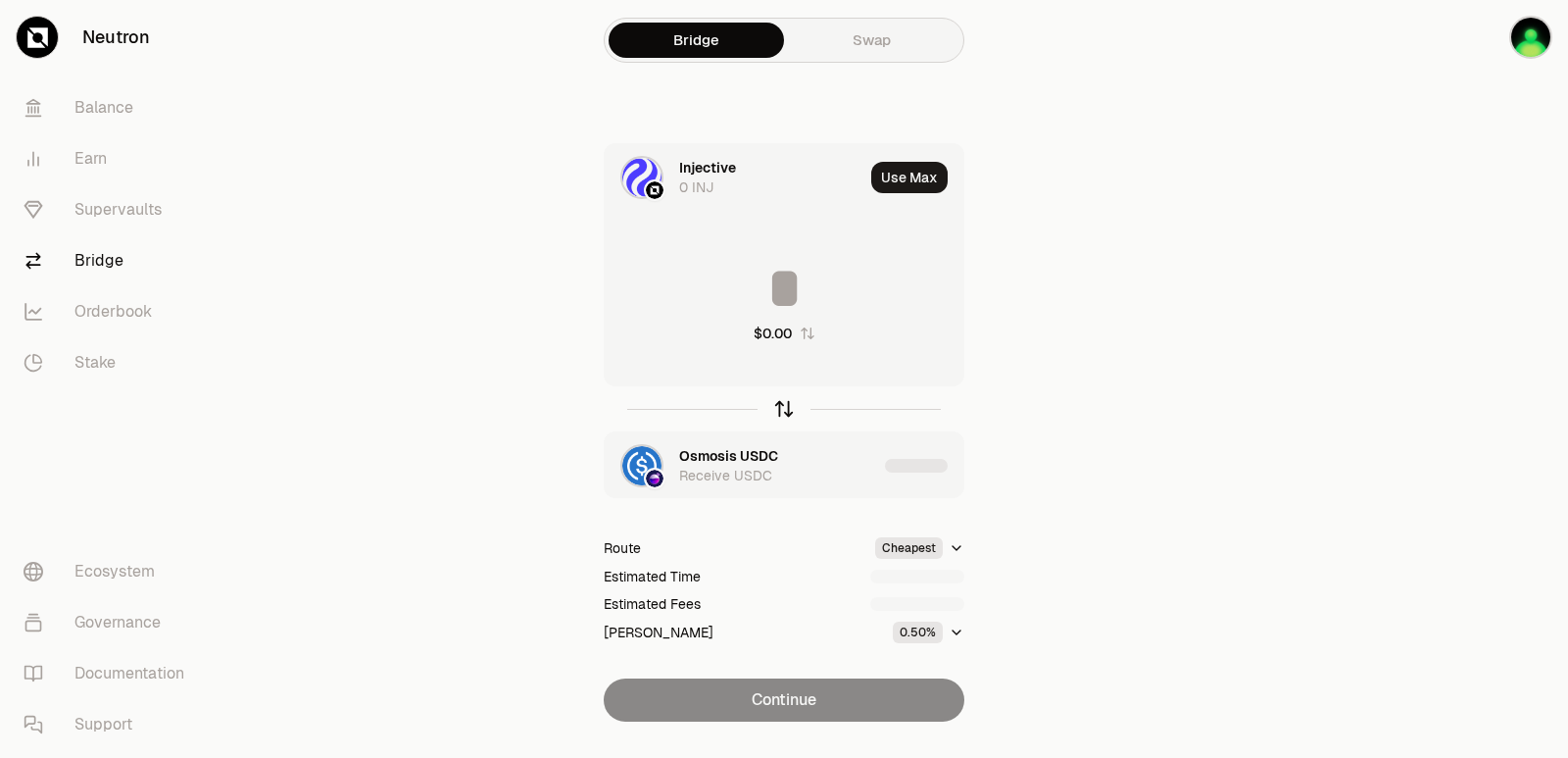
click at [781, 406] on icon "button" at bounding box center [784, 406] width 13 height 6
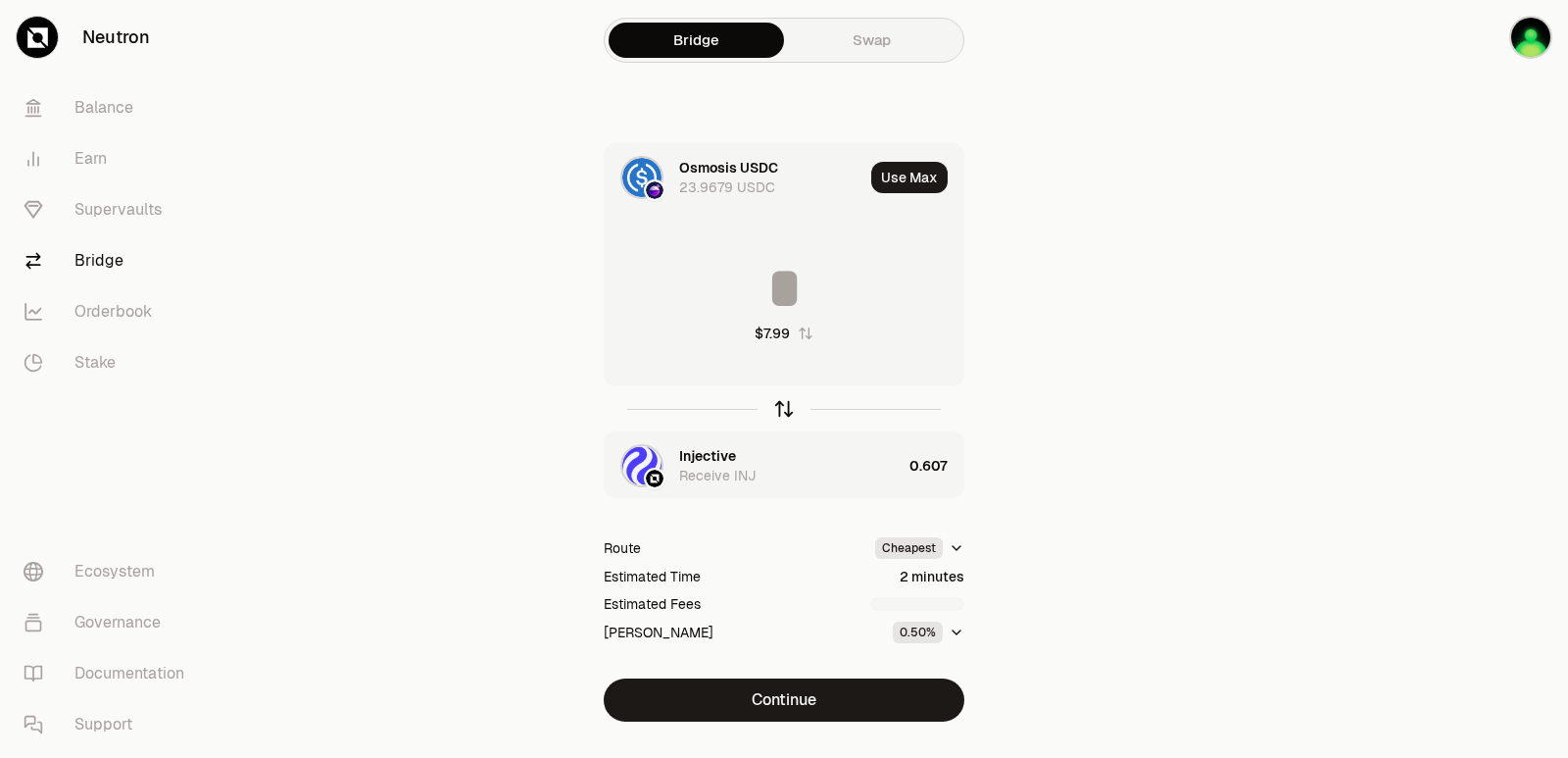
type input "*"
click at [782, 411] on icon "button" at bounding box center [784, 409] width 22 height 22
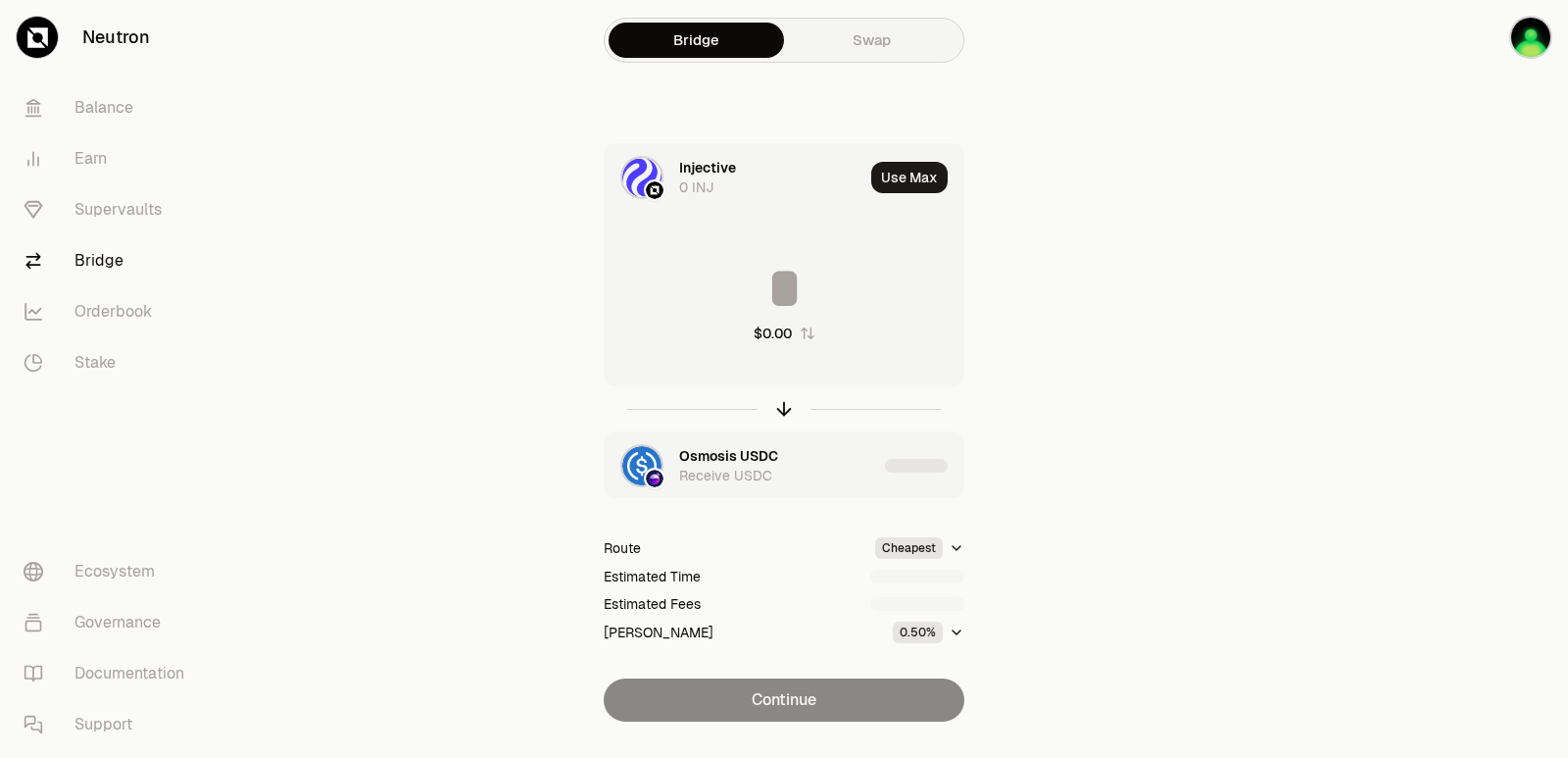
click at [800, 292] on input at bounding box center [784, 289] width 359 height 59
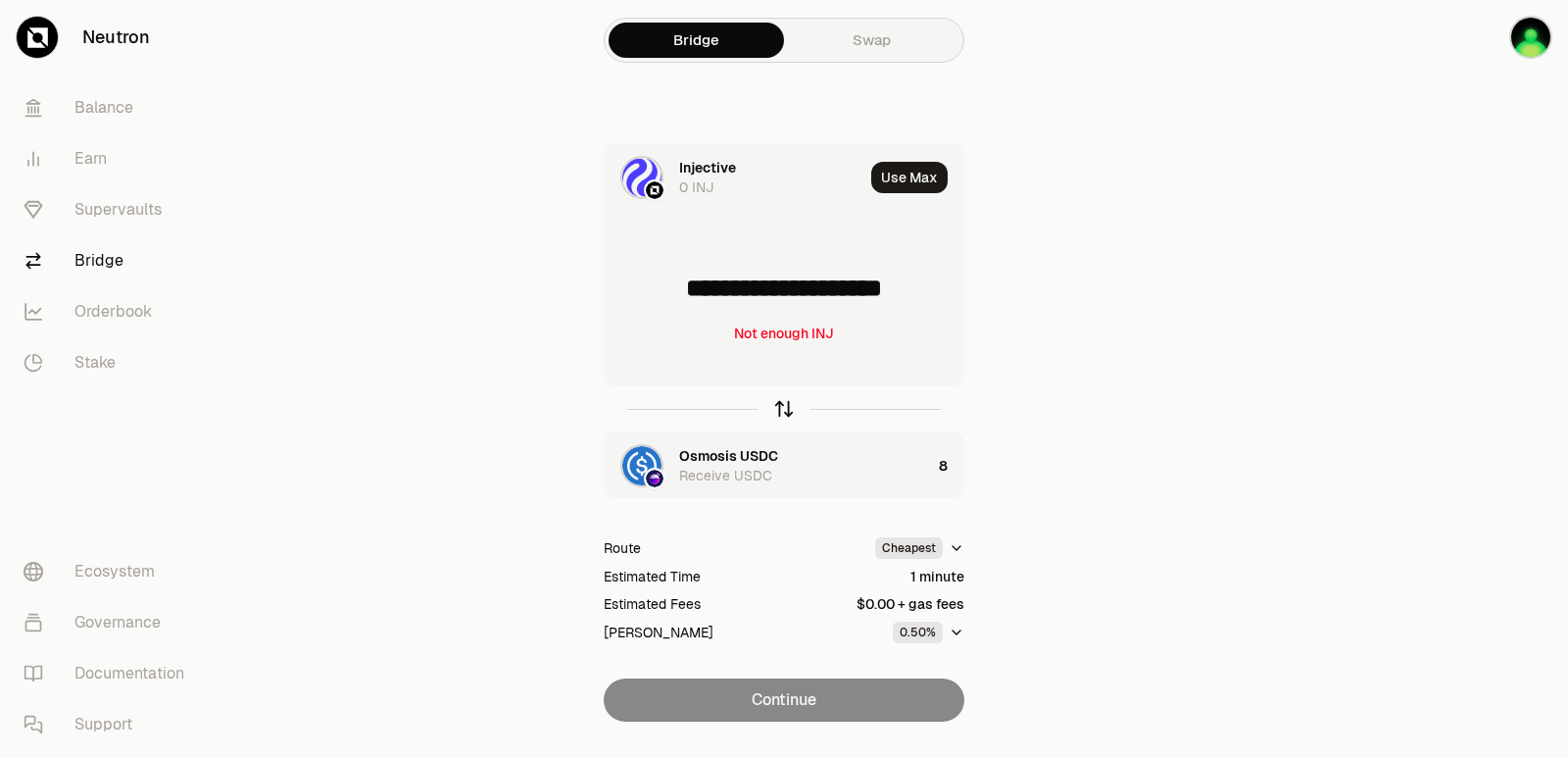
click at [776, 411] on icon "button" at bounding box center [784, 409] width 22 height 22
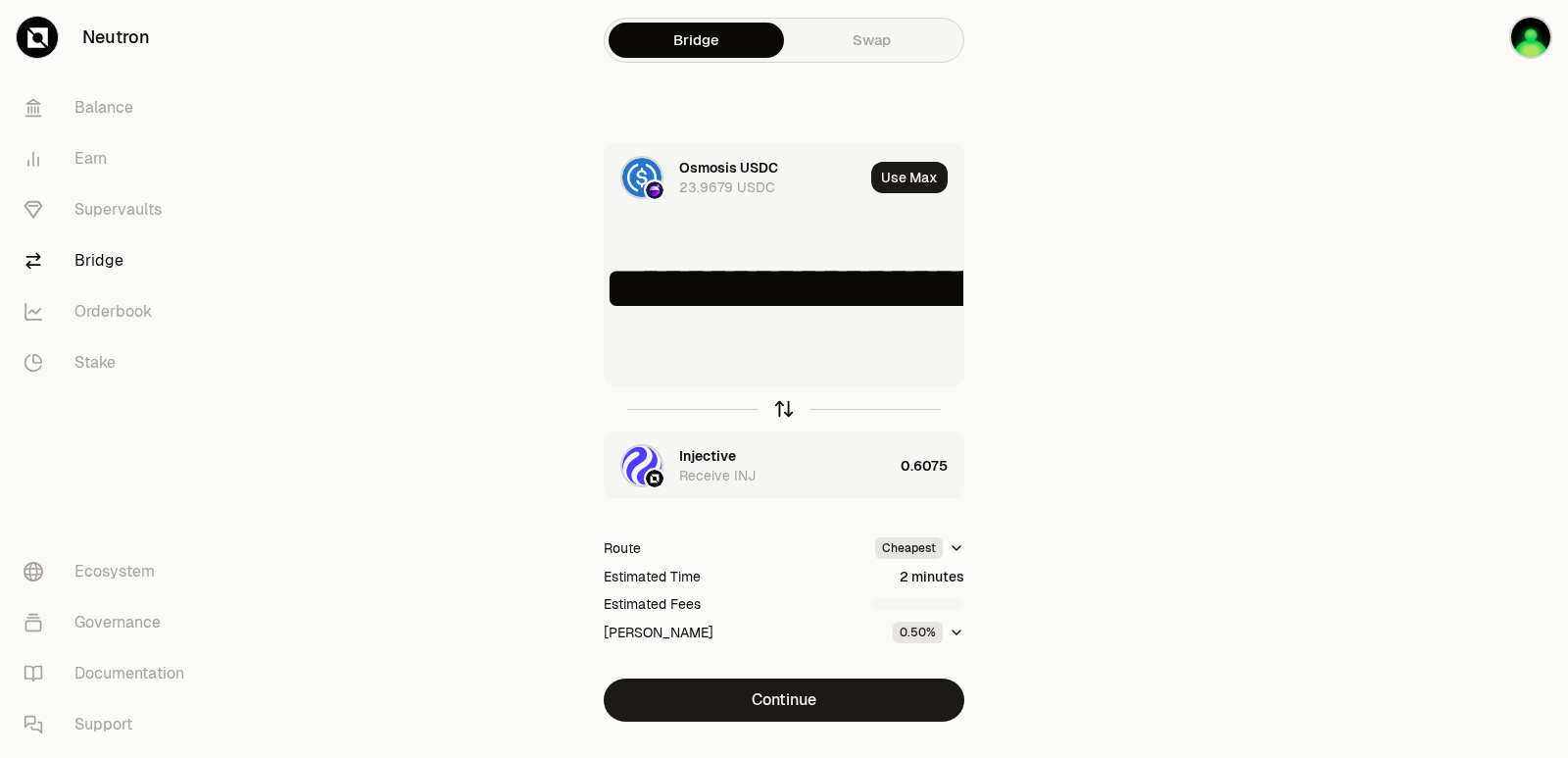
type input "*"
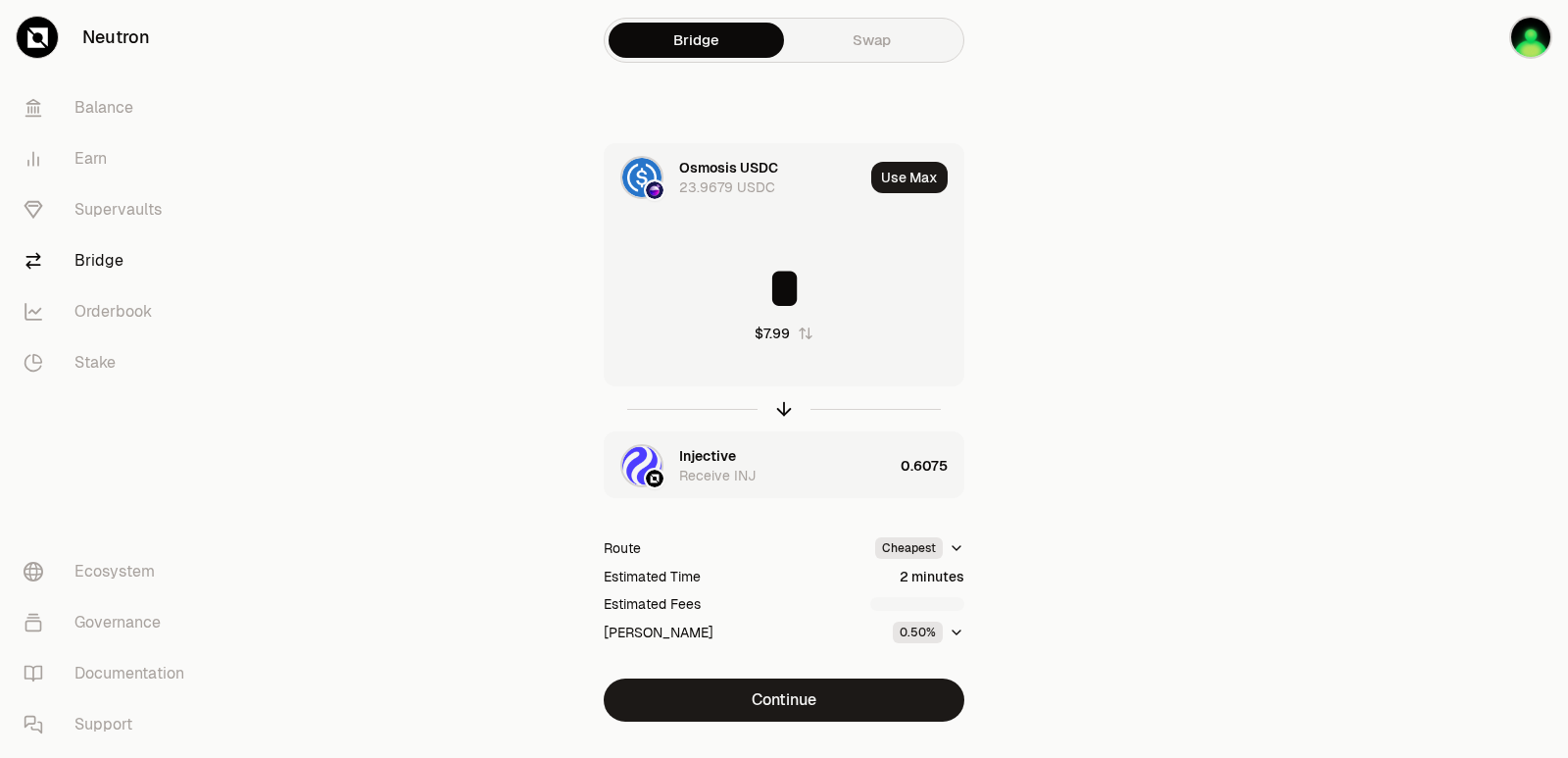
click at [726, 457] on div "Injective" at bounding box center [707, 456] width 57 height 20
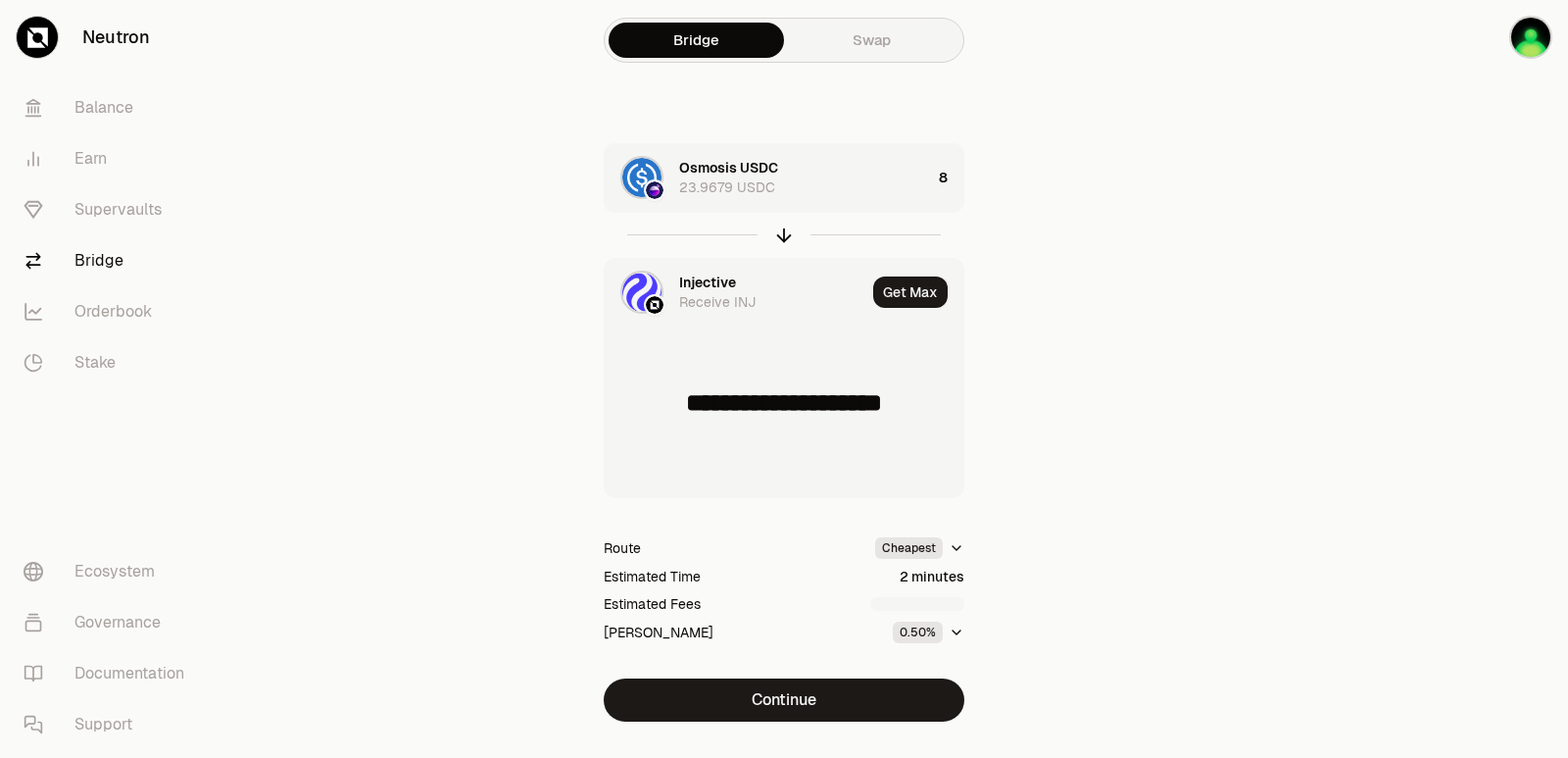
type input "**********"
click at [714, 283] on div "Injective" at bounding box center [707, 280] width 57 height 20
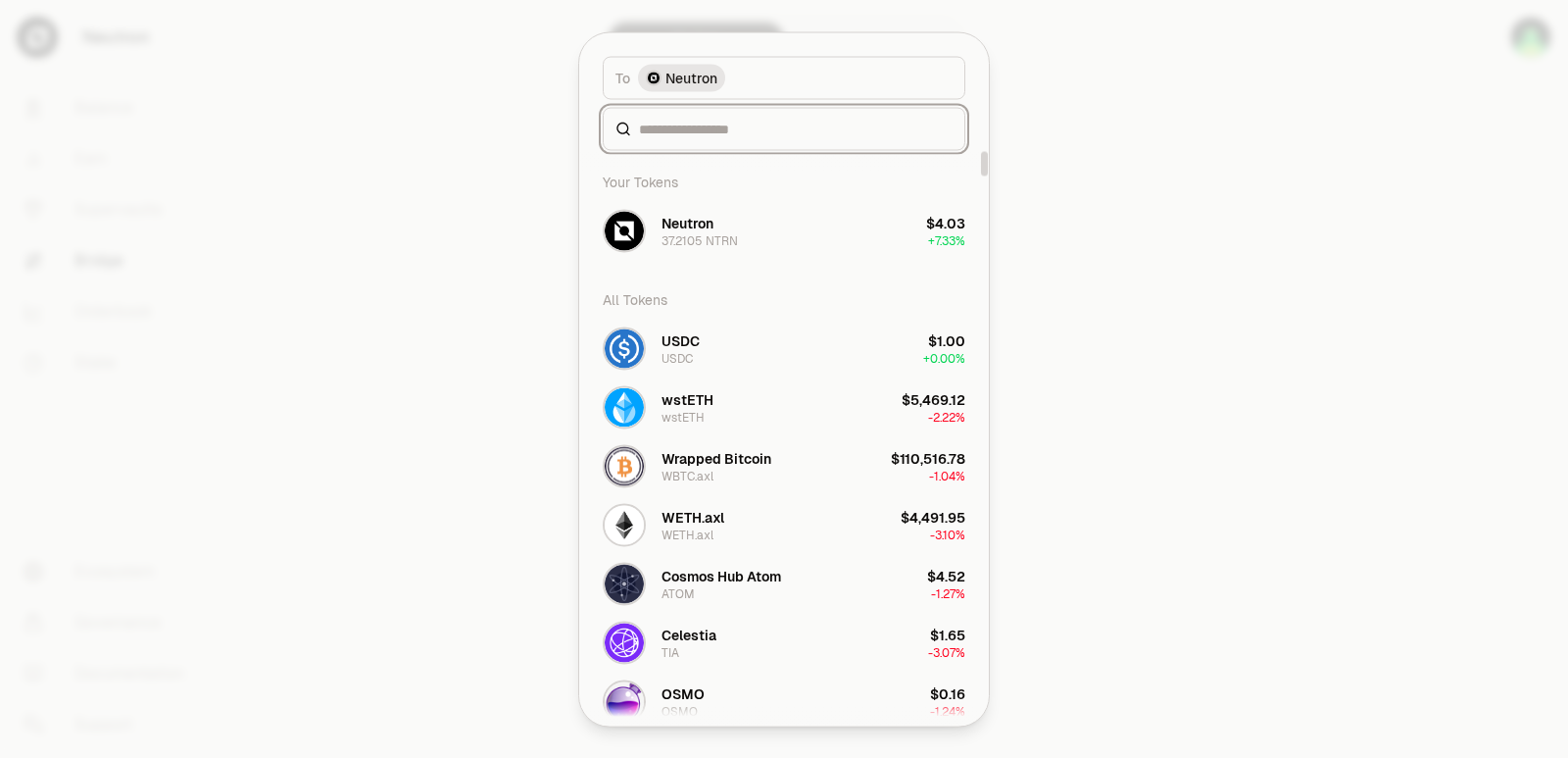
click at [672, 130] on input at bounding box center [795, 128] width 313 height 20
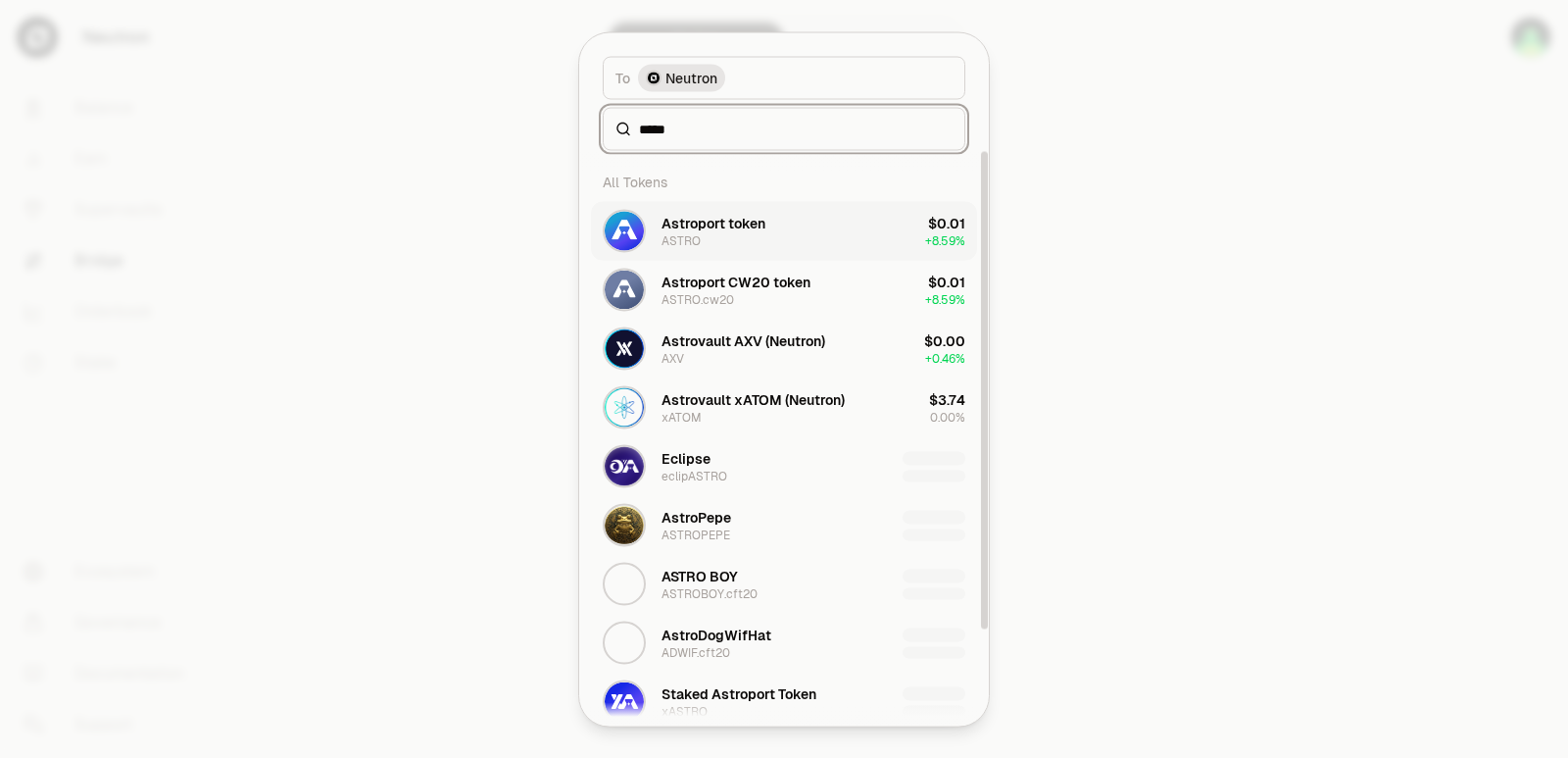
type input "*****"
click at [692, 223] on div "Astroport token" at bounding box center [712, 222] width 104 height 20
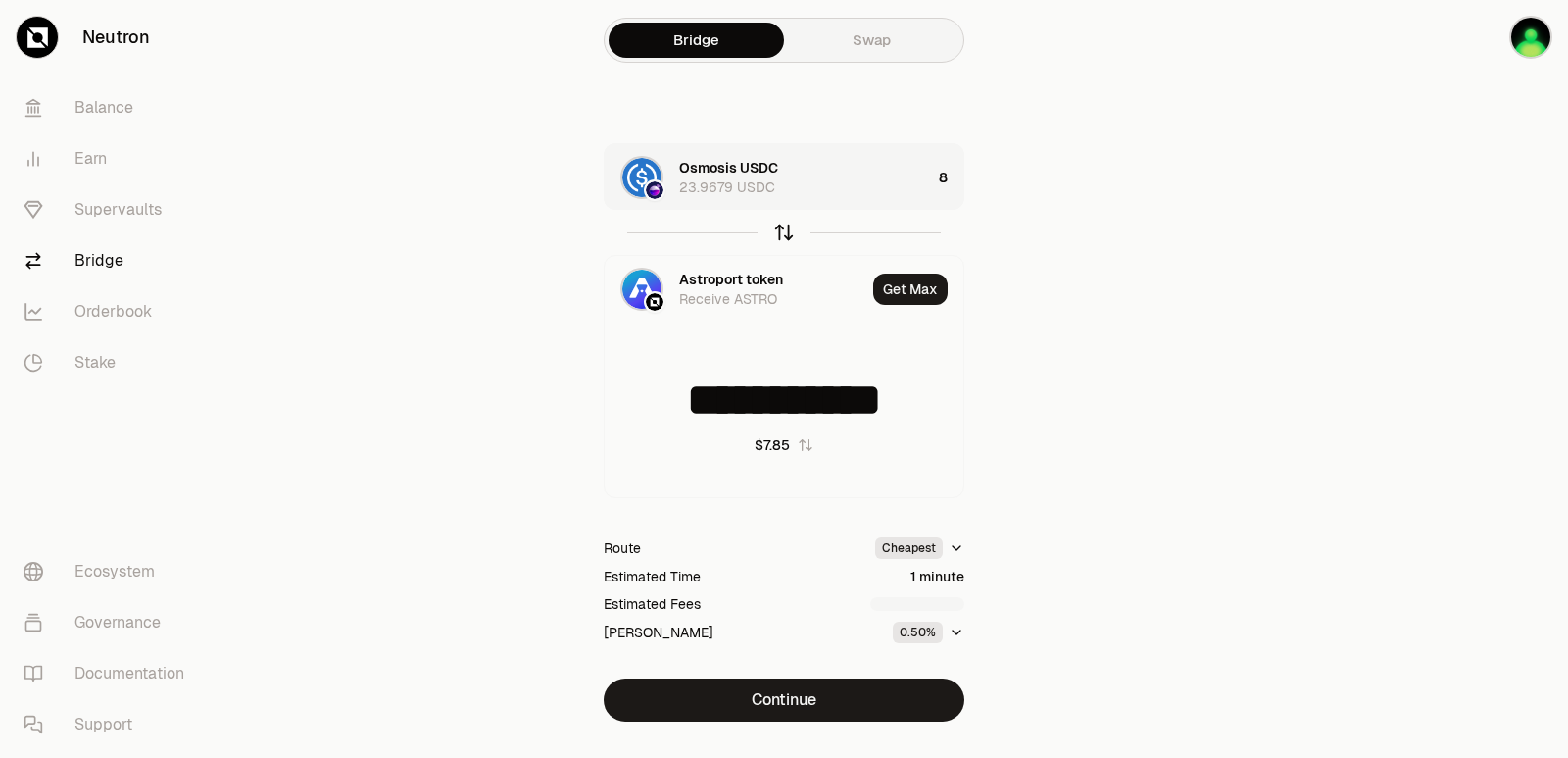
click at [781, 230] on icon "button" at bounding box center [784, 232] width 22 height 22
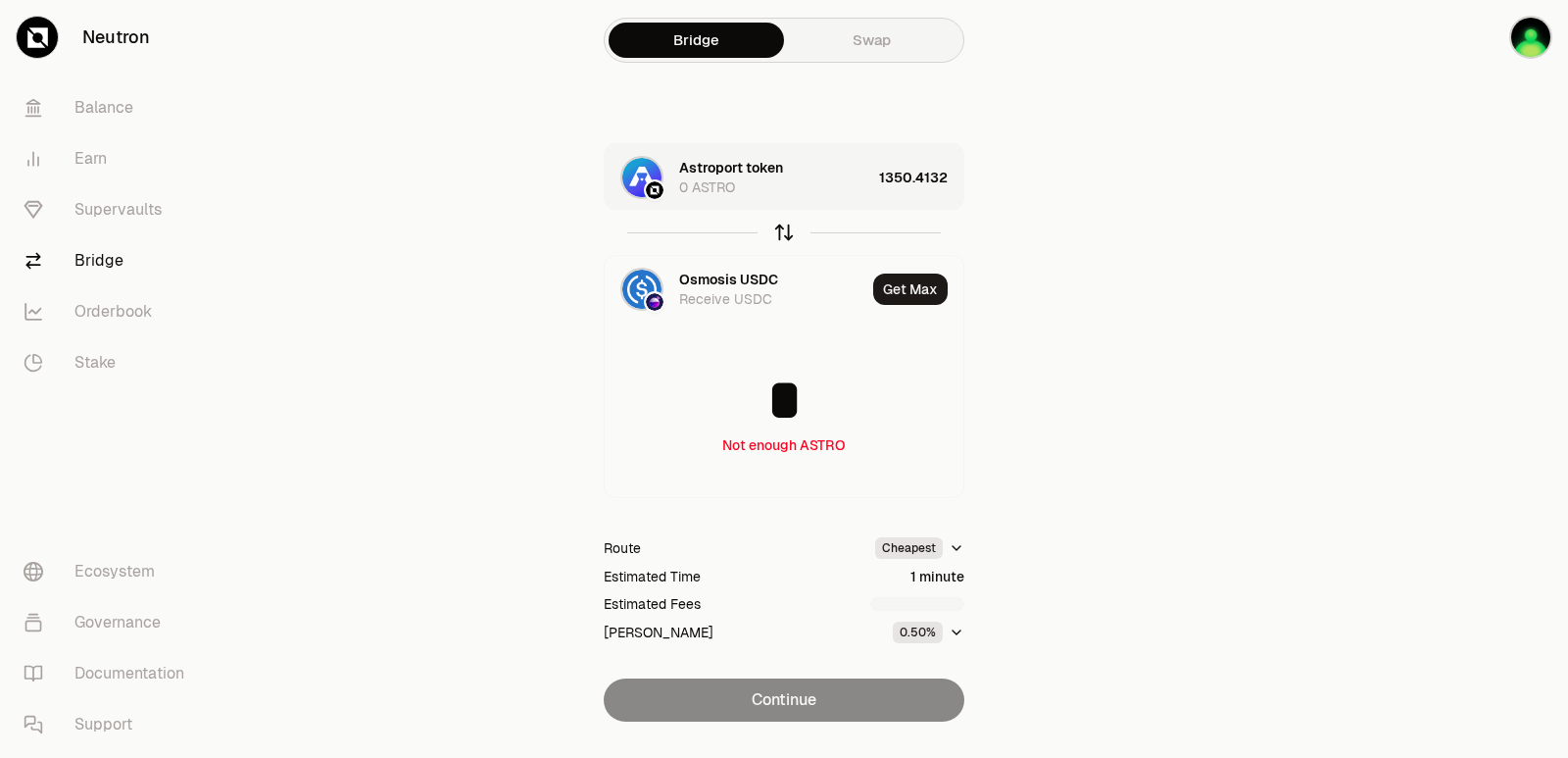
click at [781, 230] on icon "button" at bounding box center [784, 232] width 22 height 22
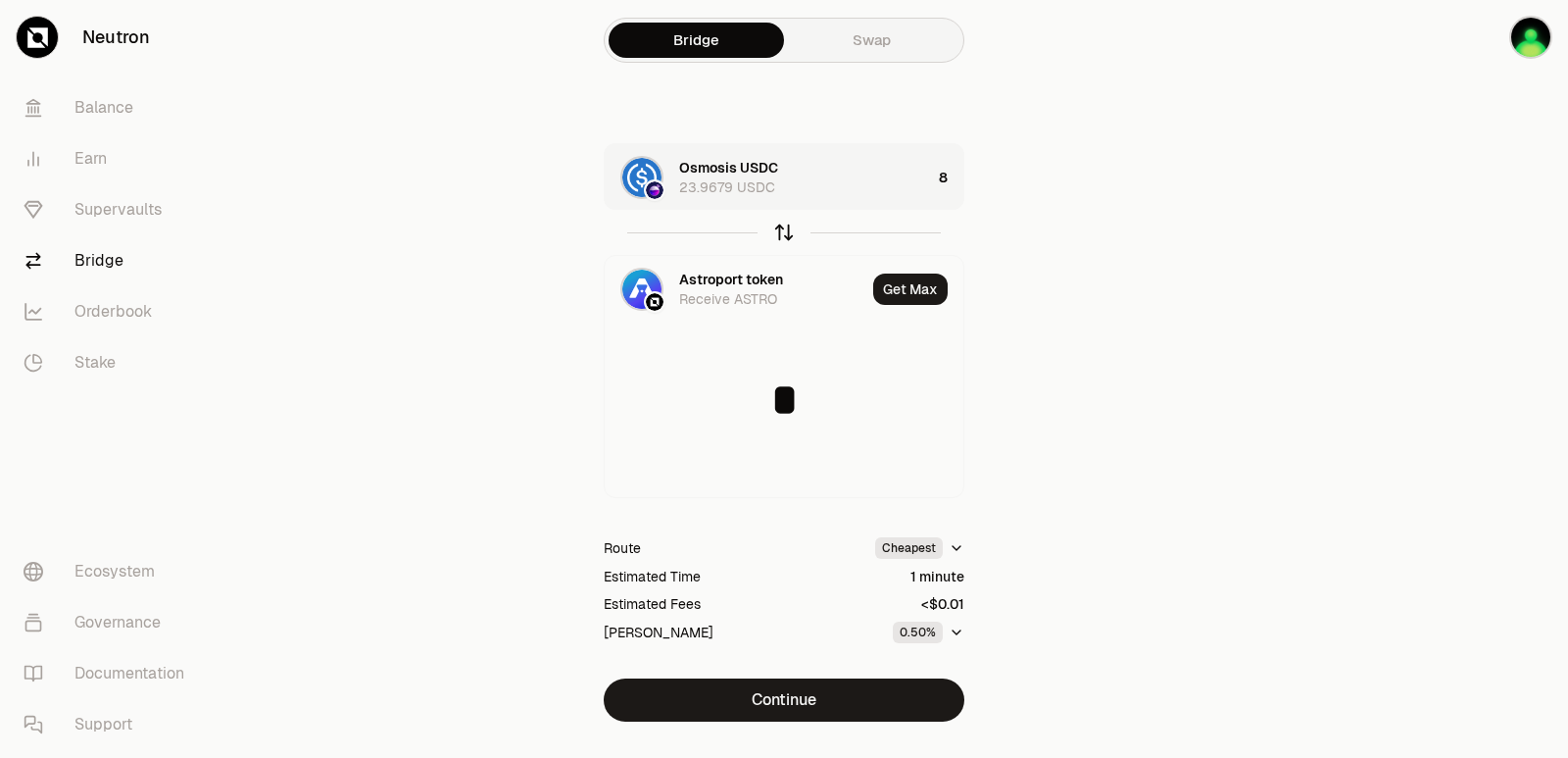
type input "**********"
click at [842, 194] on div "Osmosis USDC 23.9679 USDC" at bounding box center [804, 178] width 252 height 40
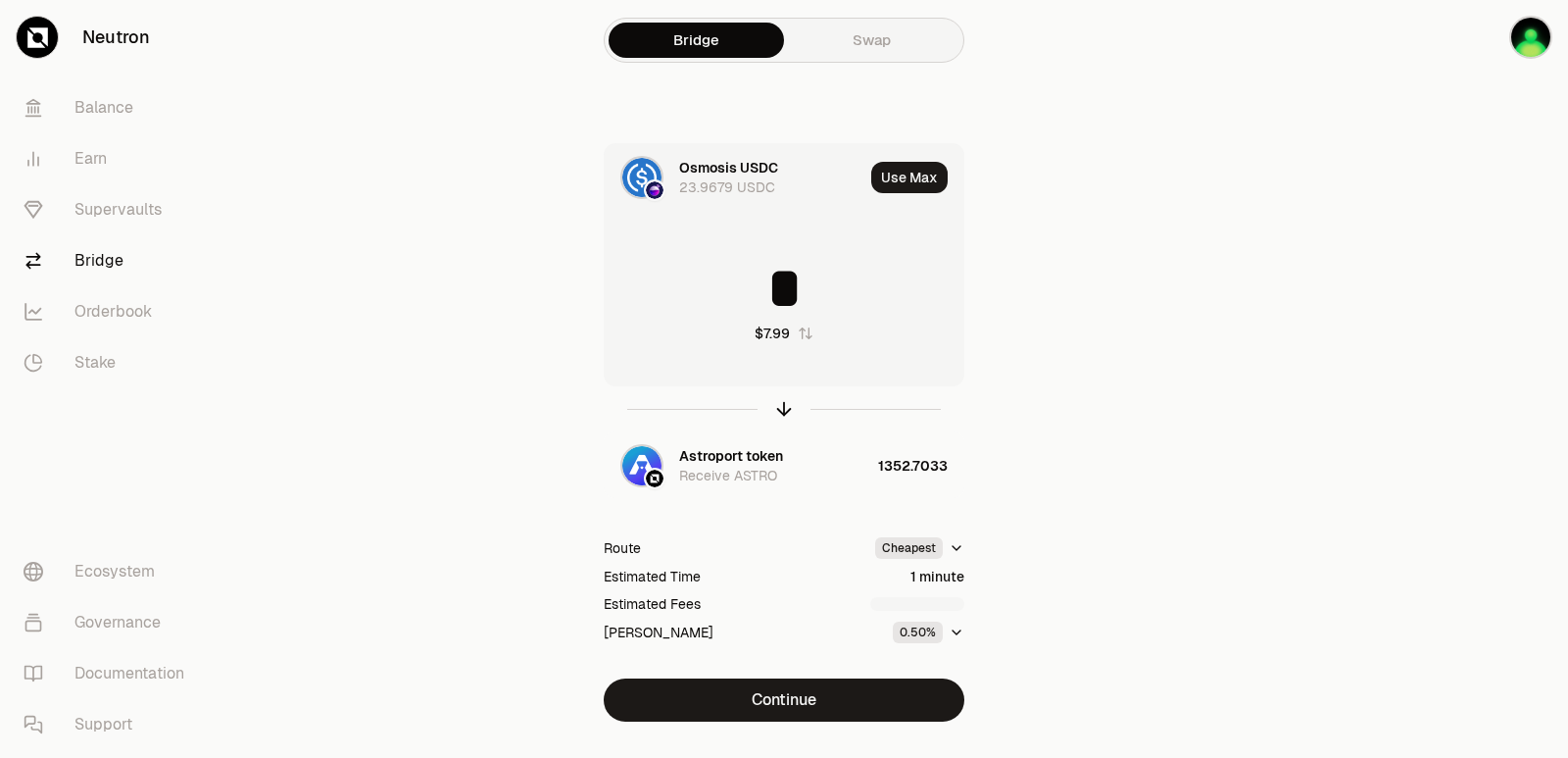
drag, startPoint x: 792, startPoint y: 288, endPoint x: 714, endPoint y: 299, distance: 78.8
click at [714, 299] on input "*" at bounding box center [784, 289] width 359 height 59
type input "*"
click at [782, 407] on icon "button" at bounding box center [784, 409] width 22 height 22
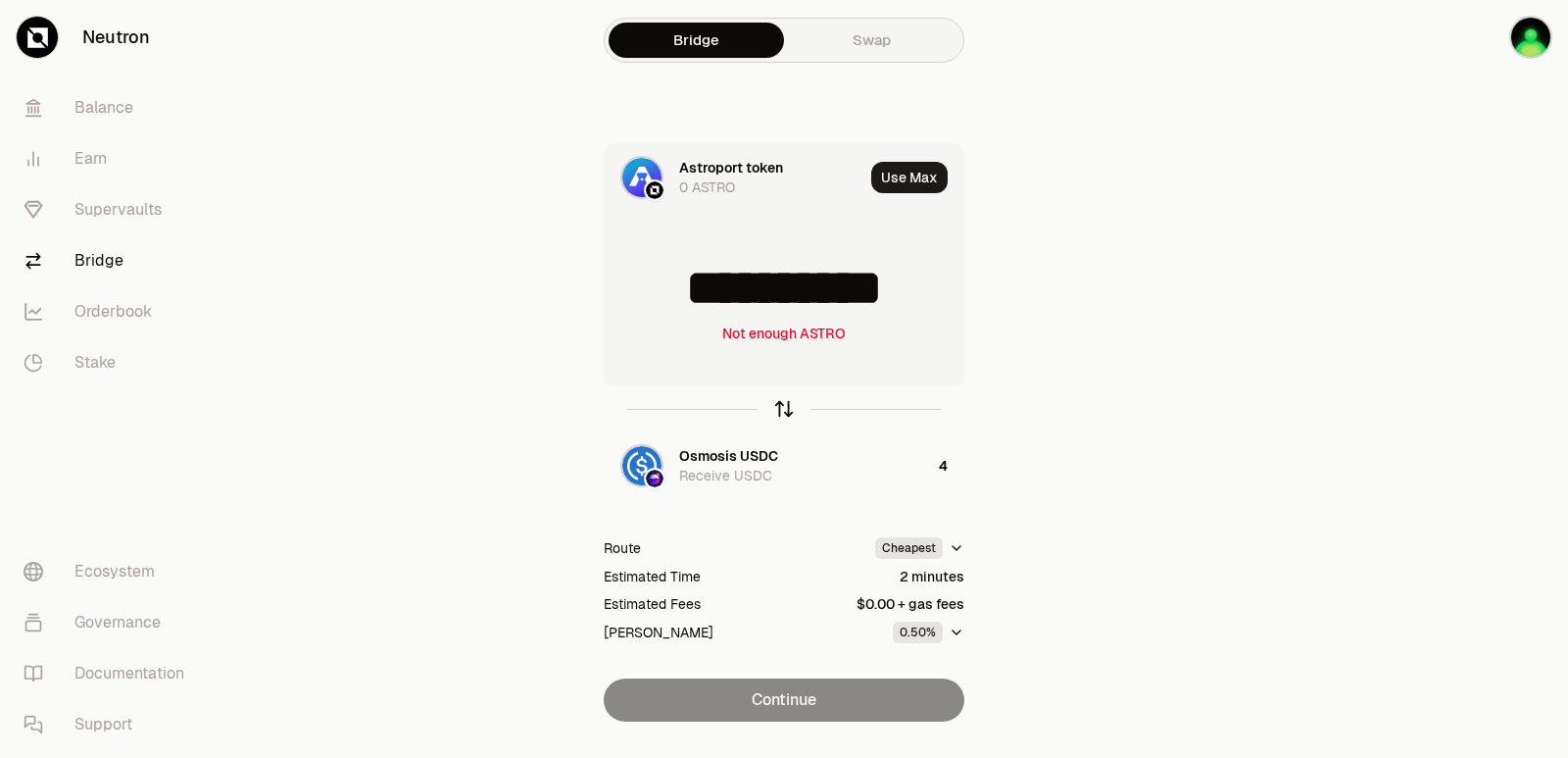
click at [782, 407] on icon "button" at bounding box center [784, 409] width 22 height 22
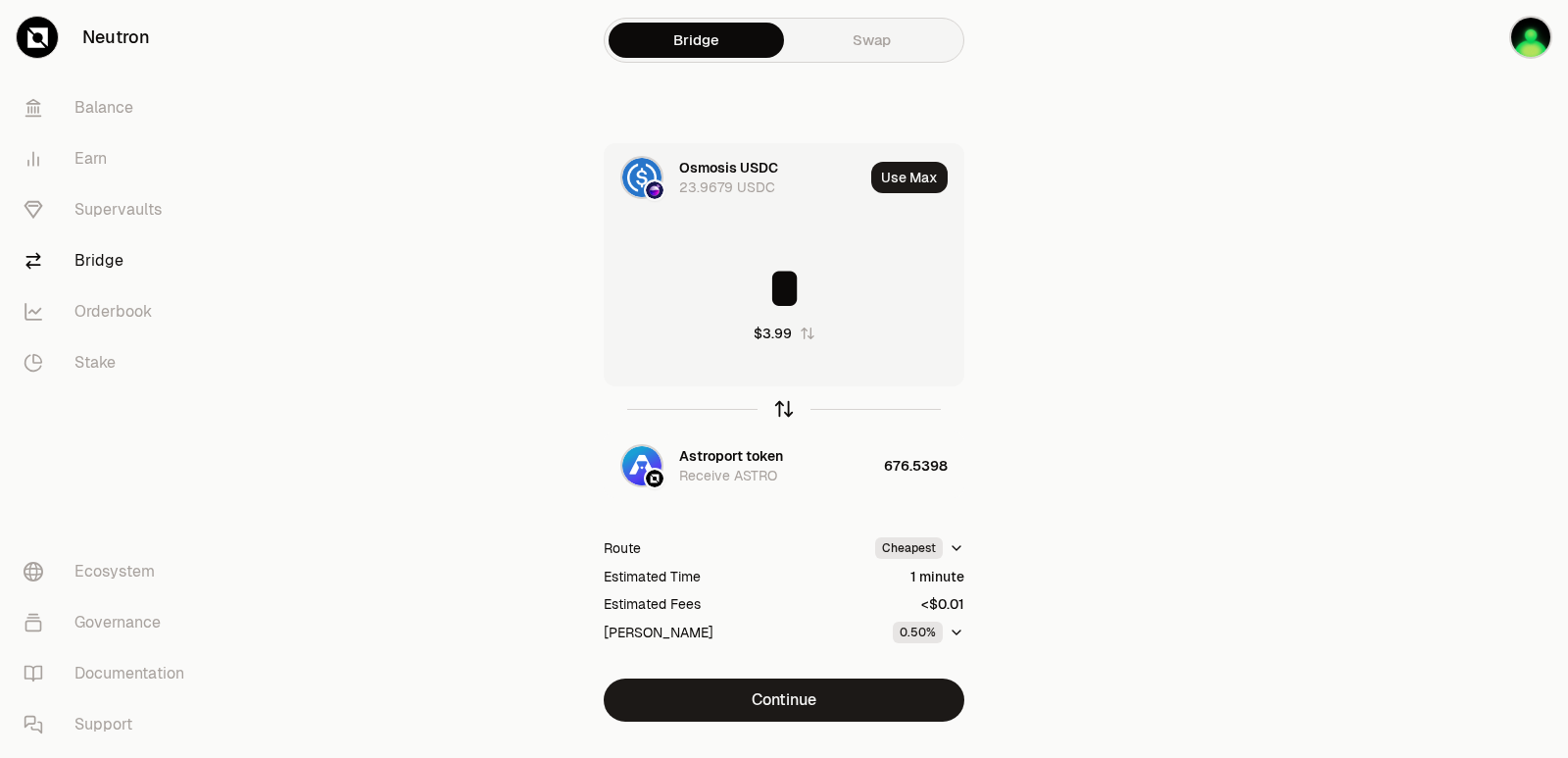
click at [782, 407] on icon "button" at bounding box center [784, 409] width 22 height 22
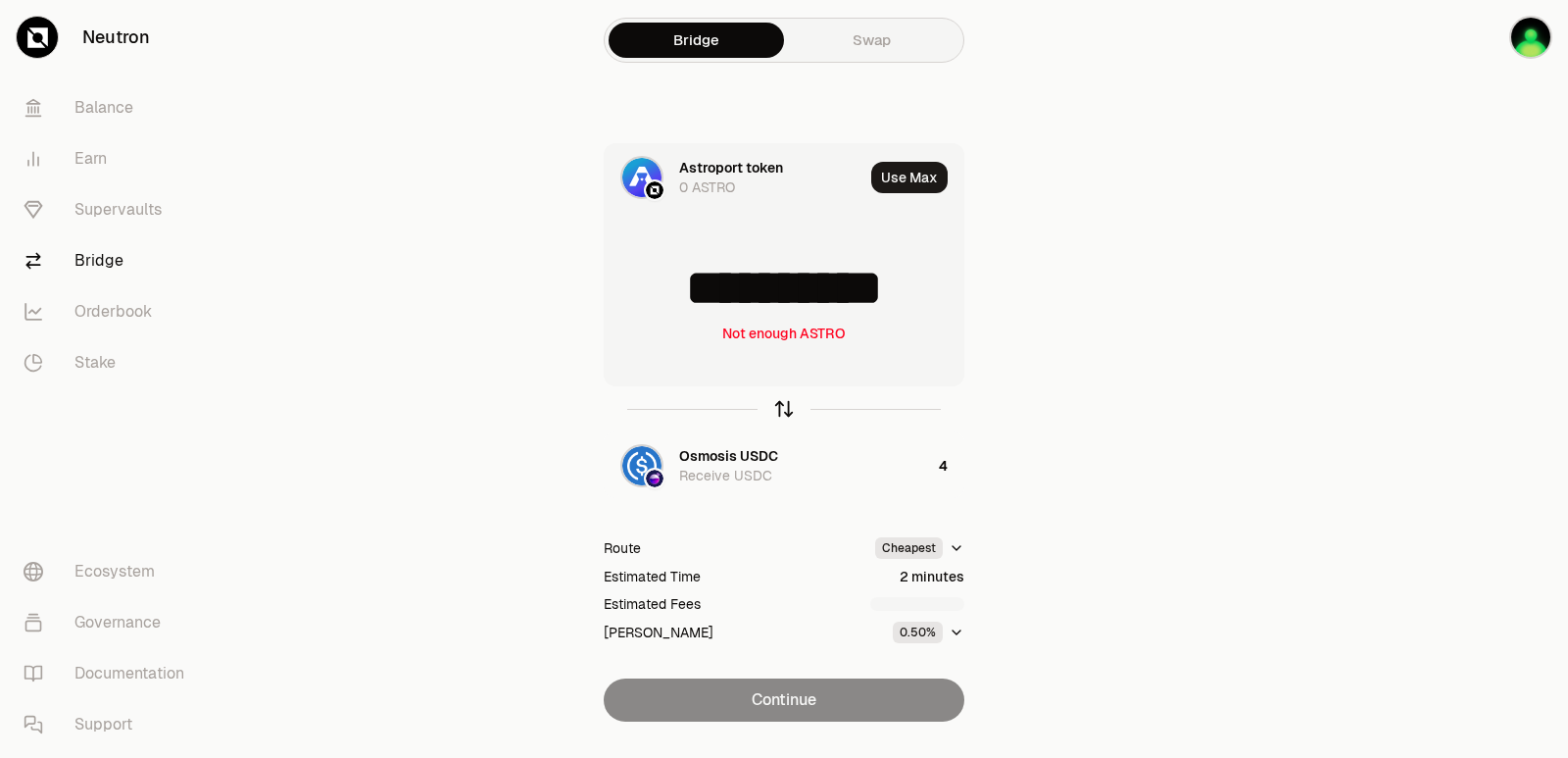
click at [783, 407] on icon "button" at bounding box center [784, 409] width 22 height 22
type input "*"
